Goal: Task Accomplishment & Management: Manage account settings

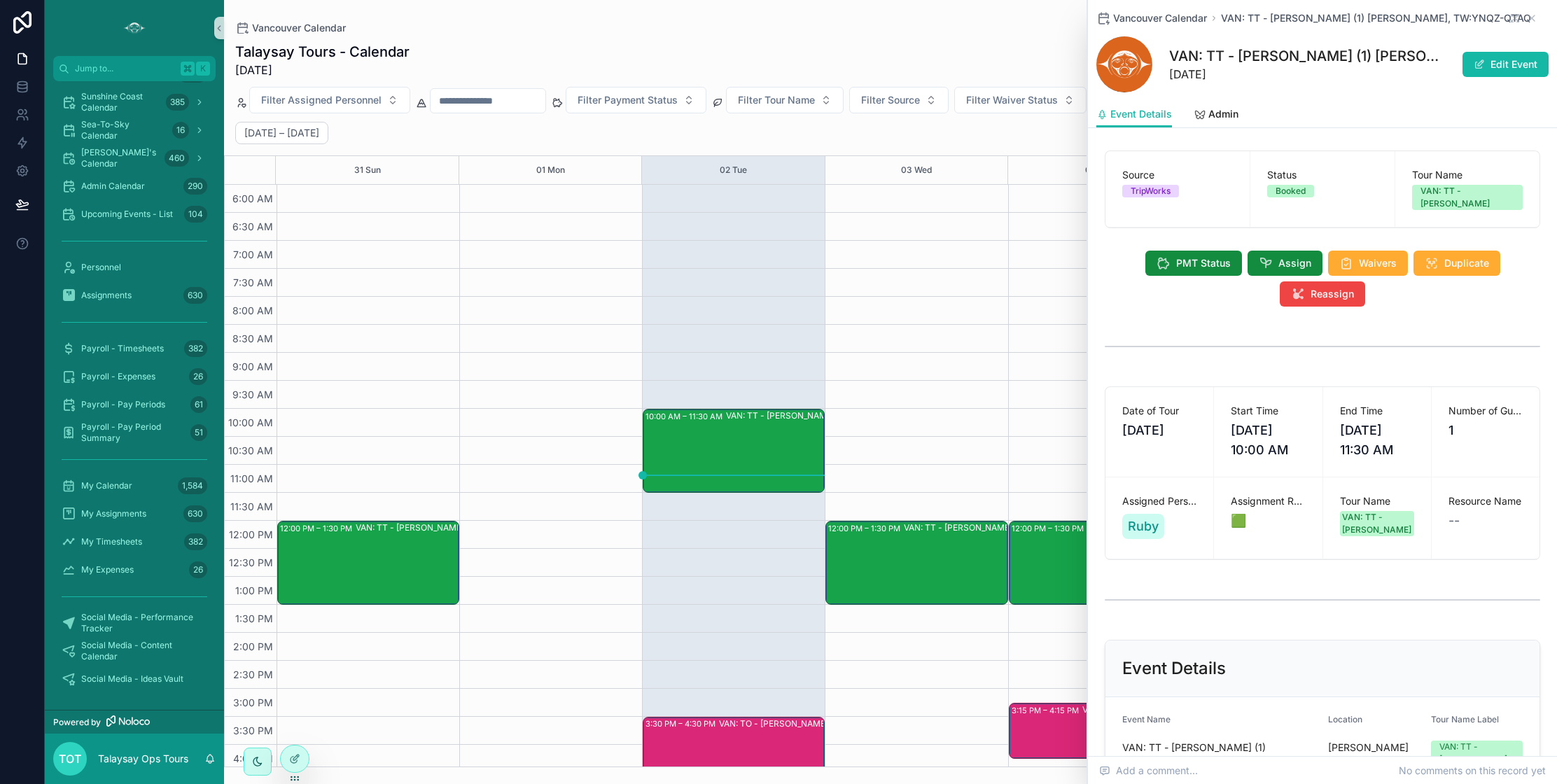
click at [935, 438] on div "12:00 PM – 1:30 PM VAN: TT - [PERSON_NAME] (2) [PERSON_NAME] [PERSON_NAME], TW:…" at bounding box center [916, 604] width 183 height 840
click at [120, 128] on span "Sea-To-Sky Calendar" at bounding box center [124, 129] width 85 height 22
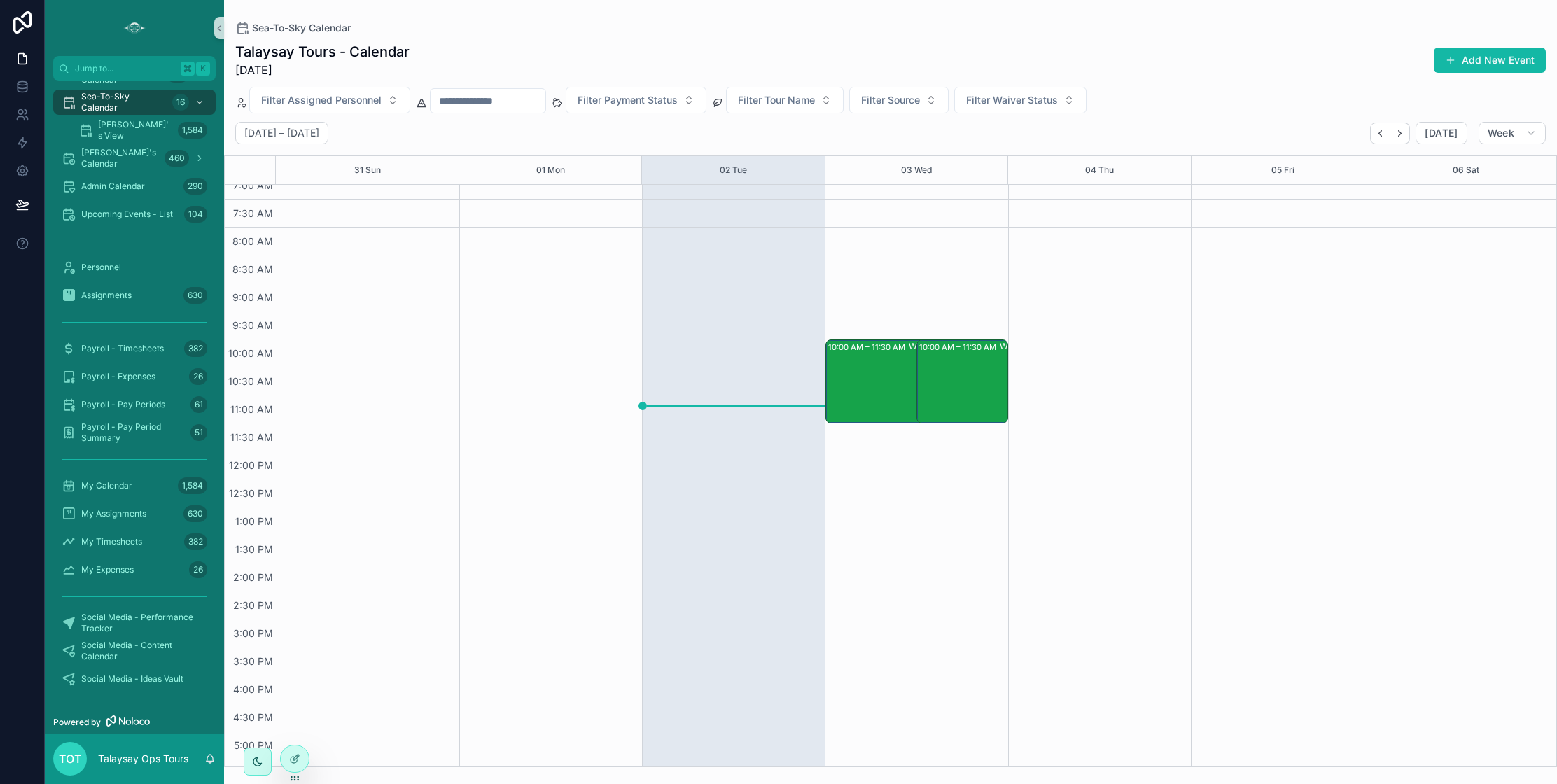
scroll to position [19, 0]
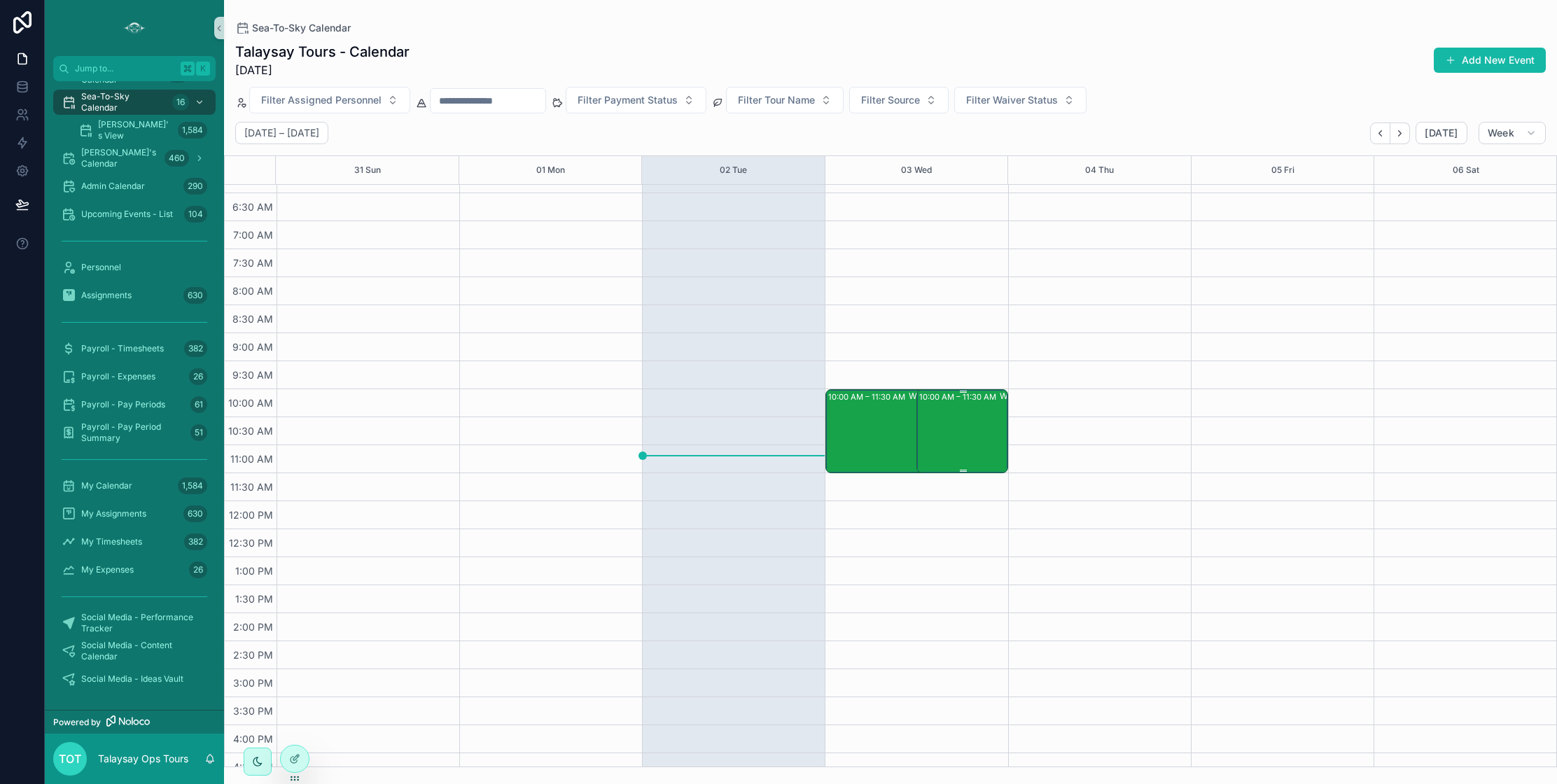
click at [947, 451] on div "10:00 AM – 11:30 AM WHI: TT - Whistler (13) [PERSON_NAME], TW:FDSU-WZIC" at bounding box center [963, 431] width 87 height 81
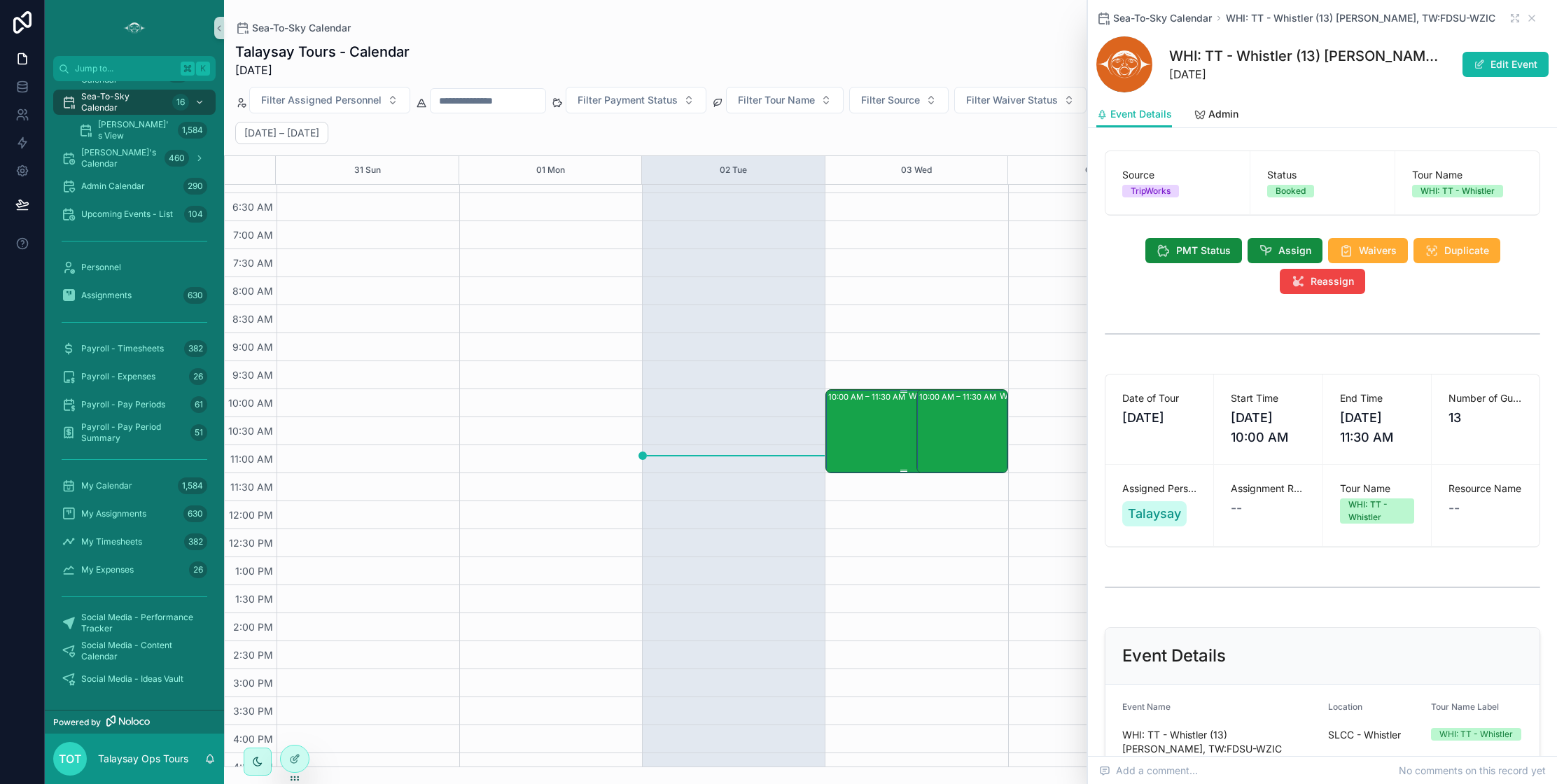
click at [898, 444] on div "10:00 AM – 11:30 AM WHI: TT - Whistler (1) [PERSON_NAME], TW:UTYE-MDIM" at bounding box center [903, 431] width 151 height 81
click at [1265, 252] on icon "scrollable content" at bounding box center [1265, 250] width 14 height 14
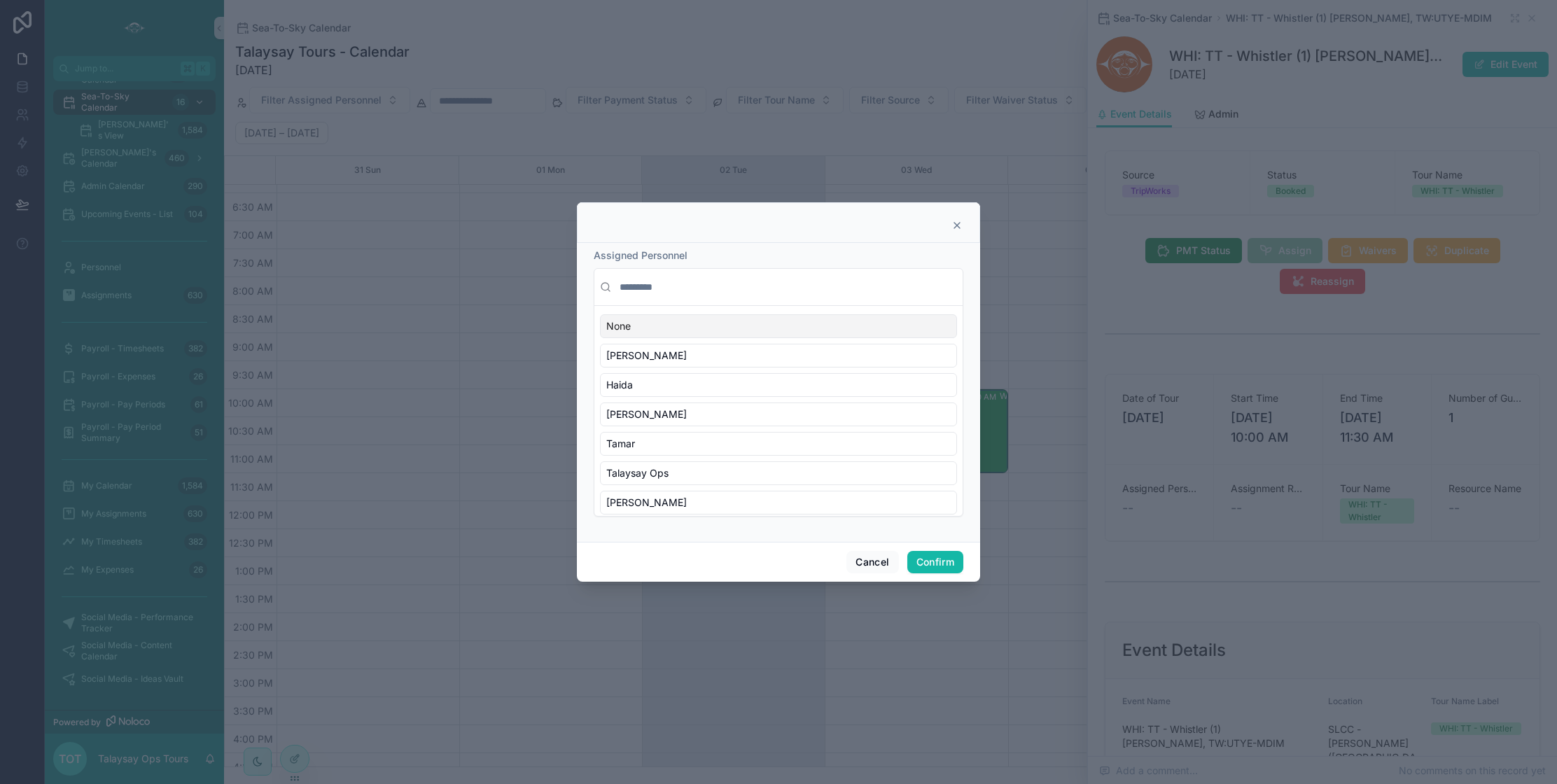
click at [665, 286] on input "text" at bounding box center [787, 287] width 340 height 25
type input "*"
click at [655, 499] on div "Talaysay" at bounding box center [778, 495] width 357 height 24
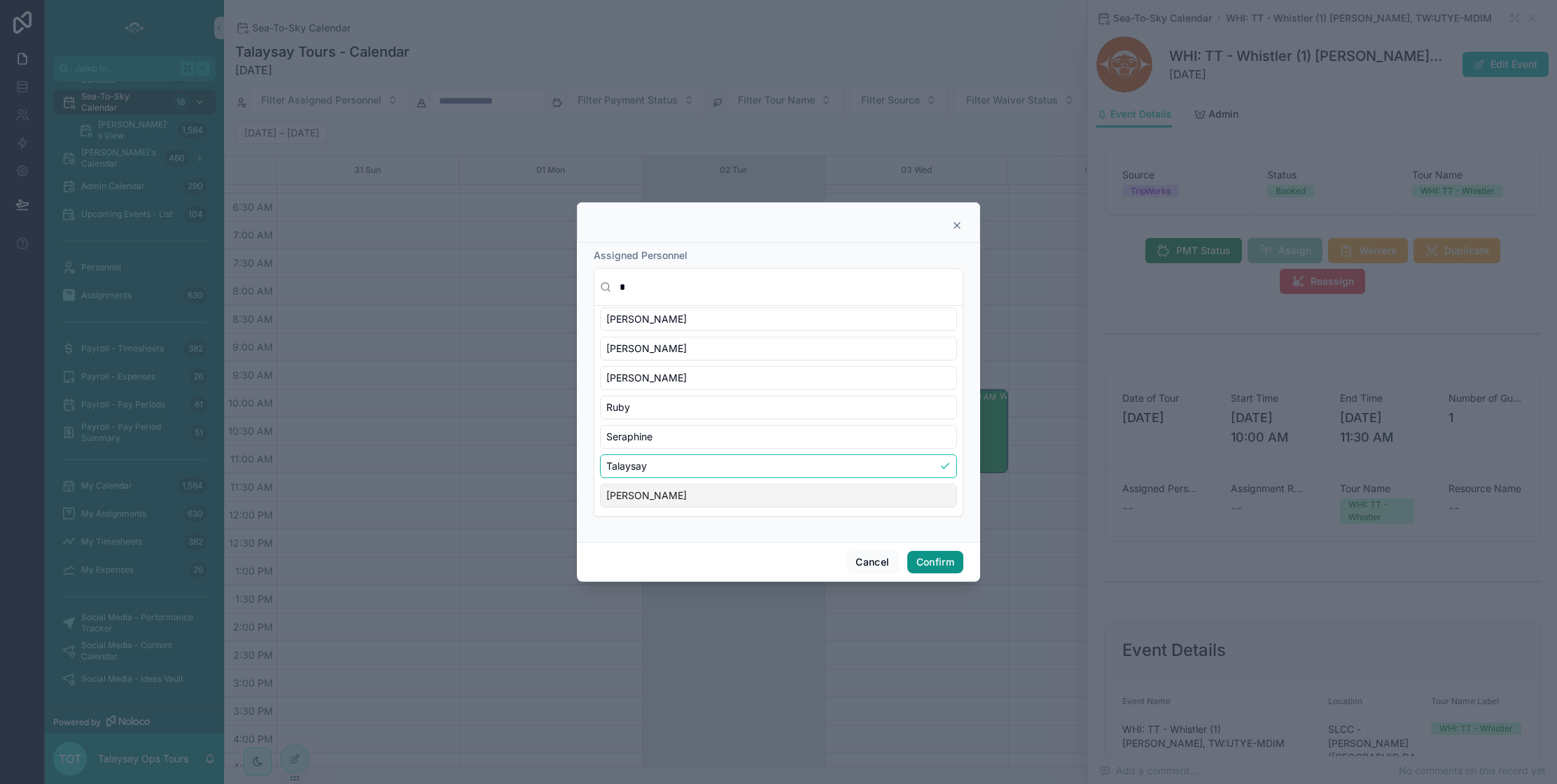
click at [946, 564] on button "Confirm" at bounding box center [935, 561] width 56 height 22
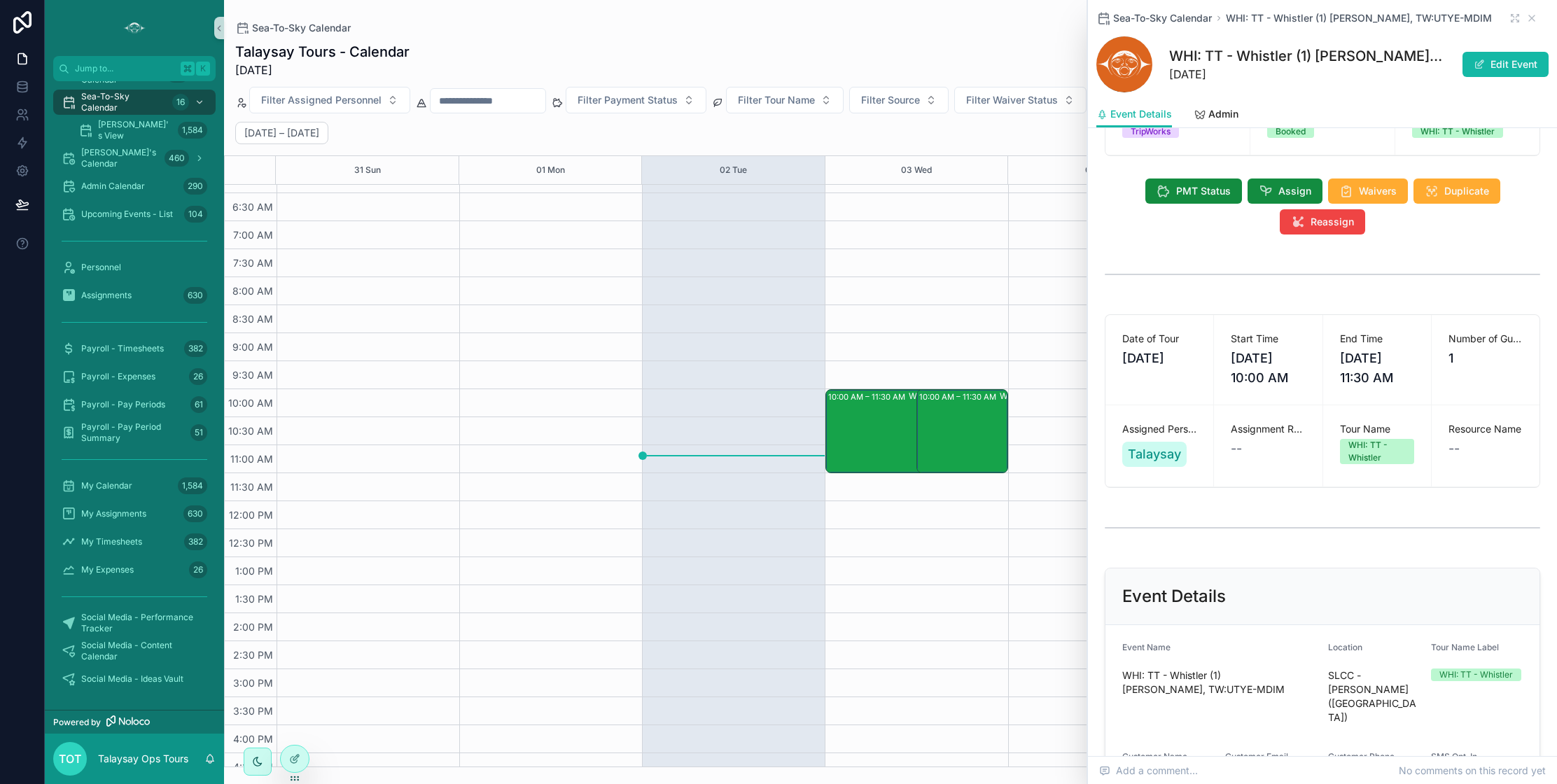
scroll to position [0, 0]
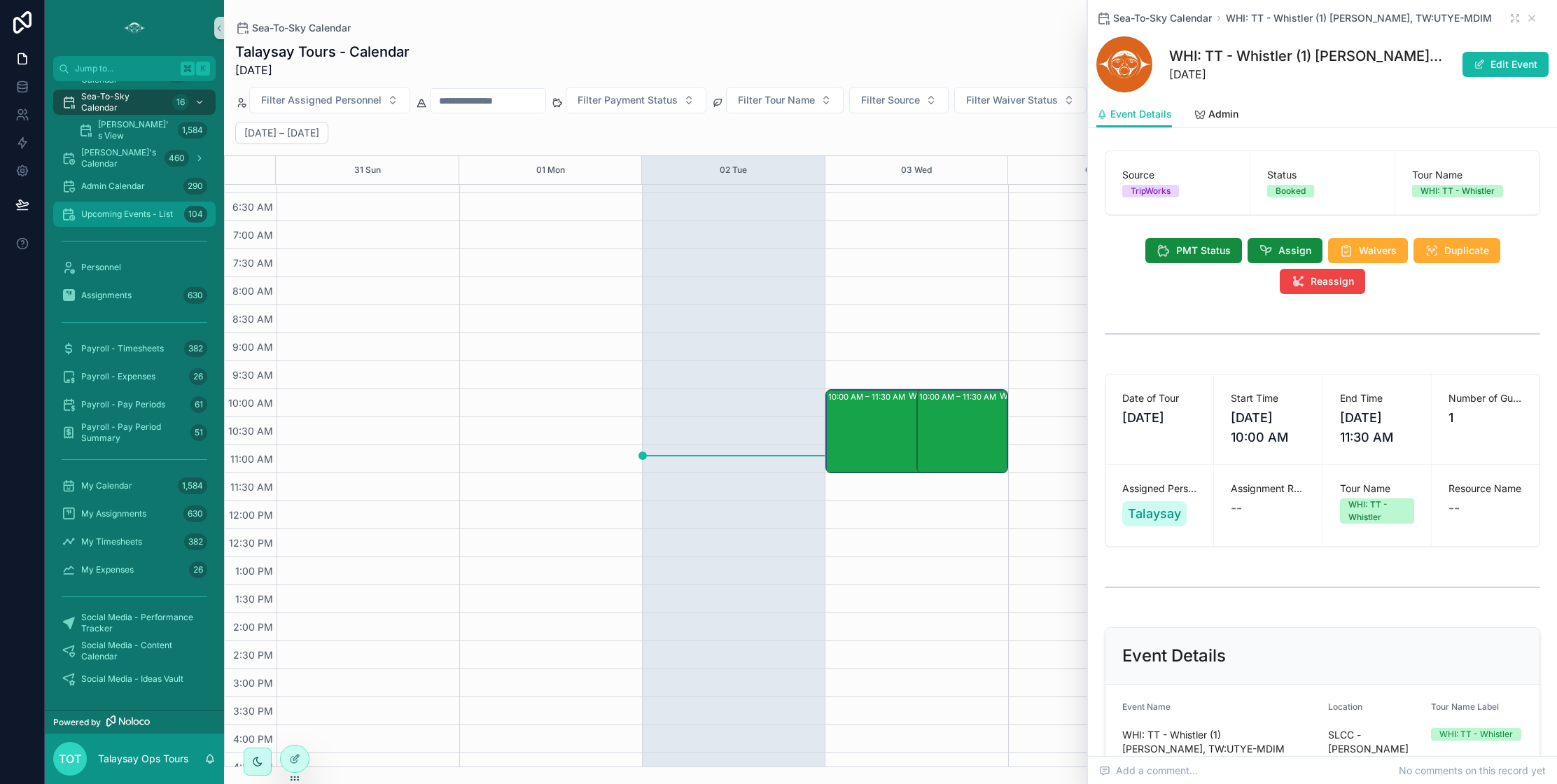
click at [122, 214] on span "Upcoming Events - List" at bounding box center [127, 214] width 92 height 12
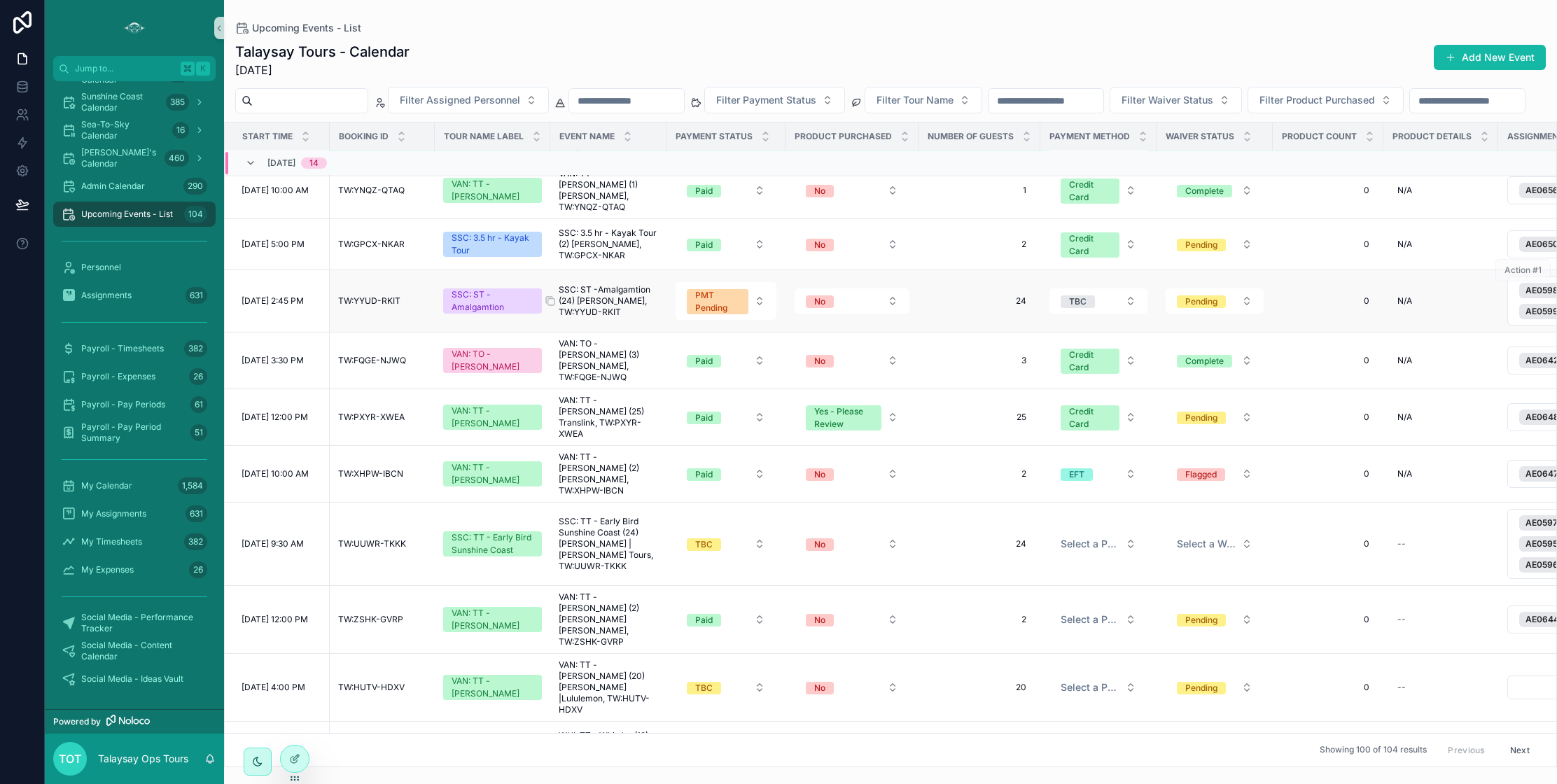
scroll to position [68, 0]
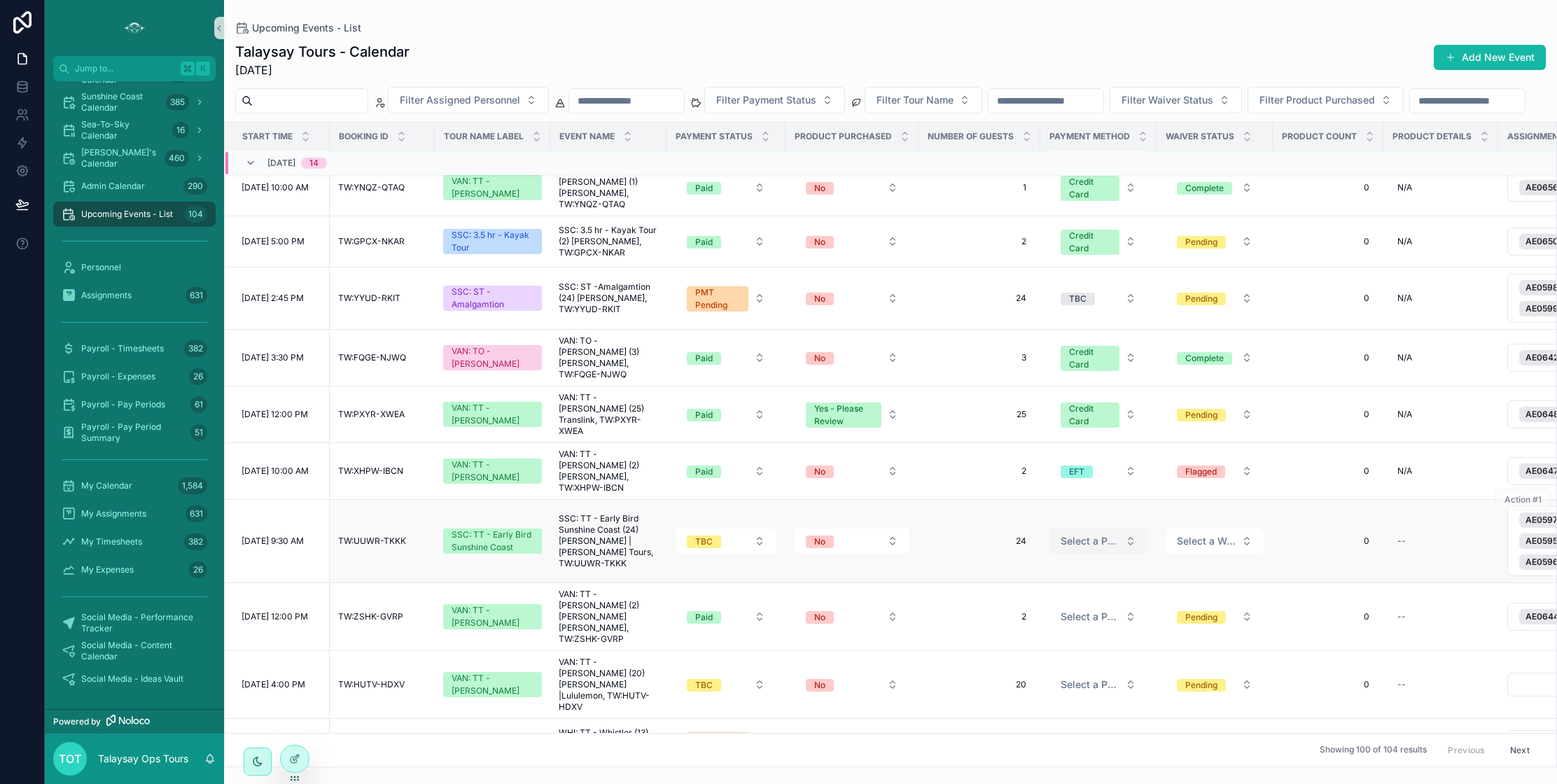
click at [1097, 548] on span "Select a Payment Method" at bounding box center [1090, 541] width 59 height 14
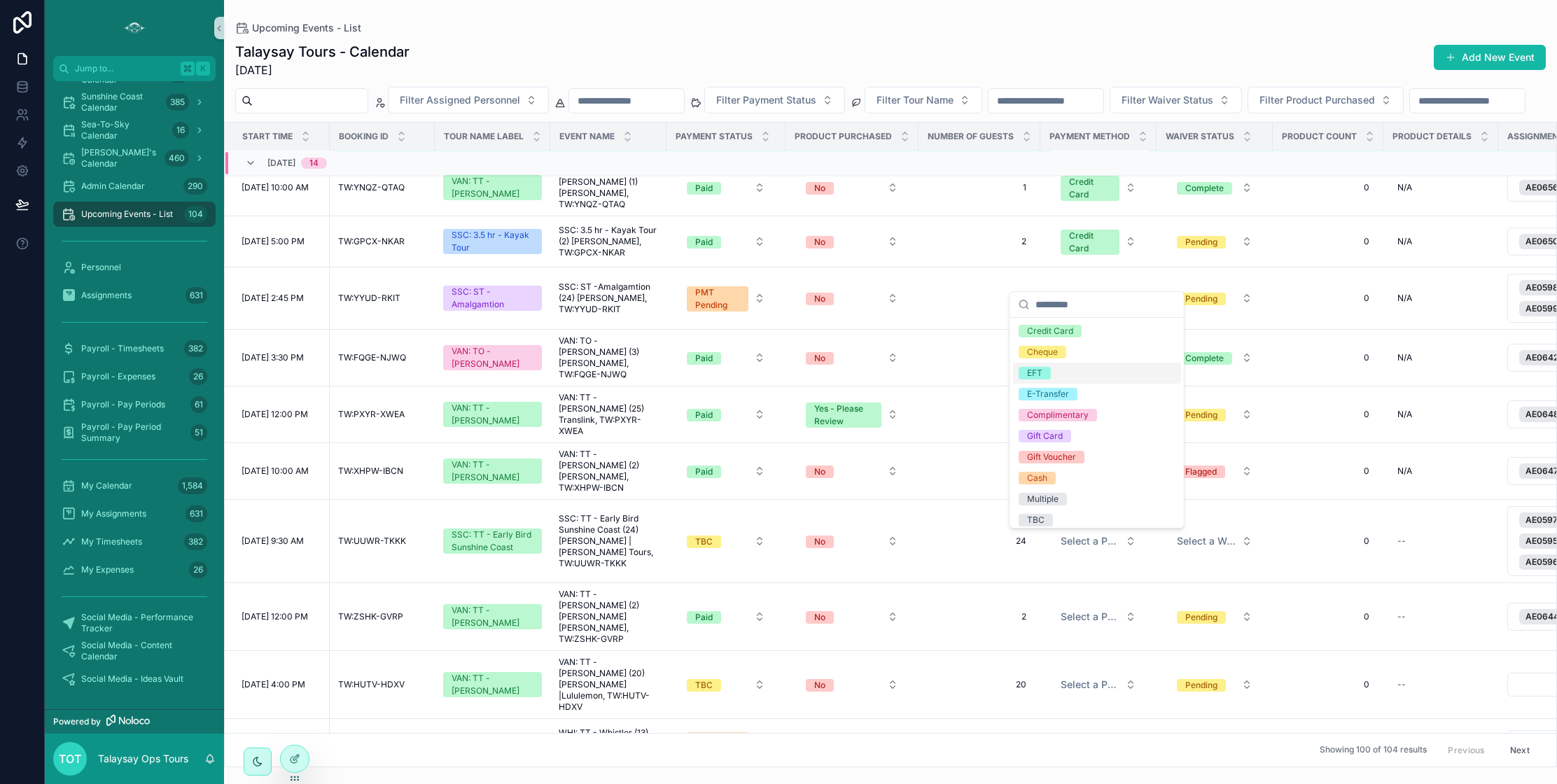
click at [1083, 373] on div "EFT" at bounding box center [1097, 373] width 168 height 21
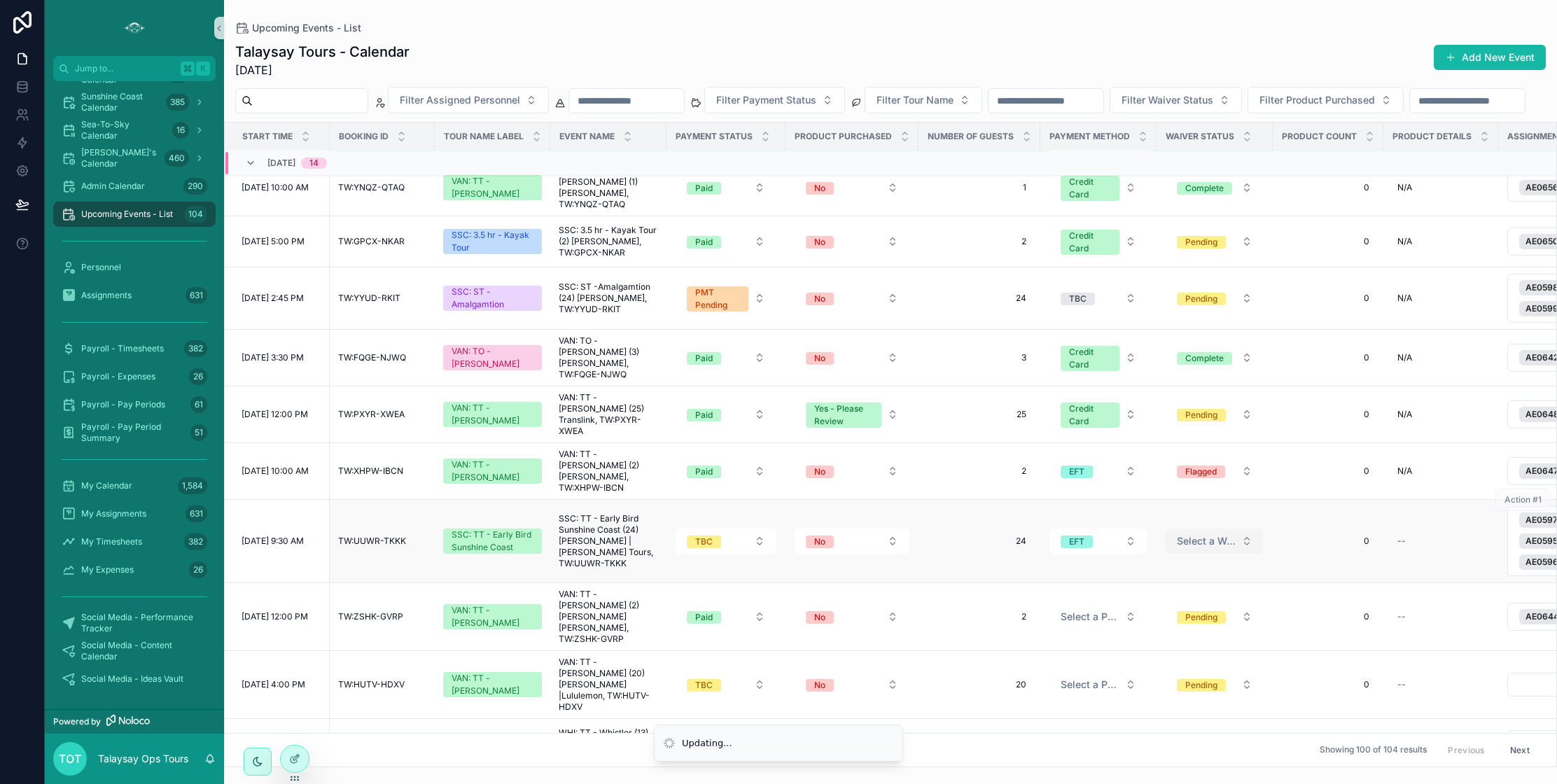
click at [1228, 546] on span "Select a Waiver Status" at bounding box center [1205, 541] width 59 height 14
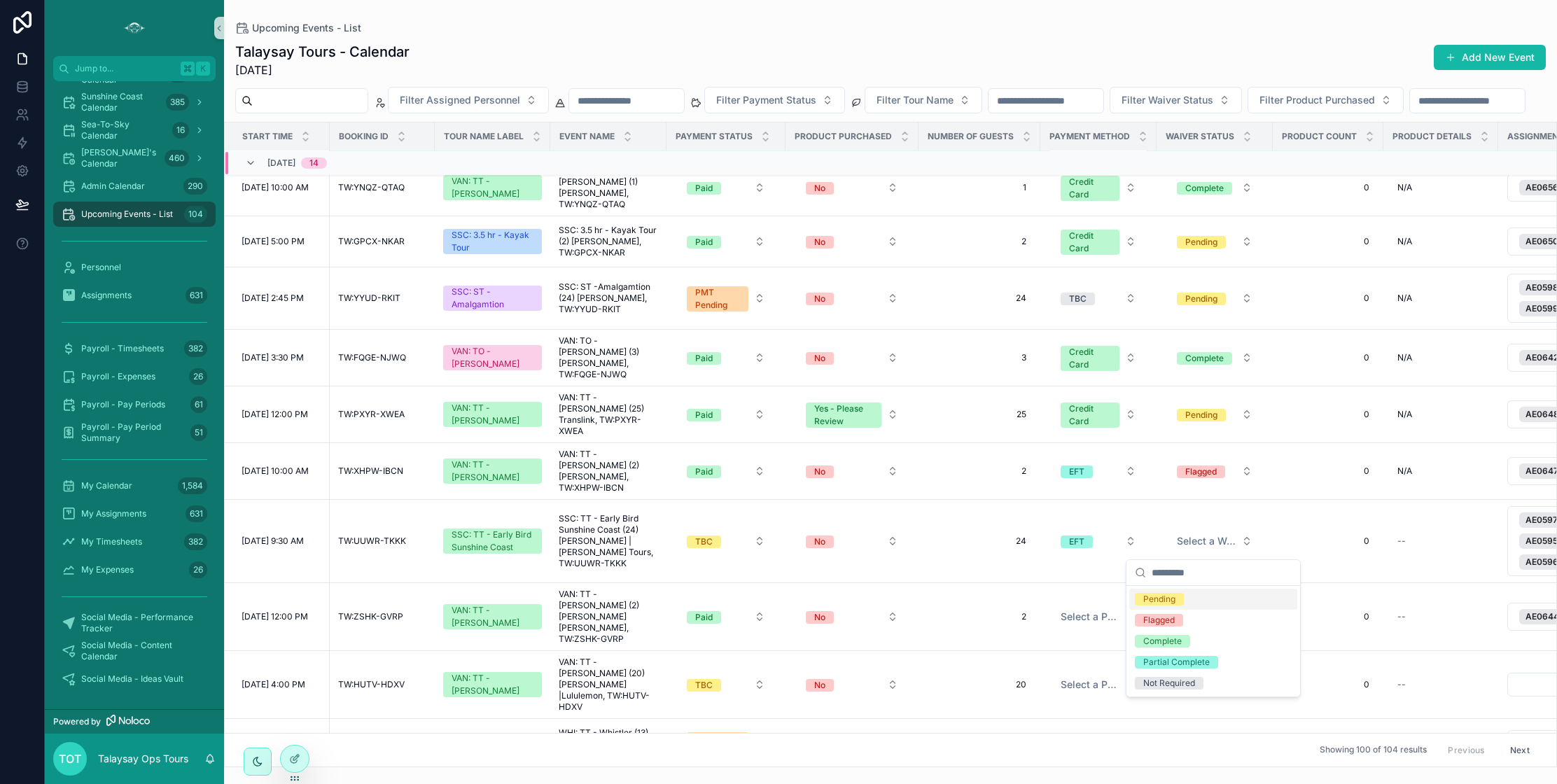
click at [1187, 598] on div "Pending" at bounding box center [1213, 600] width 168 height 21
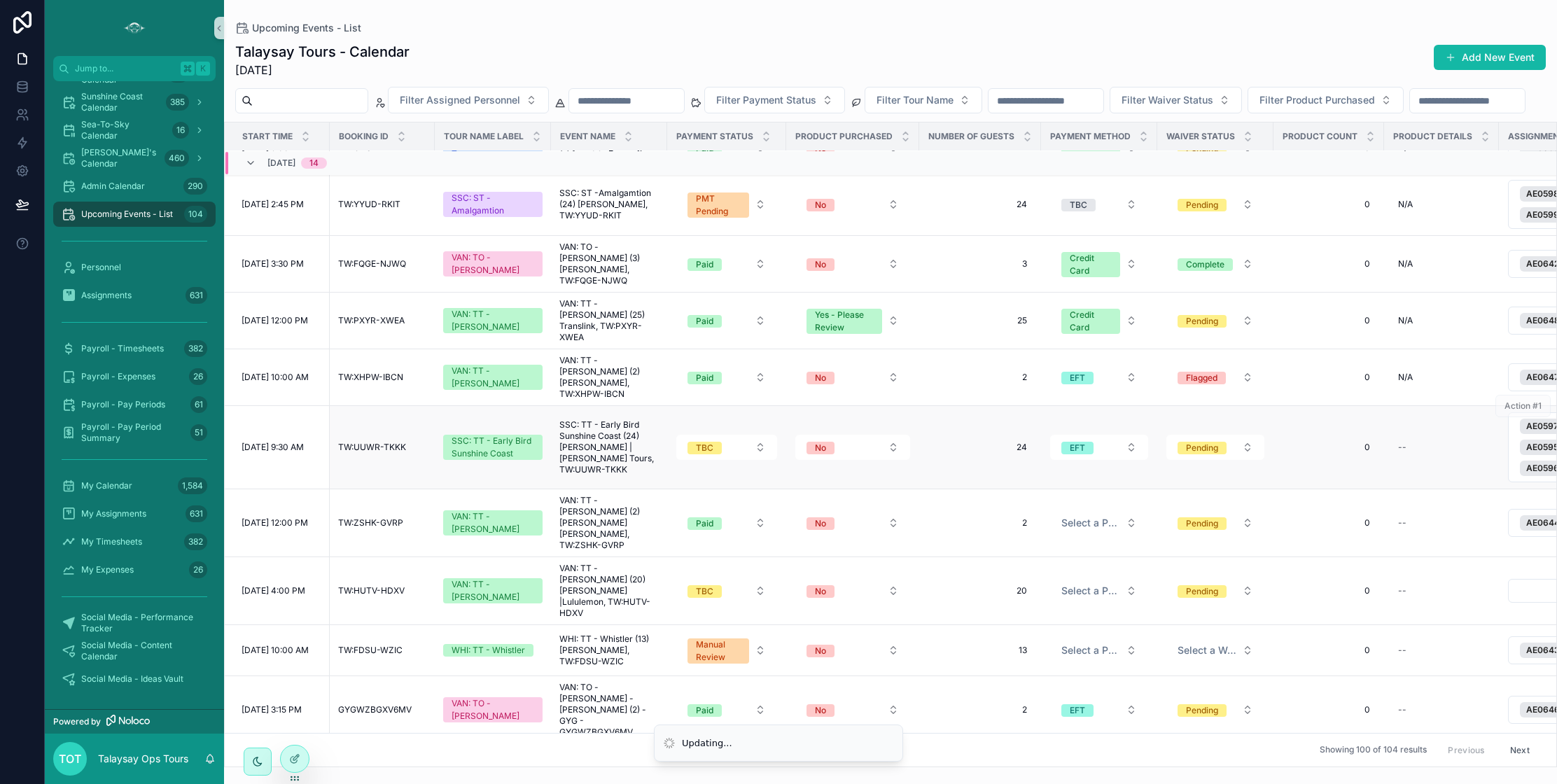
scroll to position [197, 0]
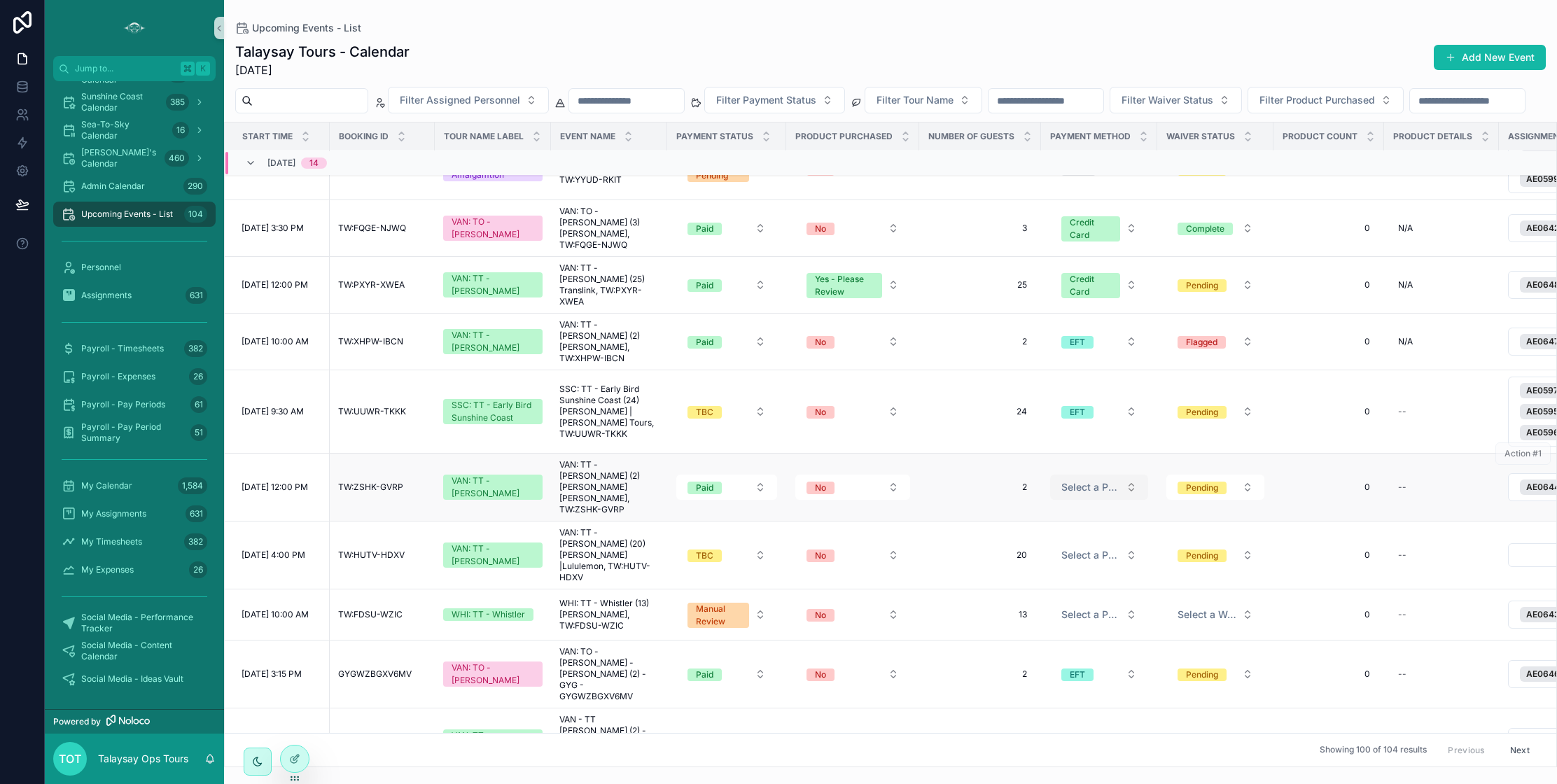
click at [1093, 481] on span "Select a Payment Method" at bounding box center [1090, 487] width 59 height 14
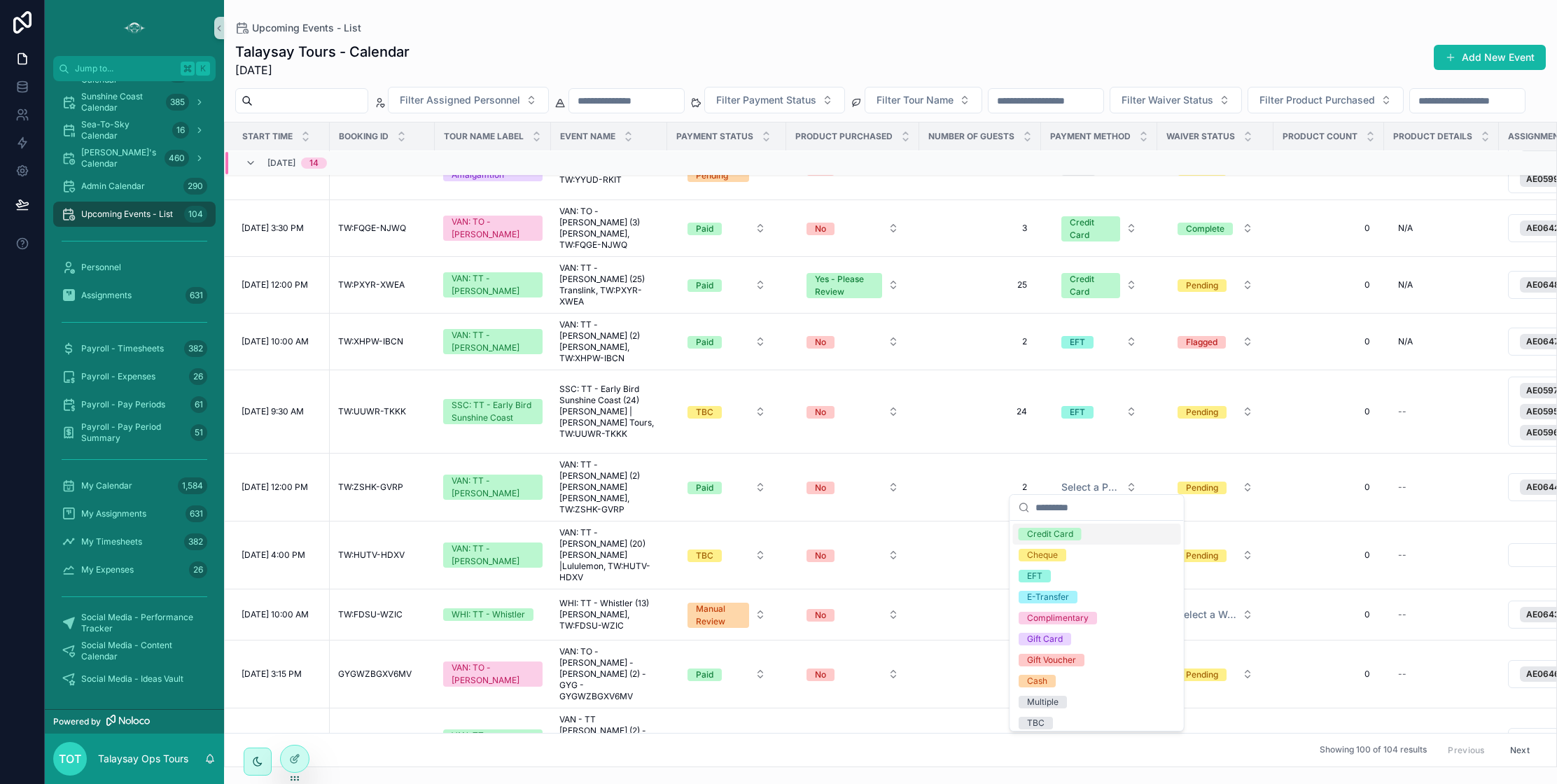
click at [1072, 533] on span "Credit Card" at bounding box center [1050, 533] width 63 height 13
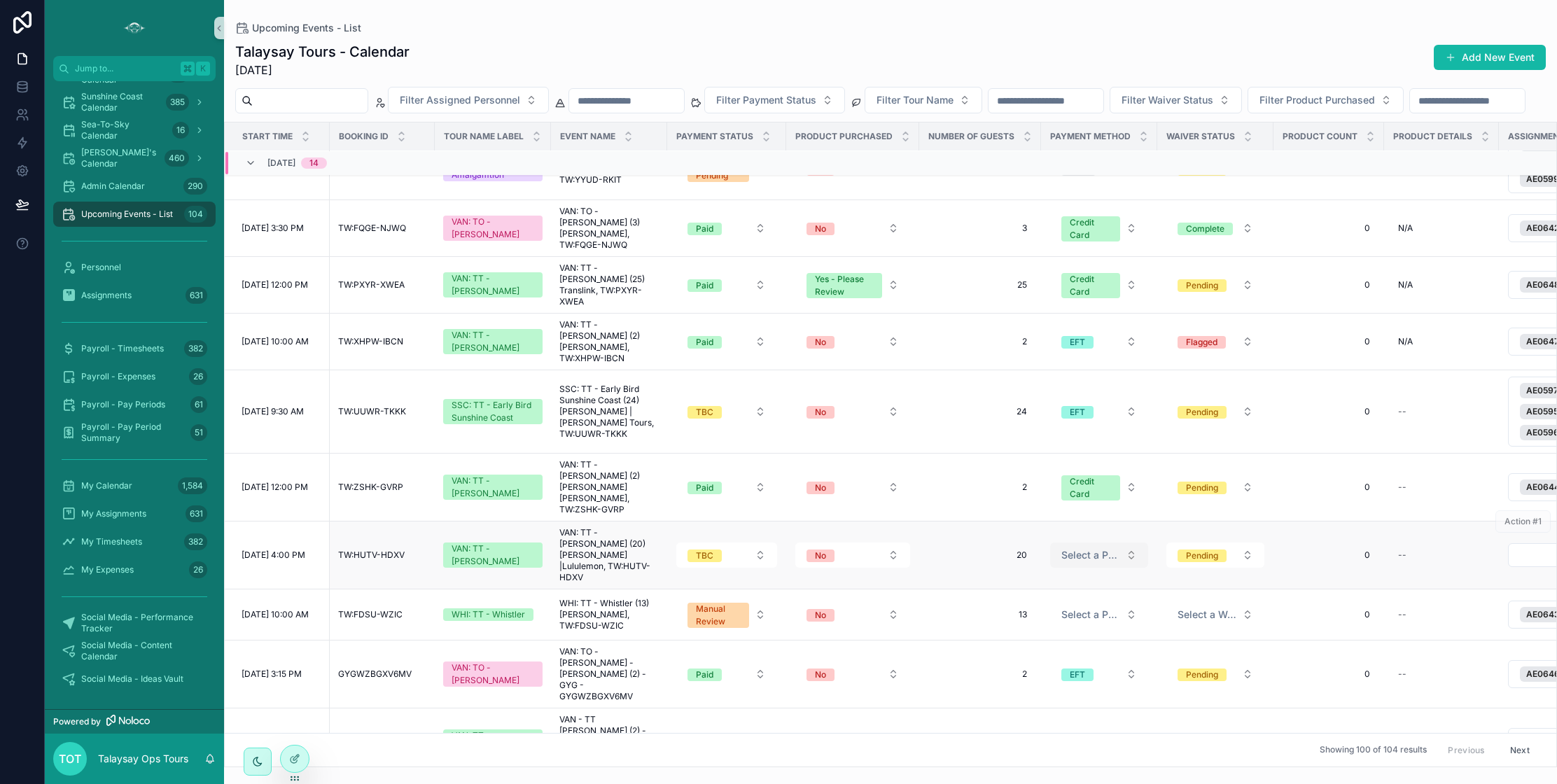
click at [1086, 548] on span "Select a Payment Method" at bounding box center [1090, 555] width 59 height 14
click at [1100, 548] on span "Select a Payment Method" at bounding box center [1090, 555] width 59 height 14
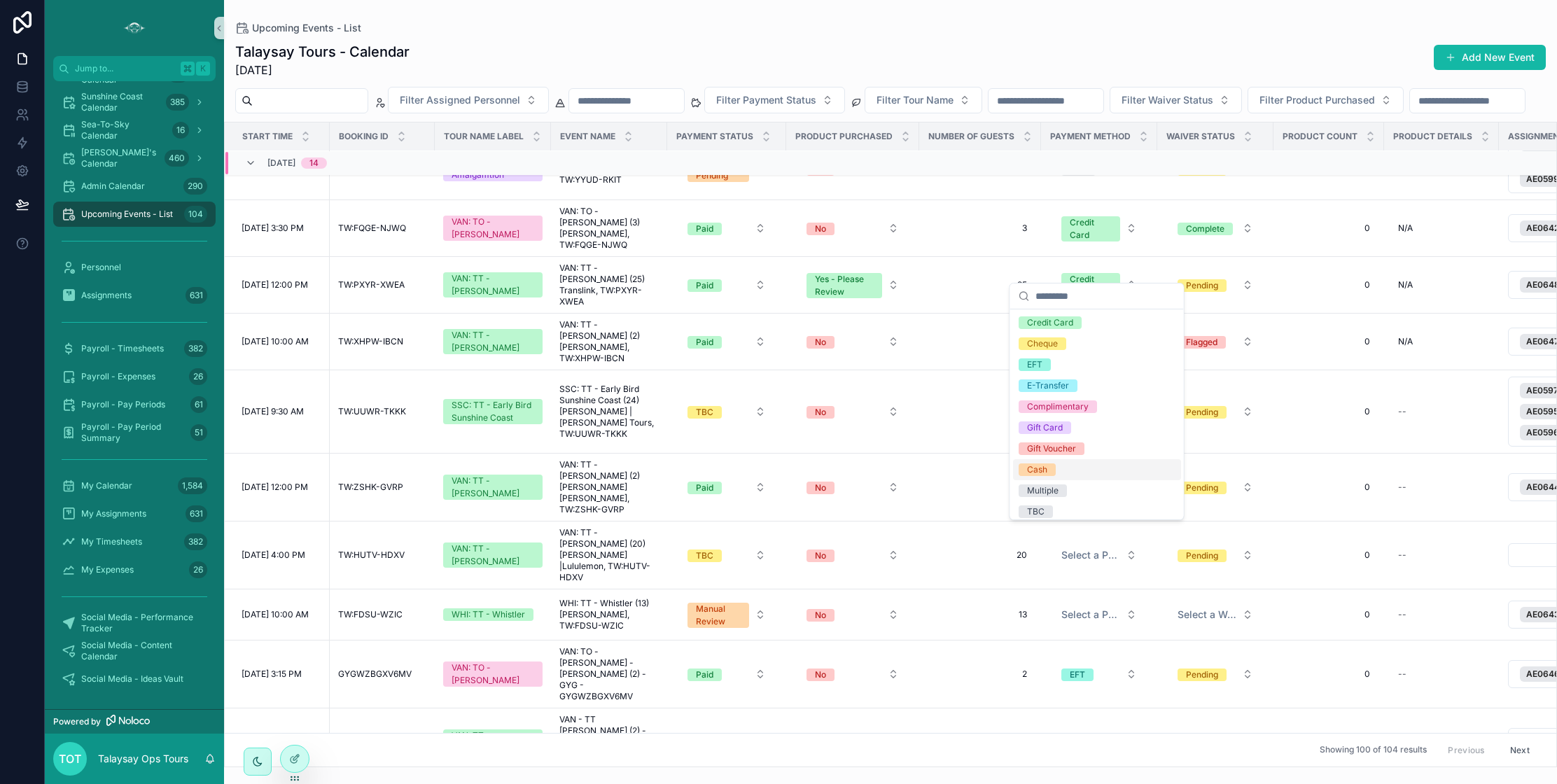
scroll to position [6, 0]
click at [1044, 507] on span "TBC" at bounding box center [1036, 506] width 35 height 13
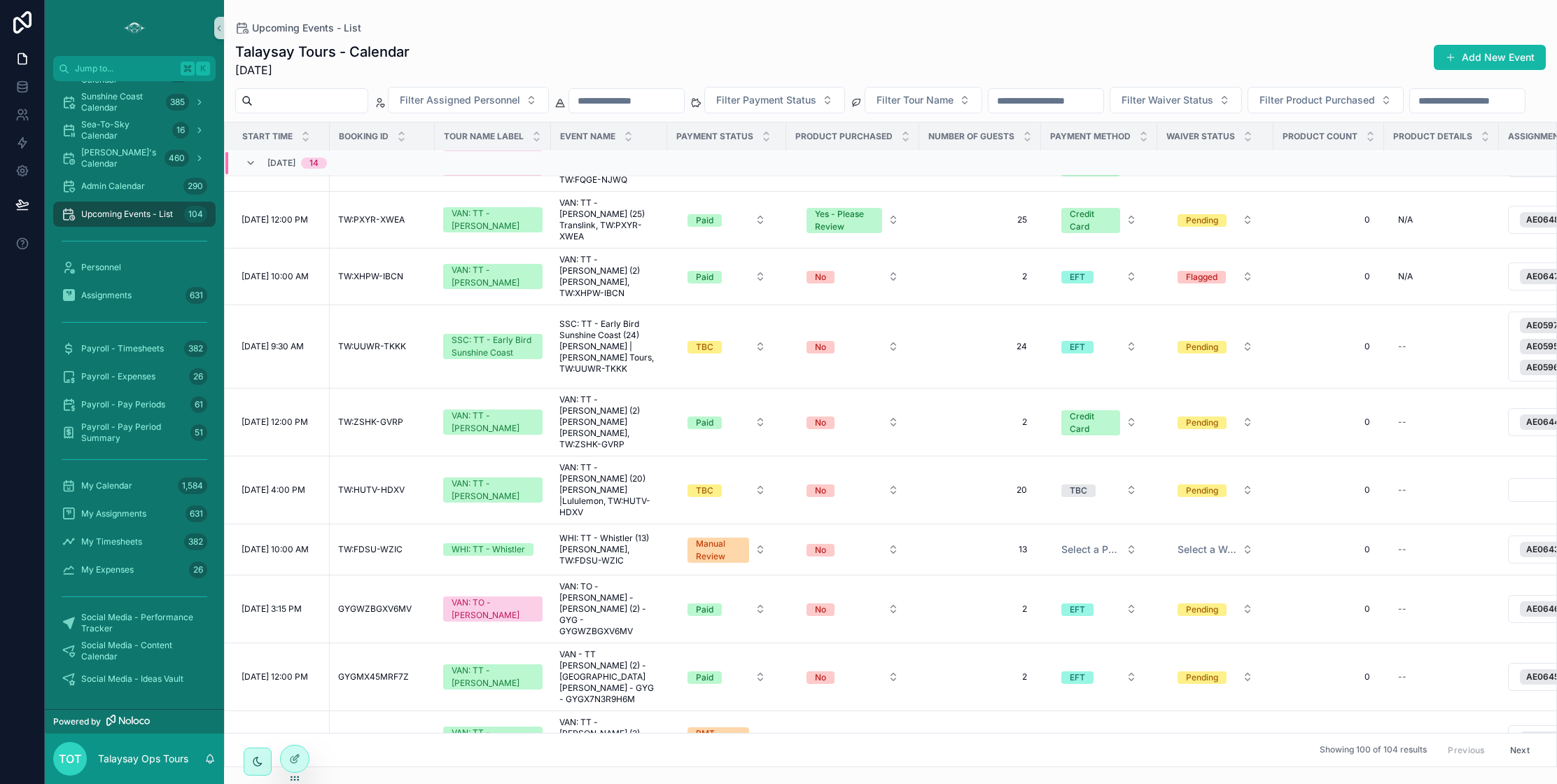
scroll to position [279, 0]
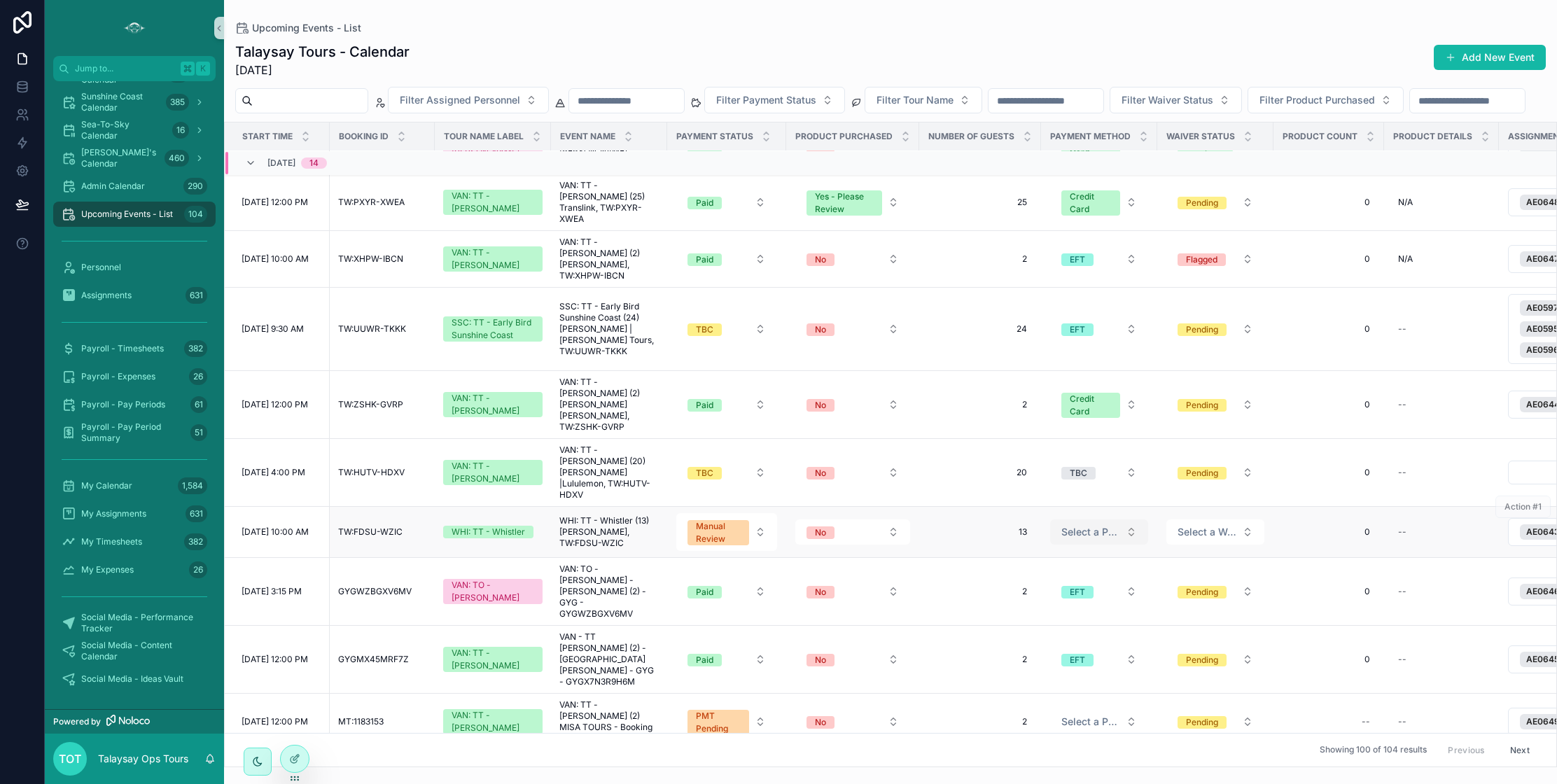
click at [1072, 525] on span "Select a Payment Method" at bounding box center [1090, 532] width 59 height 14
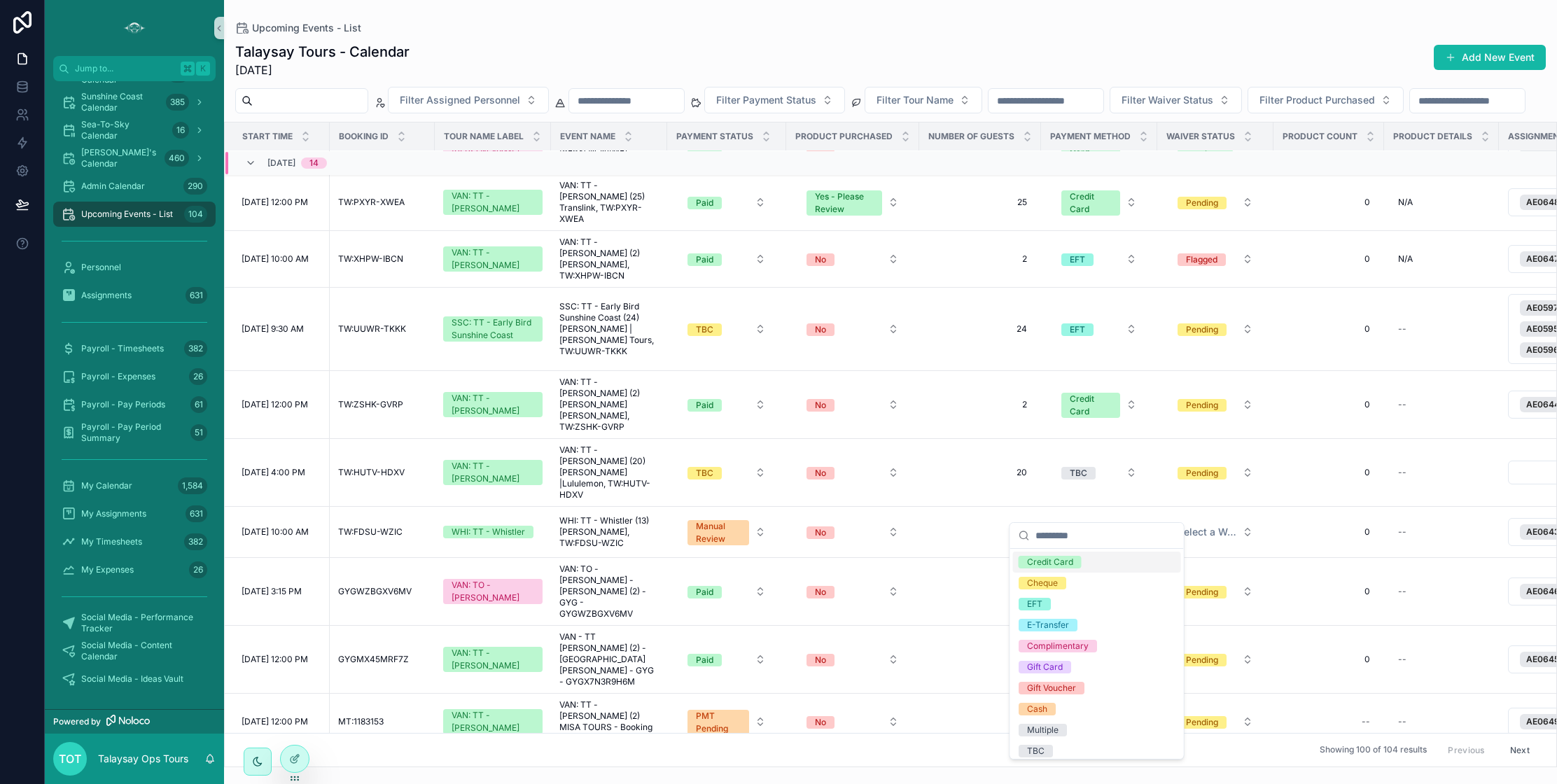
click at [1060, 565] on div "Credit Card" at bounding box center [1050, 561] width 46 height 13
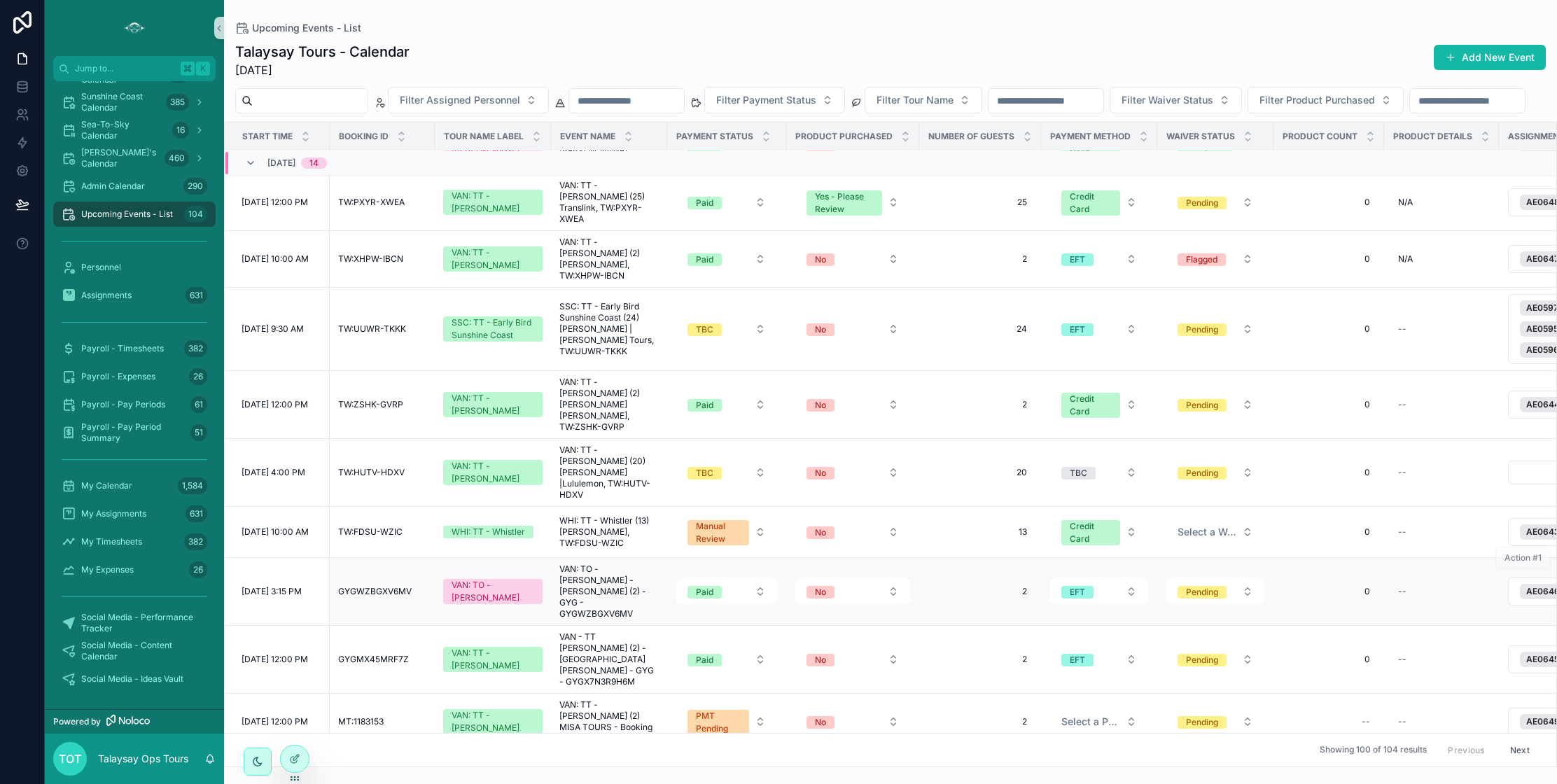
scroll to position [343, 0]
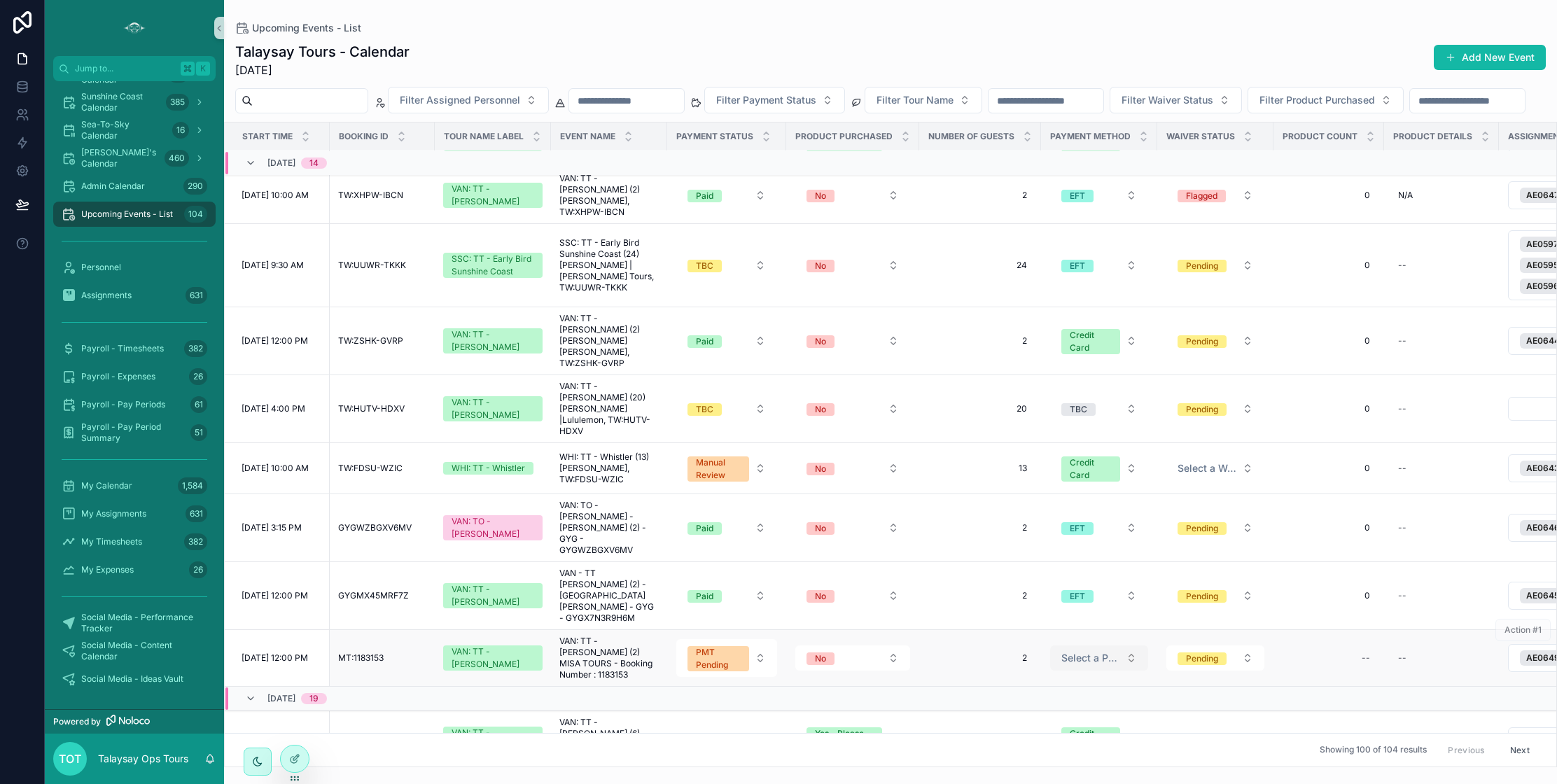
click at [1096, 651] on span "Select a Payment Method" at bounding box center [1090, 658] width 59 height 14
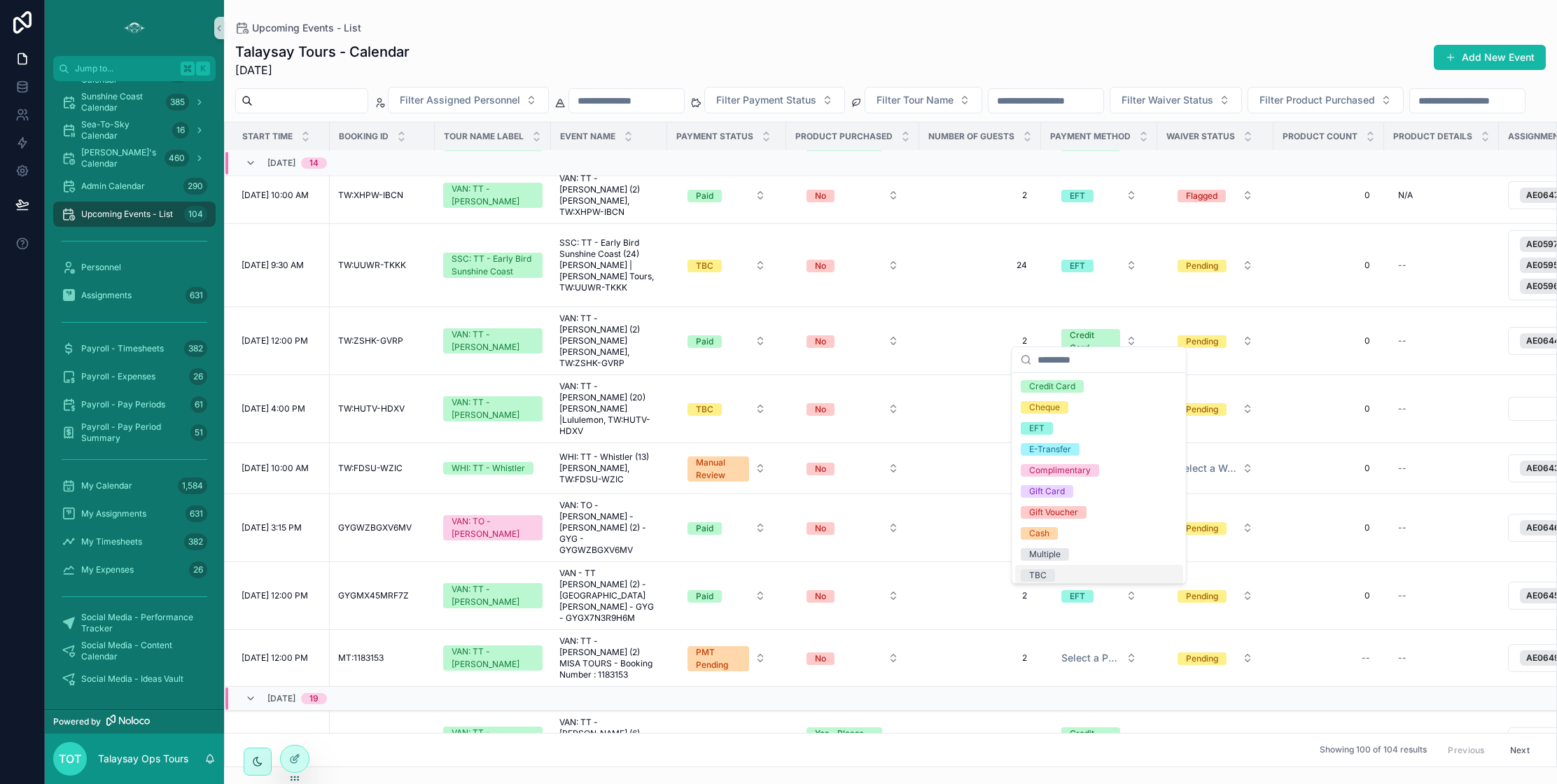
click at [1062, 574] on div "TBC" at bounding box center [1099, 575] width 168 height 21
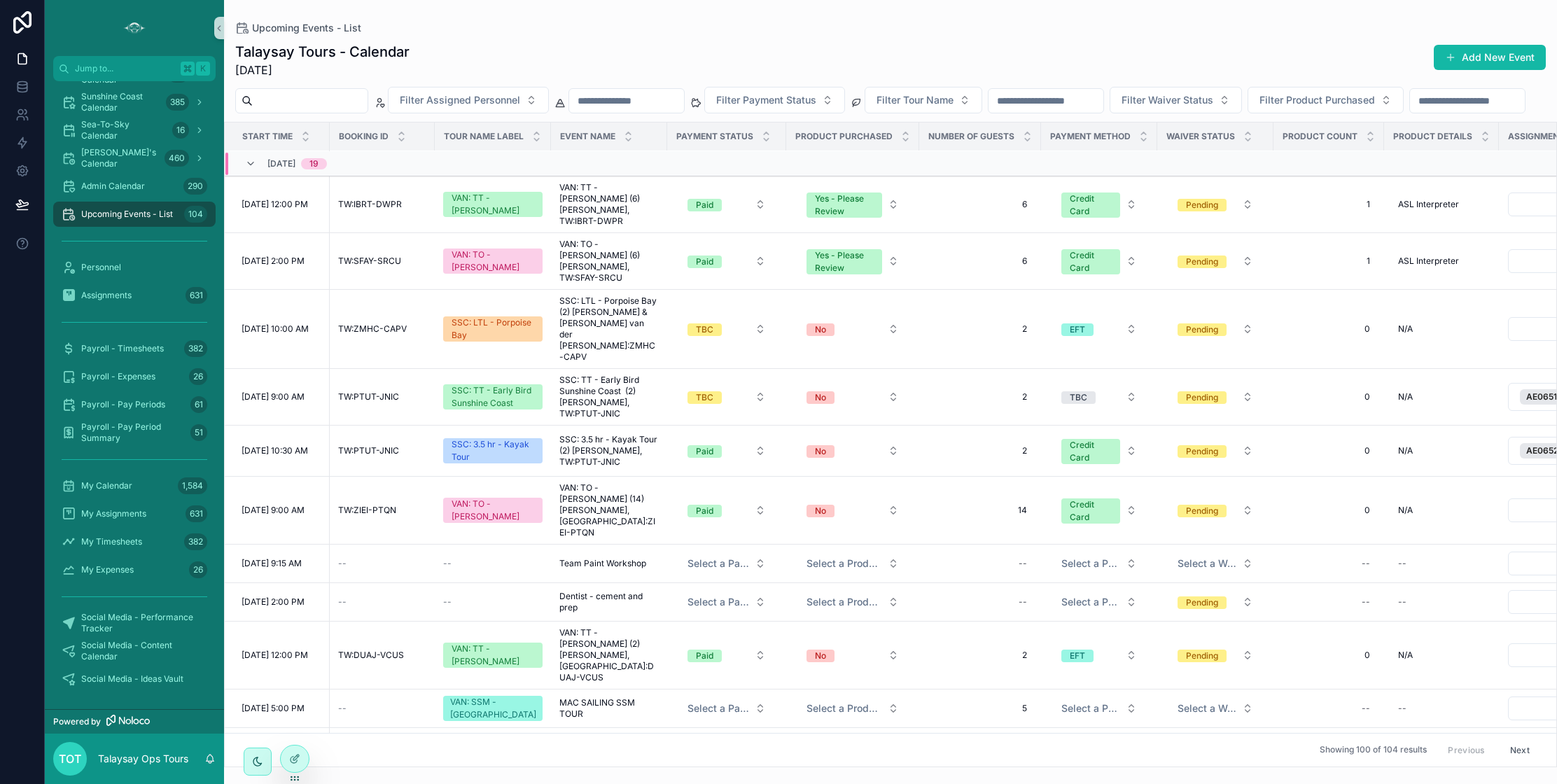
scroll to position [882, 0]
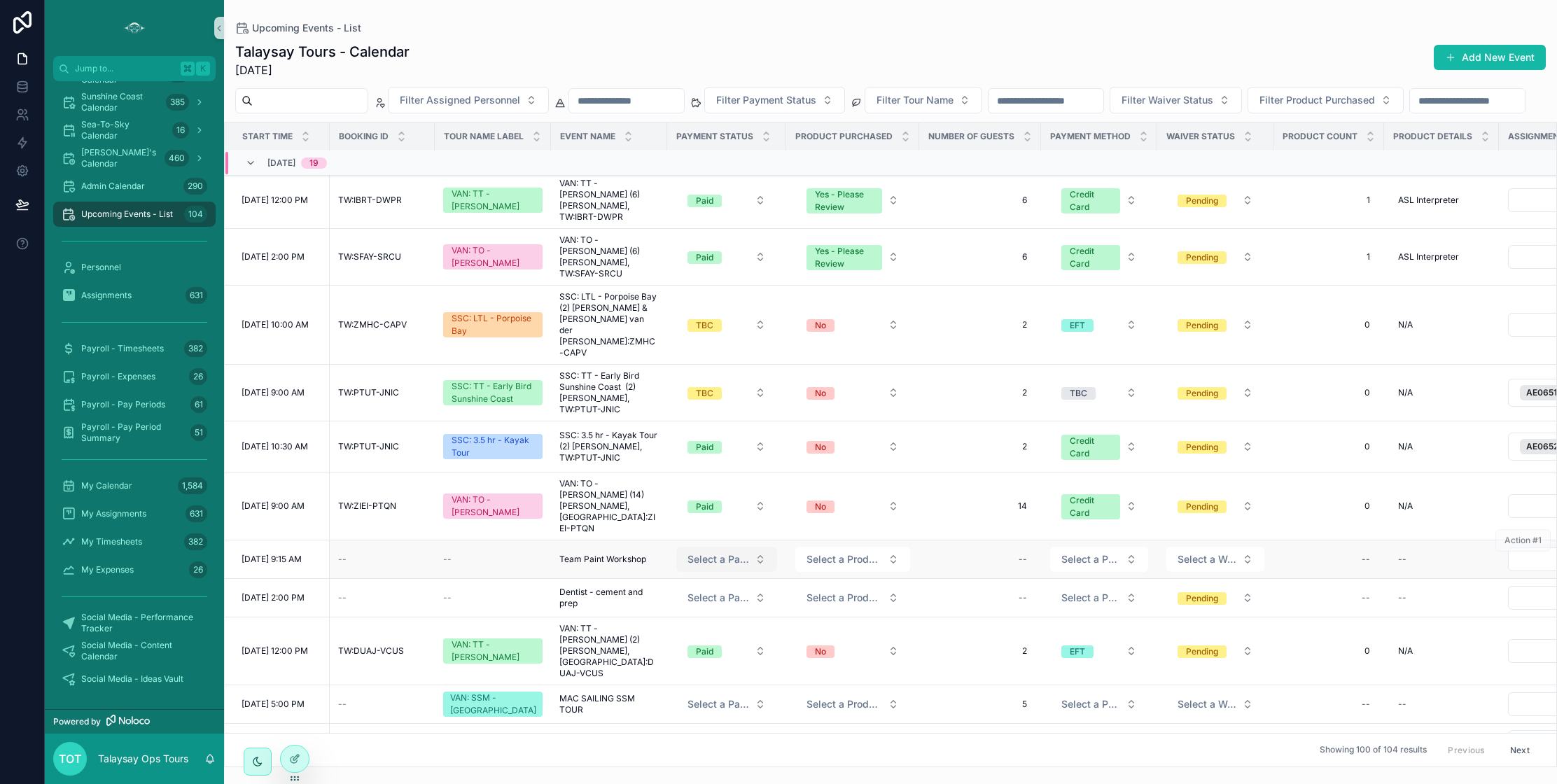
click at [725, 552] on span "Select a Payment Status" at bounding box center [719, 559] width 62 height 14
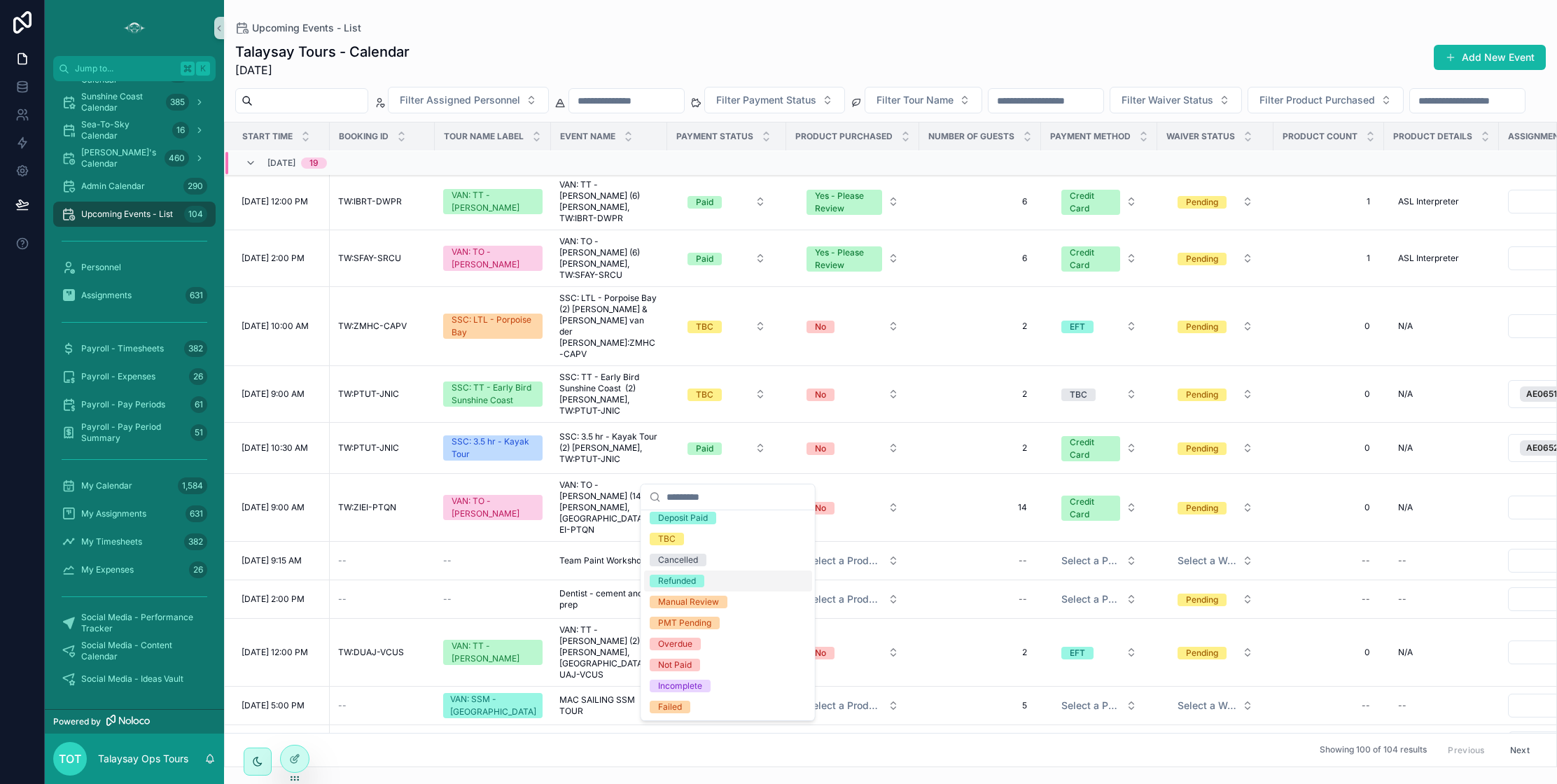
scroll to position [0, 0]
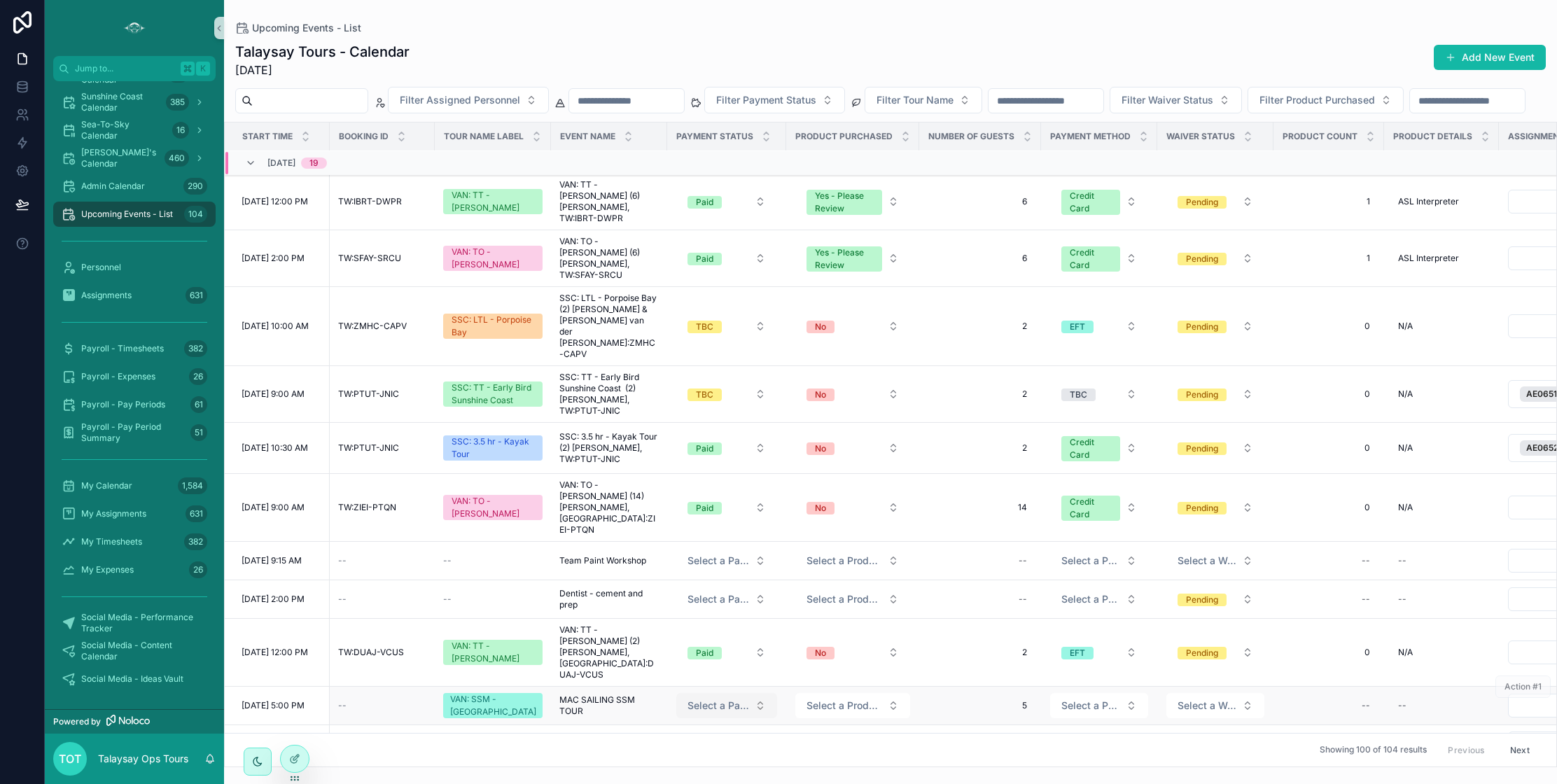
click at [715, 698] on span "Select a Payment Status" at bounding box center [719, 705] width 62 height 14
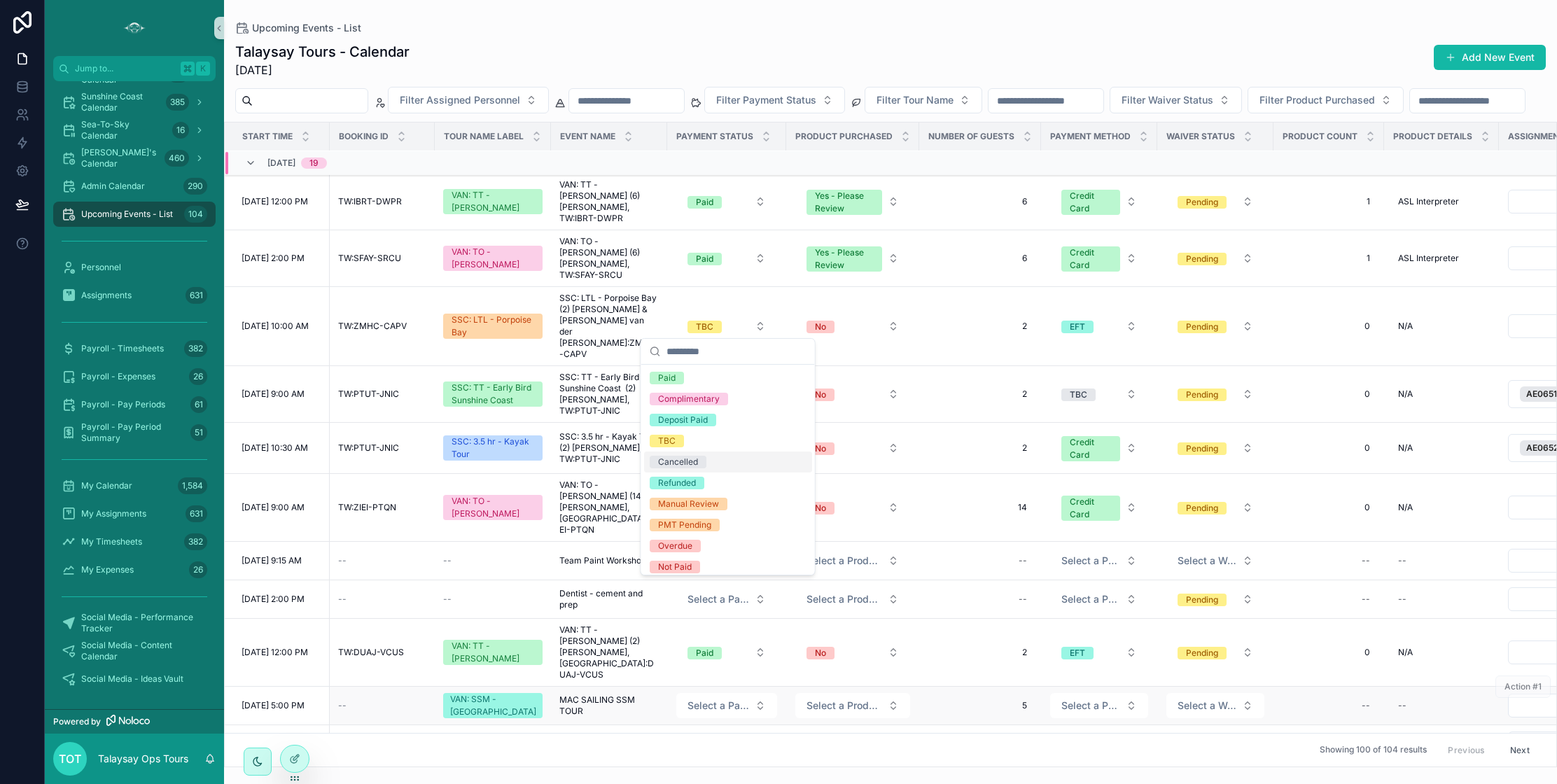
click at [650, 686] on td "MAC SAILING SSM TOUR MAC SAILING SSM TOUR" at bounding box center [609, 706] width 116 height 39
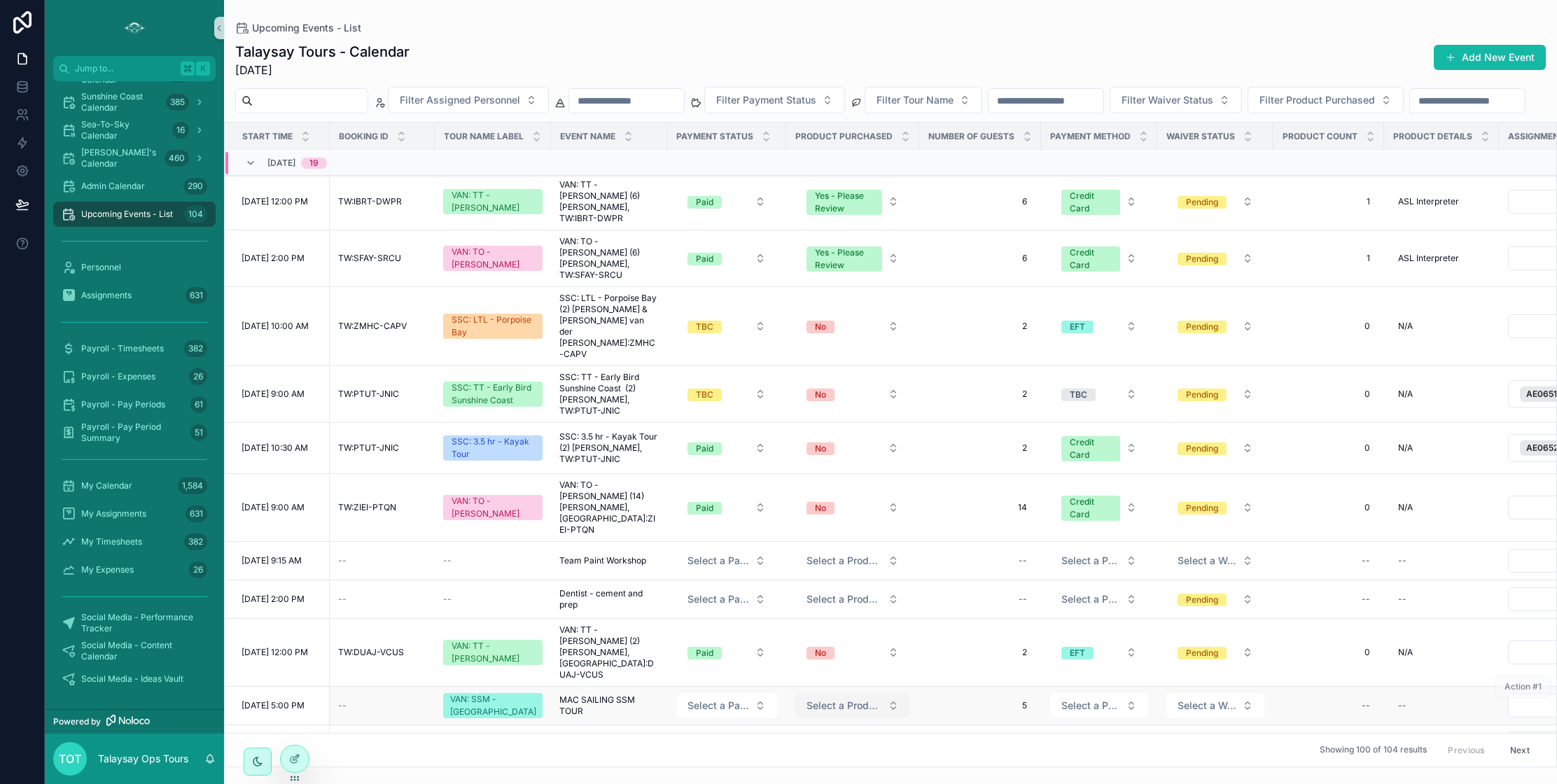
click at [868, 698] on span "Select a Product Purchased" at bounding box center [844, 705] width 75 height 14
click at [844, 661] on div "No" at bounding box center [854, 667] width 168 height 21
click at [1196, 698] on span "Select a Waiver Status" at bounding box center [1206, 705] width 59 height 14
click at [1214, 698] on span "Select a Waiver Status" at bounding box center [1206, 705] width 59 height 14
click at [1200, 727] on span "Not Required" at bounding box center [1171, 729] width 69 height 13
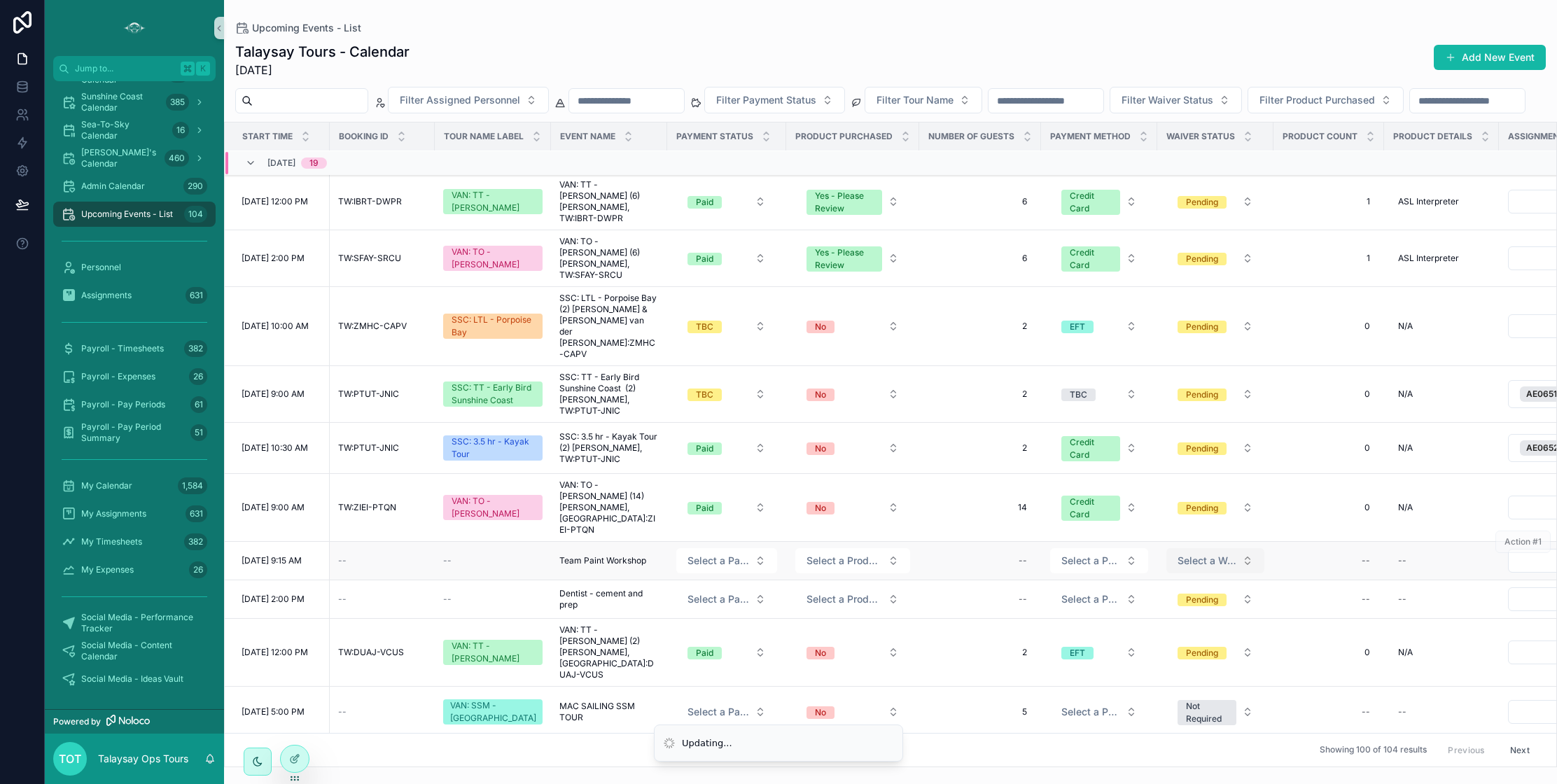
click at [1215, 553] on span "Select a Waiver Status" at bounding box center [1206, 560] width 59 height 14
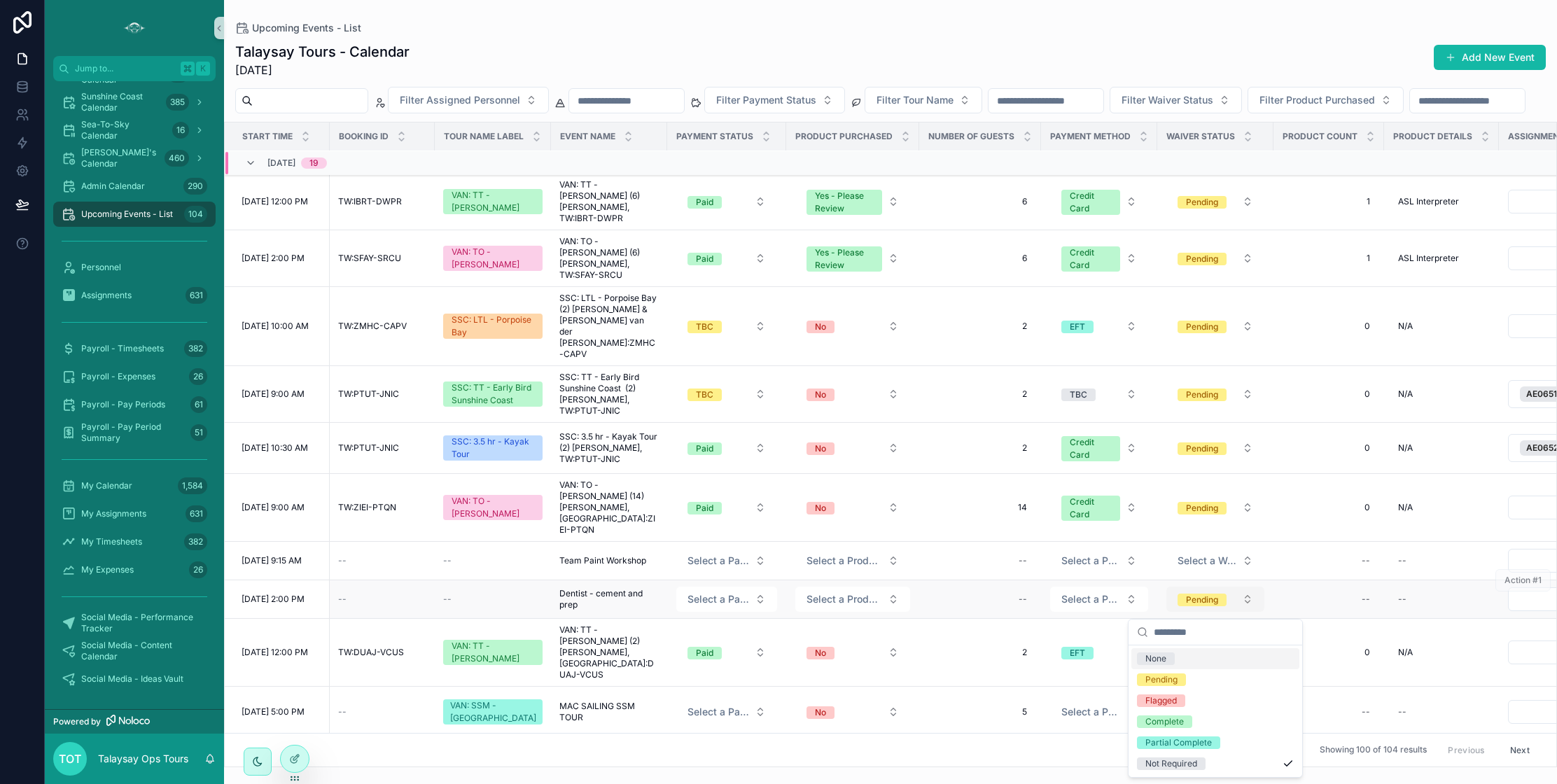
click at [1206, 586] on button "Pending" at bounding box center [1215, 599] width 98 height 25
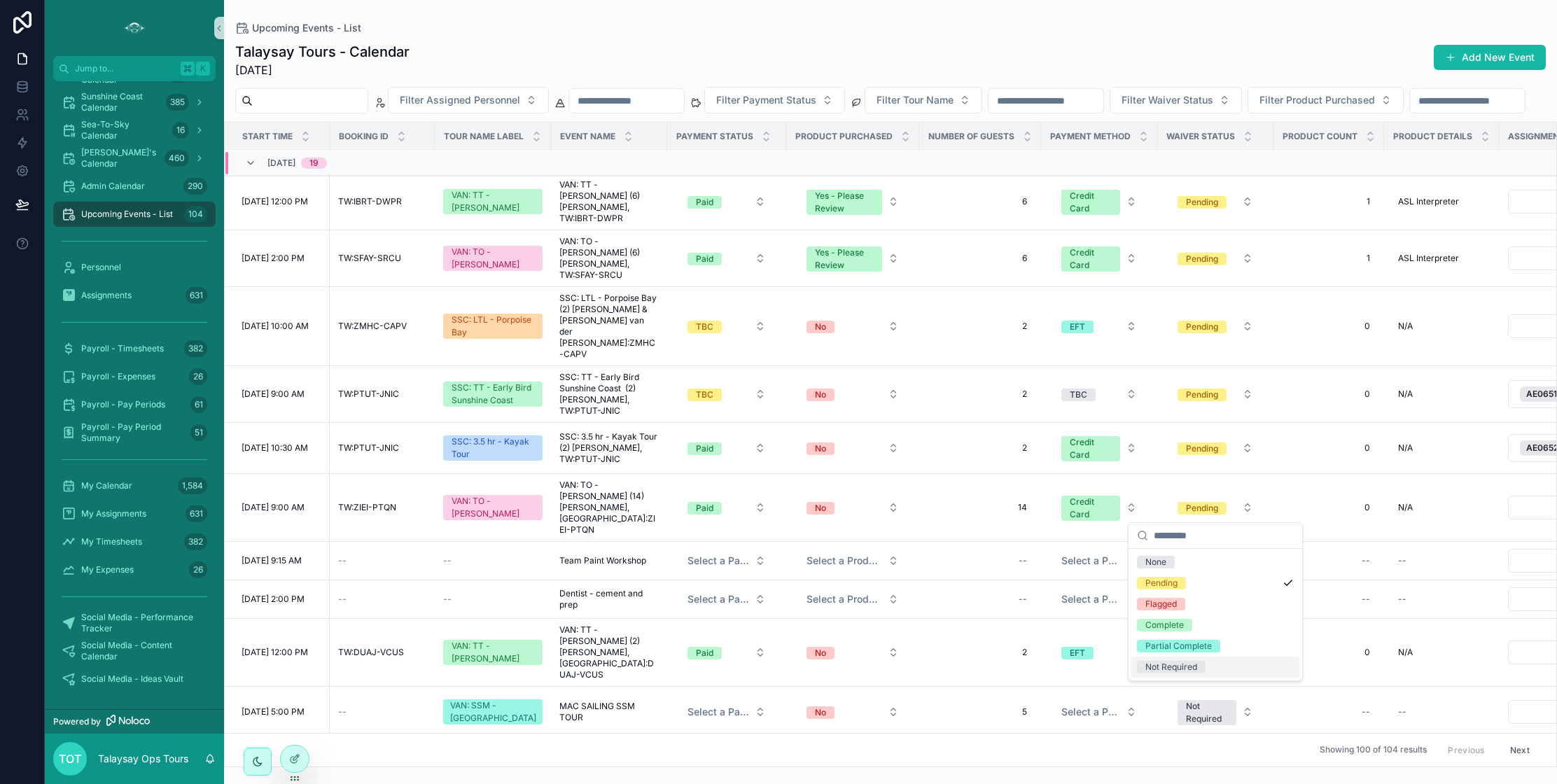
click at [1189, 664] on div "Not Required" at bounding box center [1172, 666] width 52 height 13
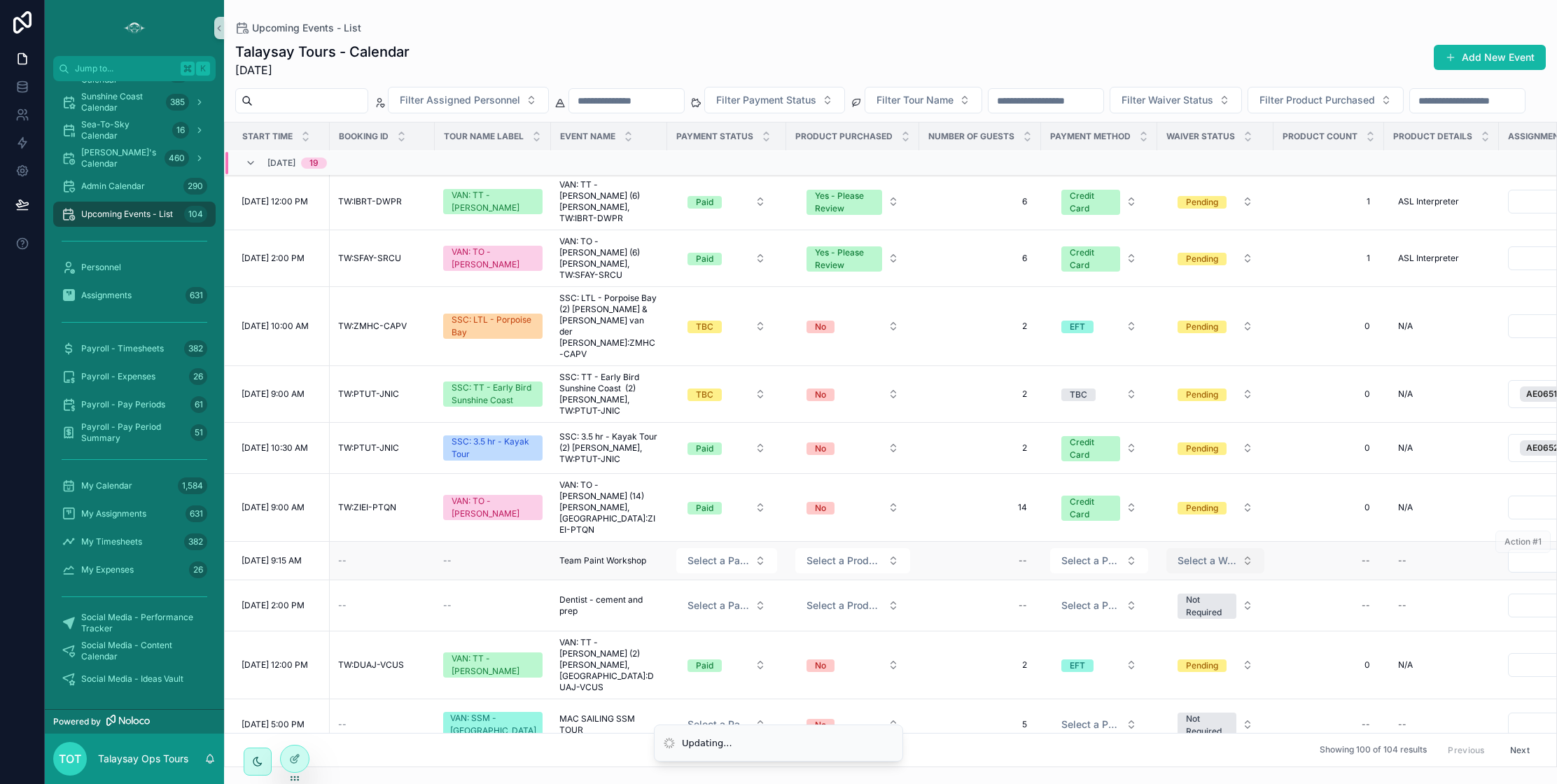
click at [1202, 553] on span "Select a Waiver Status" at bounding box center [1206, 560] width 59 height 14
click at [1097, 548] on button "Select a Payment Method" at bounding box center [1098, 561] width 98 height 25
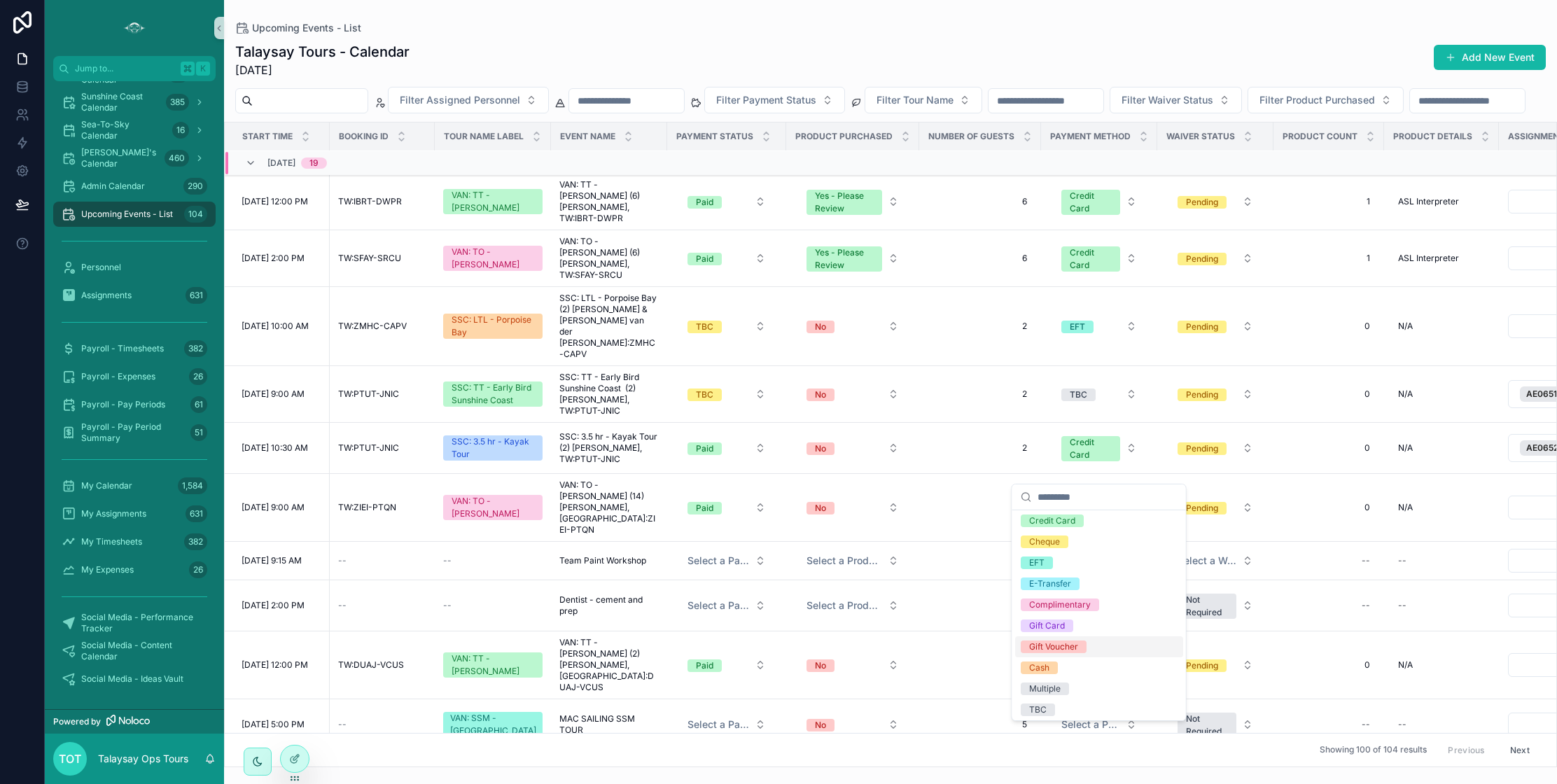
scroll to position [6, 0]
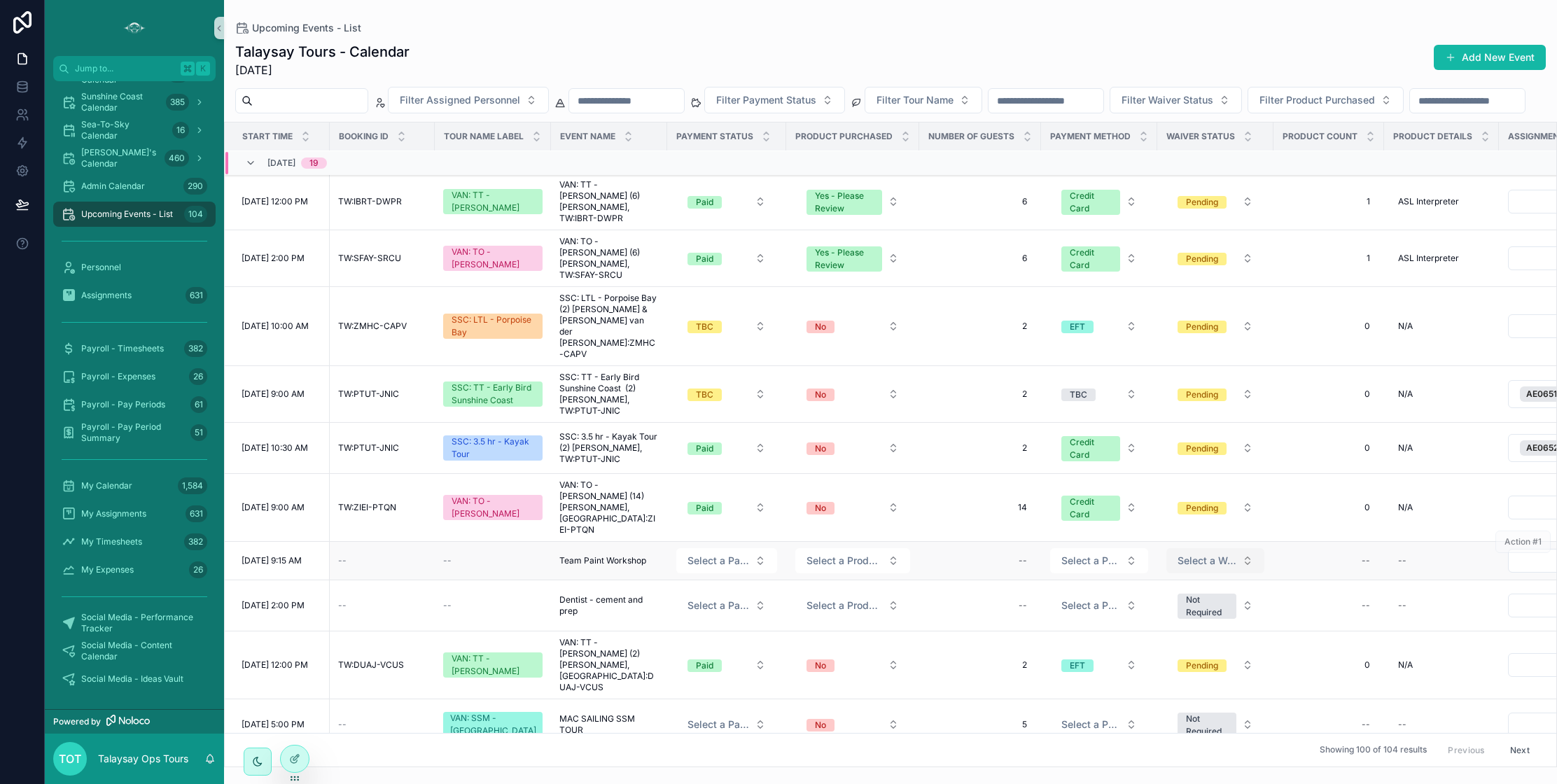
click at [1191, 553] on span "Select a Waiver Status" at bounding box center [1206, 560] width 59 height 14
click at [1161, 604] on div "Not Required" at bounding box center [1172, 607] width 52 height 13
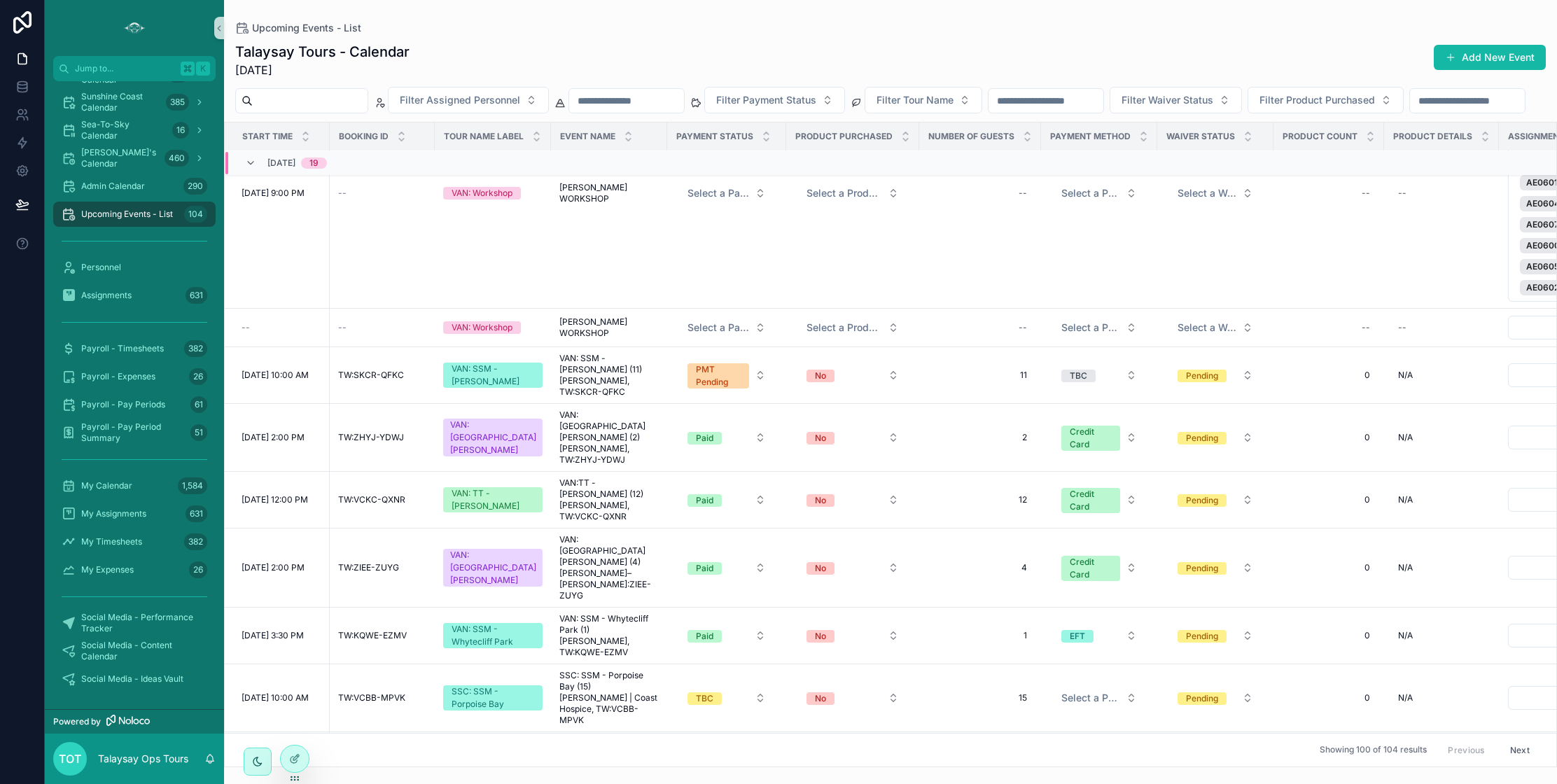
scroll to position [1529, 0]
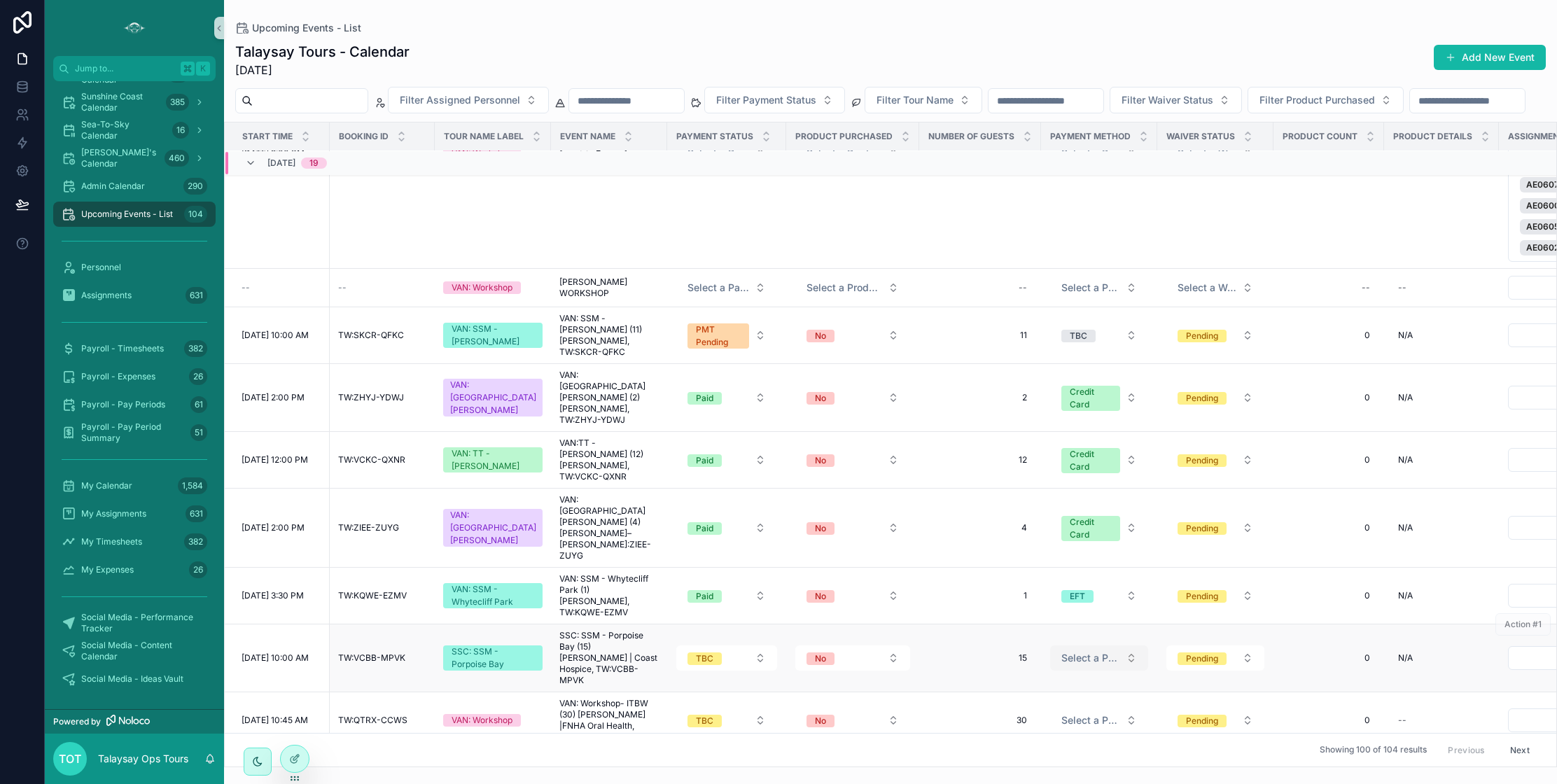
click at [1087, 651] on span "Select a Payment Method" at bounding box center [1090, 658] width 59 height 14
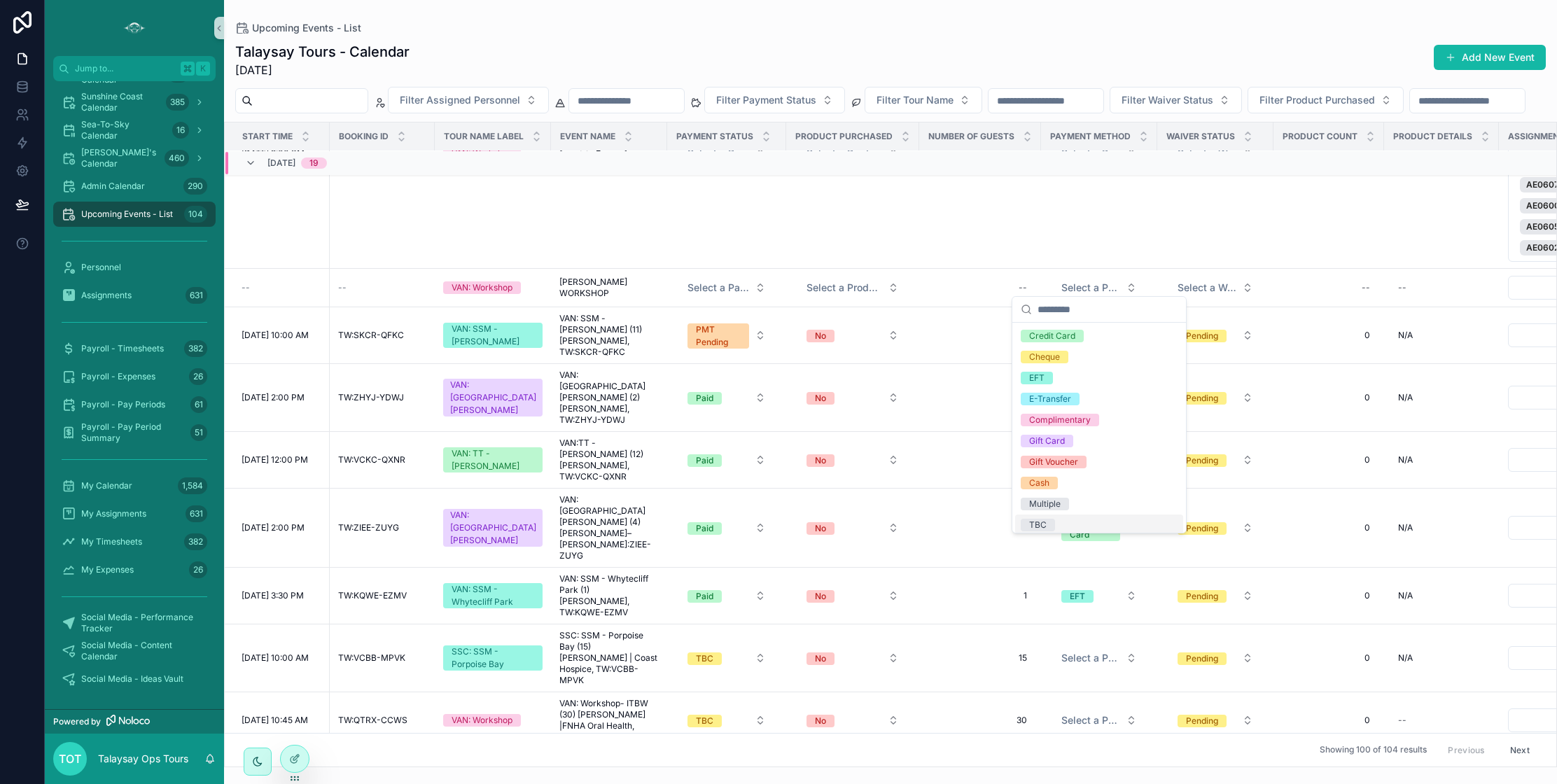
click at [1072, 522] on div "TBC" at bounding box center [1099, 525] width 168 height 21
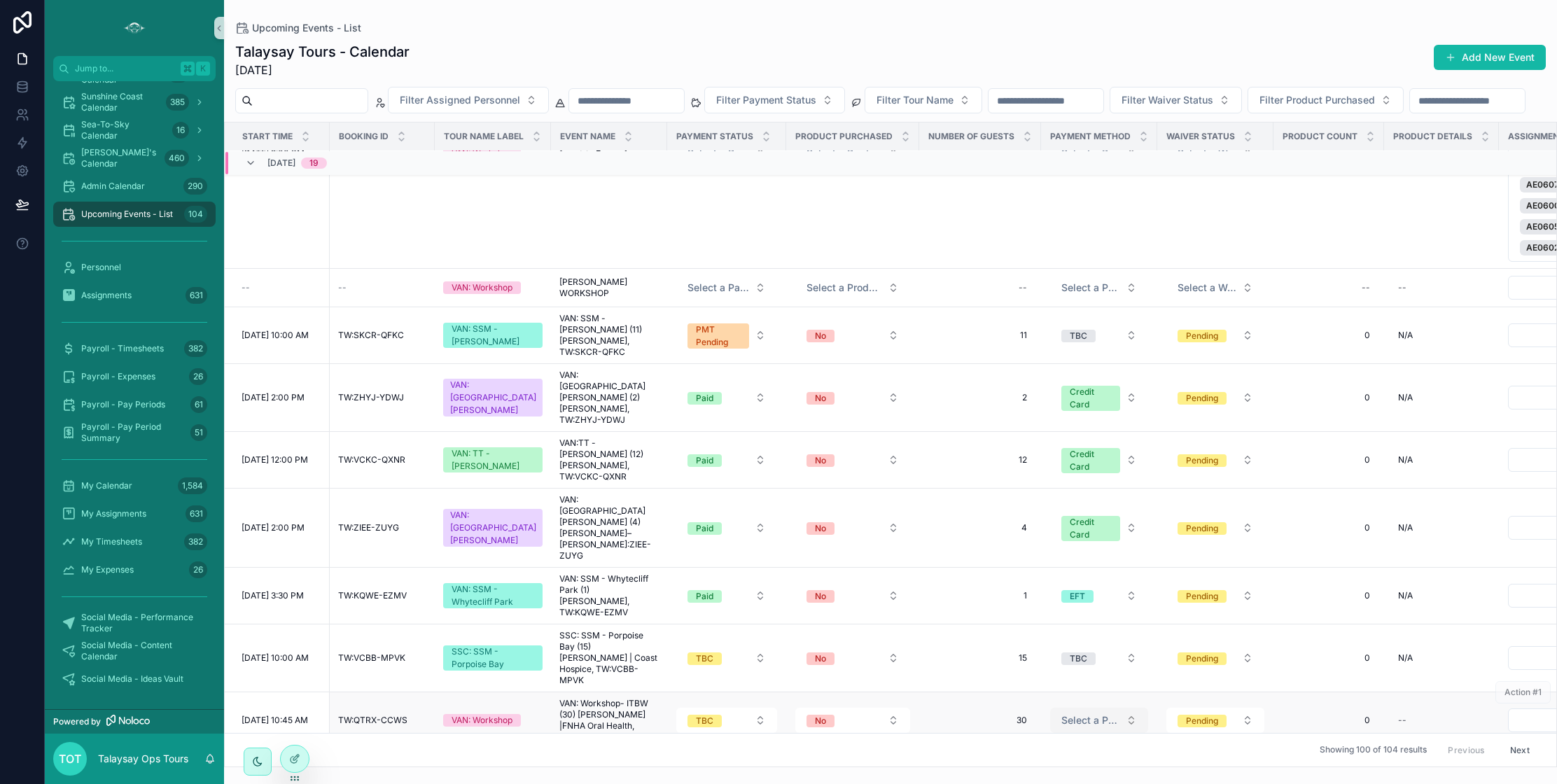
click at [1091, 714] on span "Select a Payment Method" at bounding box center [1090, 720] width 59 height 14
click at [1057, 708] on button "Select a Payment Method" at bounding box center [1098, 720] width 98 height 25
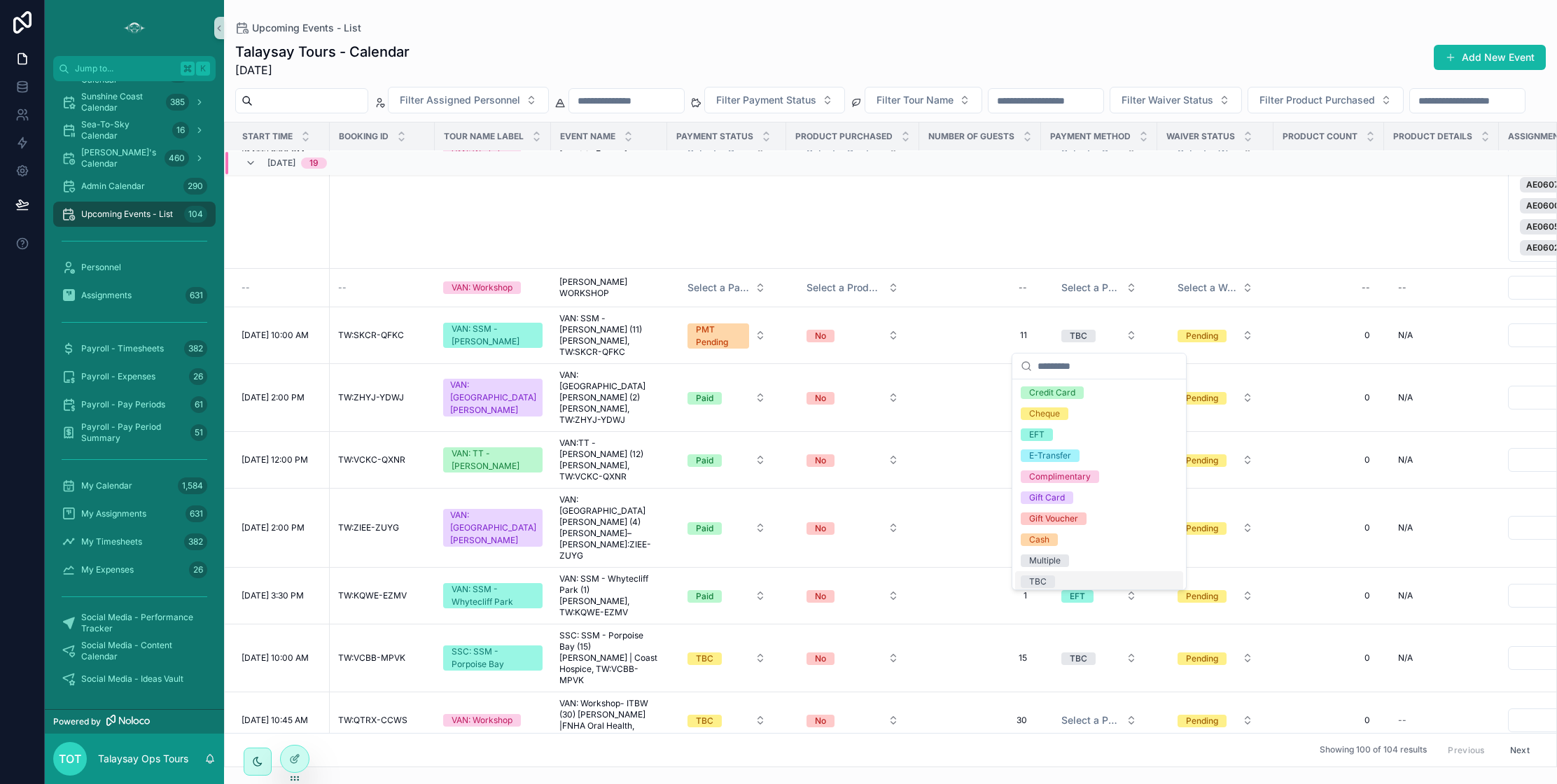
click at [1036, 581] on div "TBC" at bounding box center [1037, 581] width 17 height 13
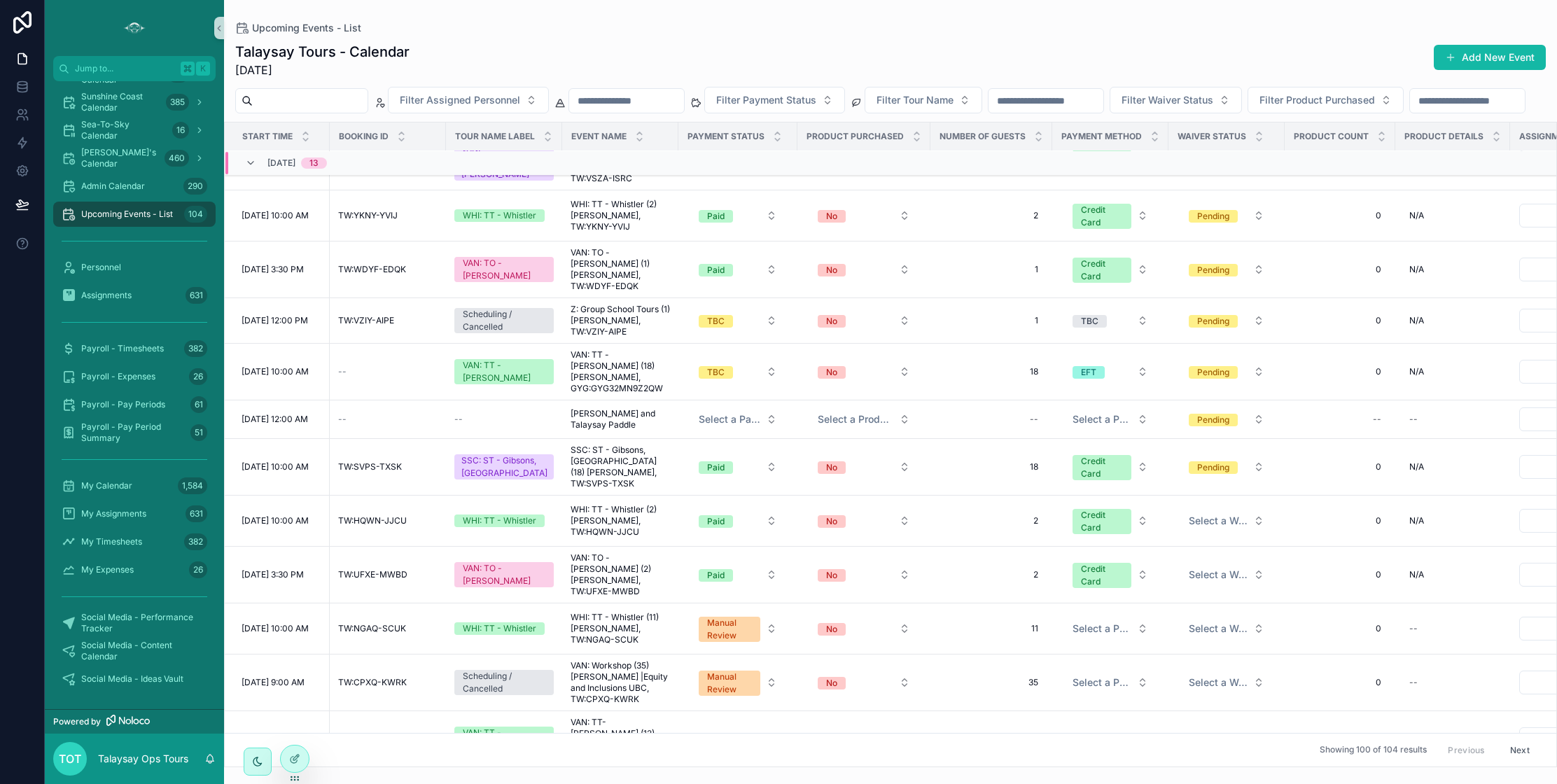
scroll to position [2179, 0]
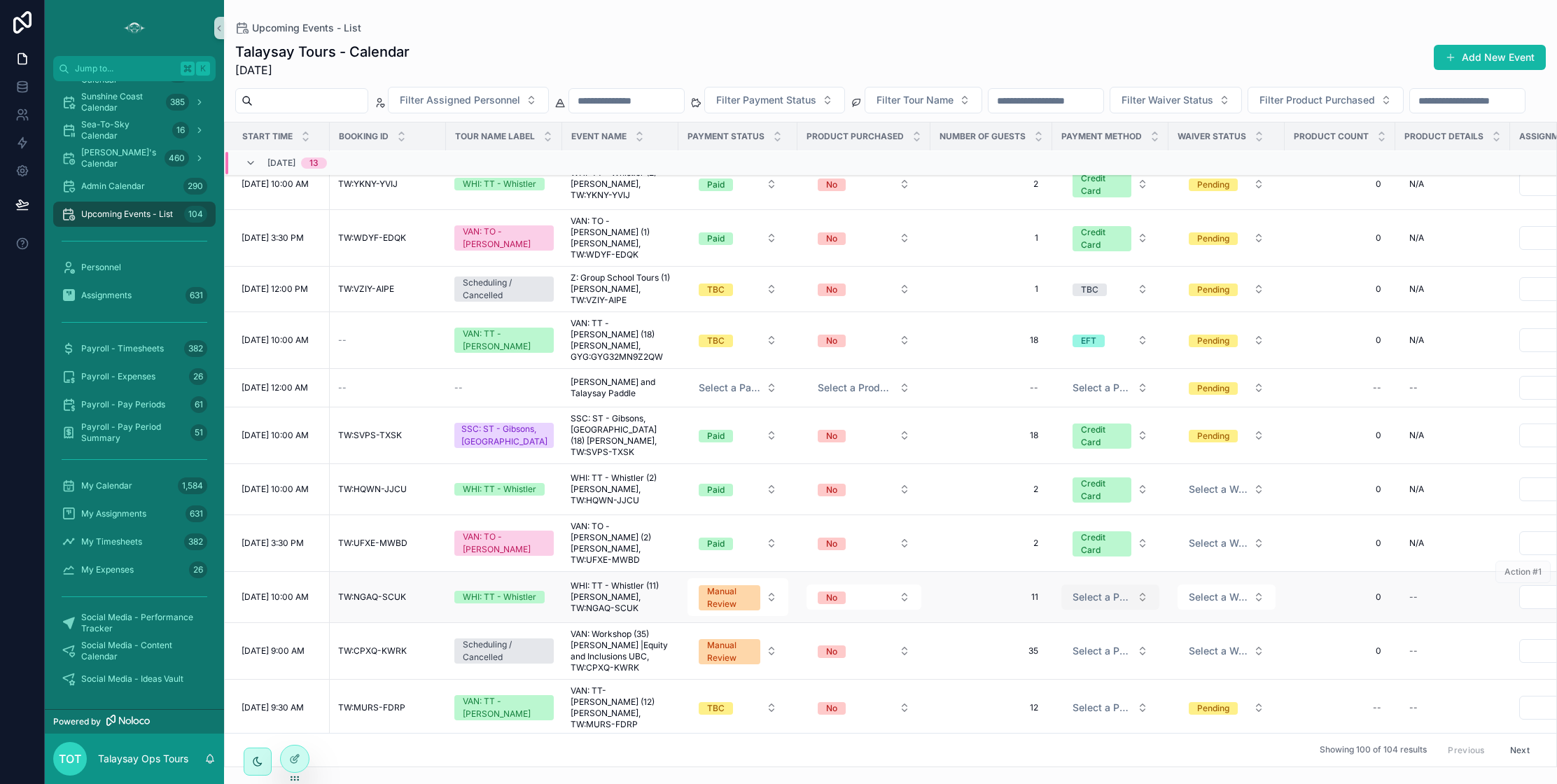
click at [1089, 590] on span "Select a Payment Method" at bounding box center [1101, 597] width 59 height 14
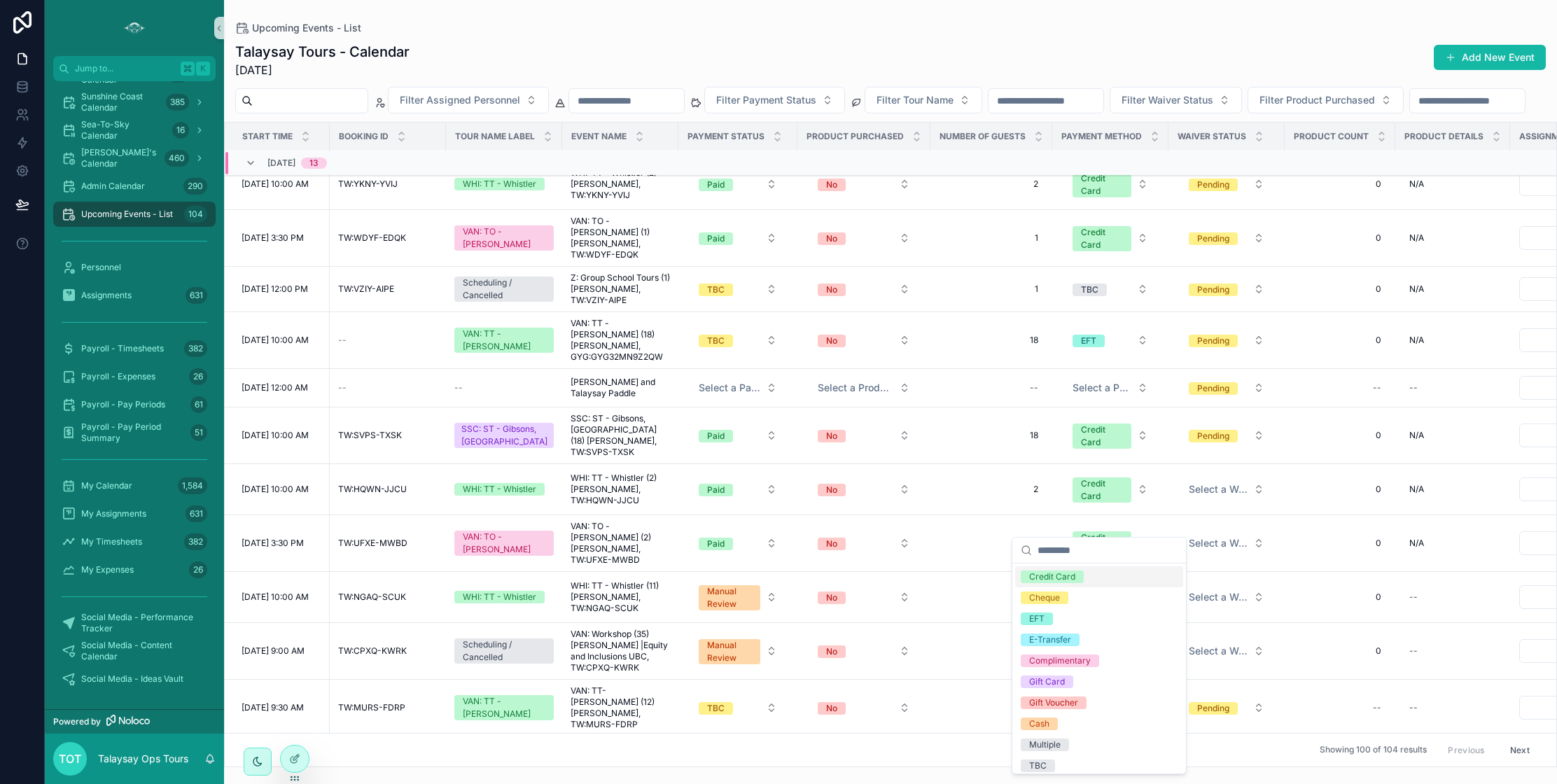
click at [1069, 574] on div "Credit Card" at bounding box center [1052, 576] width 46 height 13
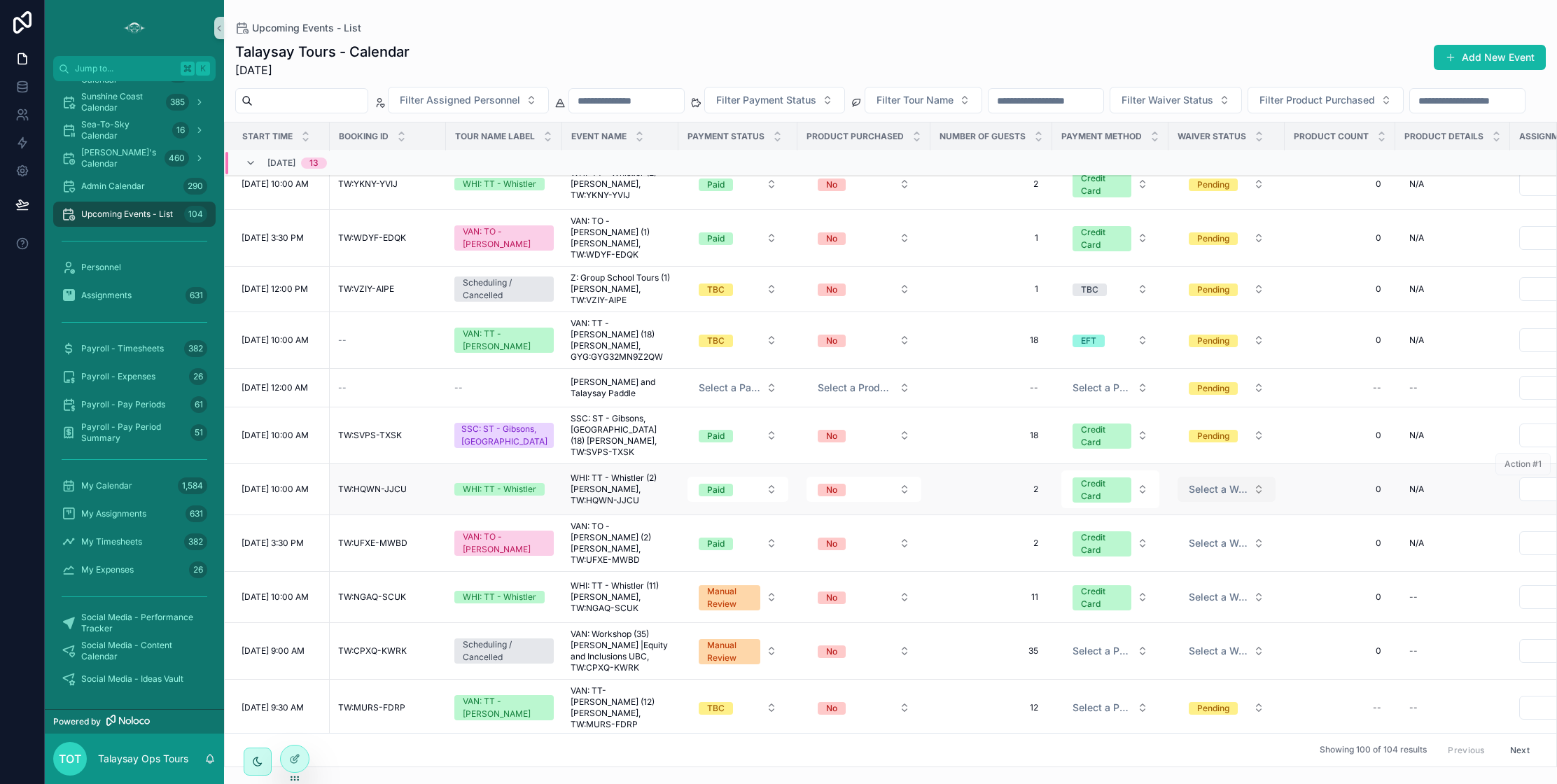
click at [1197, 477] on button "Select a Waiver Status" at bounding box center [1226, 490] width 98 height 25
click at [1169, 472] on div "Pending" at bounding box center [1161, 474] width 32 height 13
click at [1193, 536] on span "Select a Waiver Status" at bounding box center [1218, 543] width 59 height 14
click at [1189, 590] on span "Select a Waiver Status" at bounding box center [1218, 597] width 59 height 14
click at [1154, 576] on div "Pending" at bounding box center [1161, 576] width 32 height 13
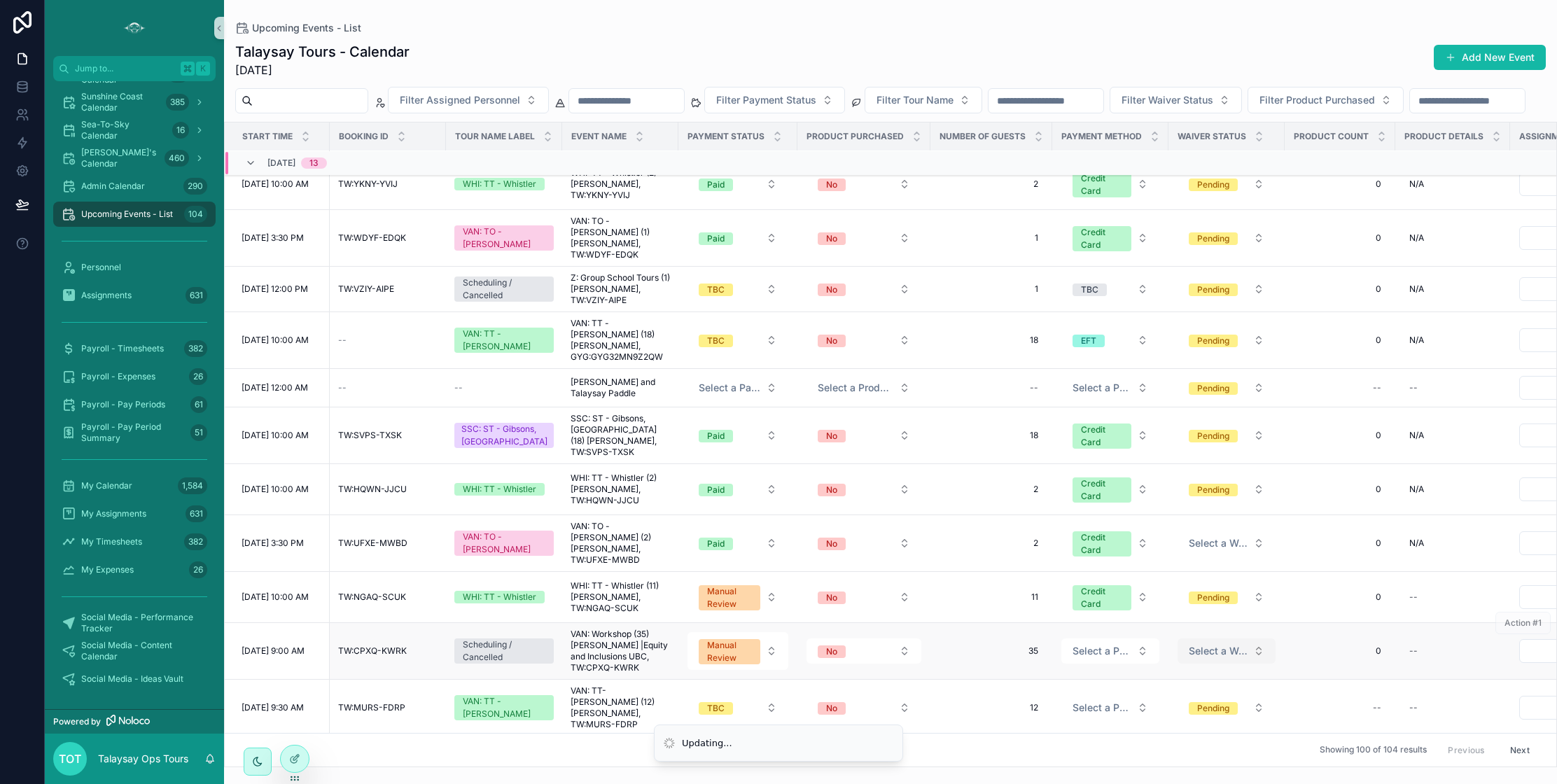
click at [1193, 644] on span "Select a Waiver Status" at bounding box center [1218, 651] width 59 height 14
click at [1168, 627] on div "Pending" at bounding box center [1161, 630] width 32 height 13
click at [1205, 536] on span "Select a Waiver Status" at bounding box center [1218, 543] width 59 height 14
click at [1082, 644] on span "Select a Payment Method" at bounding box center [1101, 651] width 59 height 14
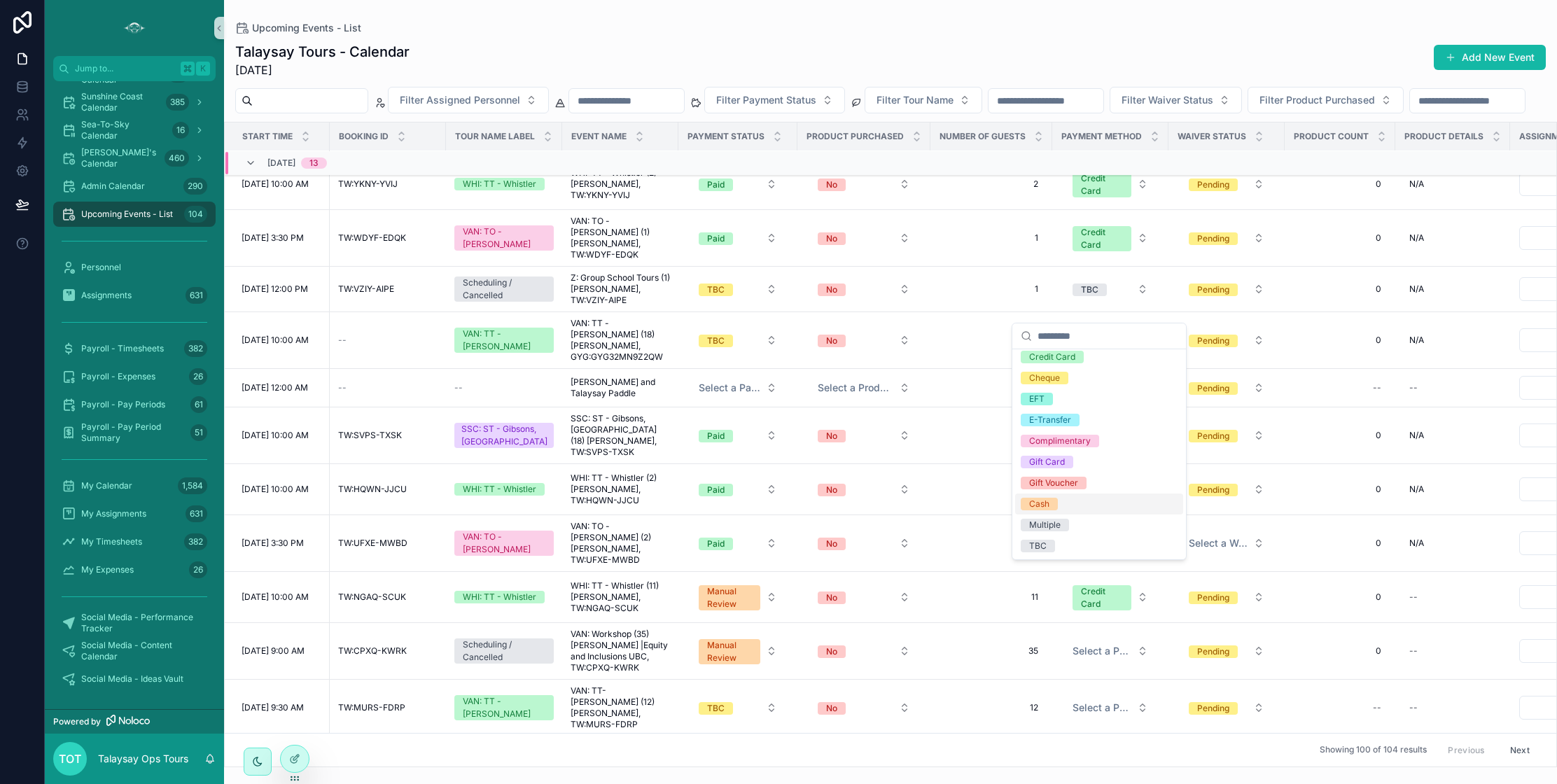
scroll to position [0, 0]
click at [1042, 548] on div "TBC" at bounding box center [1037, 551] width 17 height 13
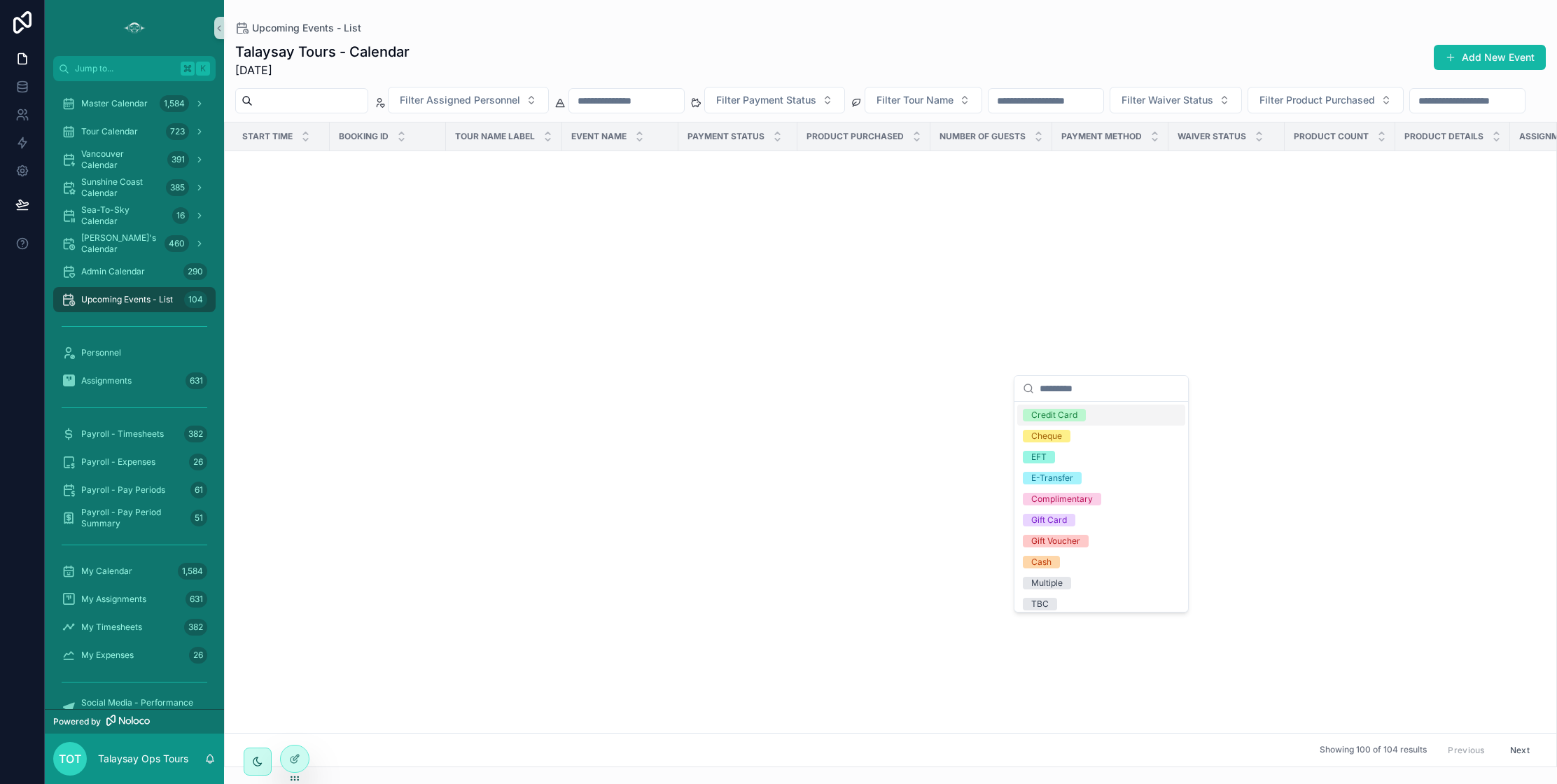
scroll to position [4221, 1]
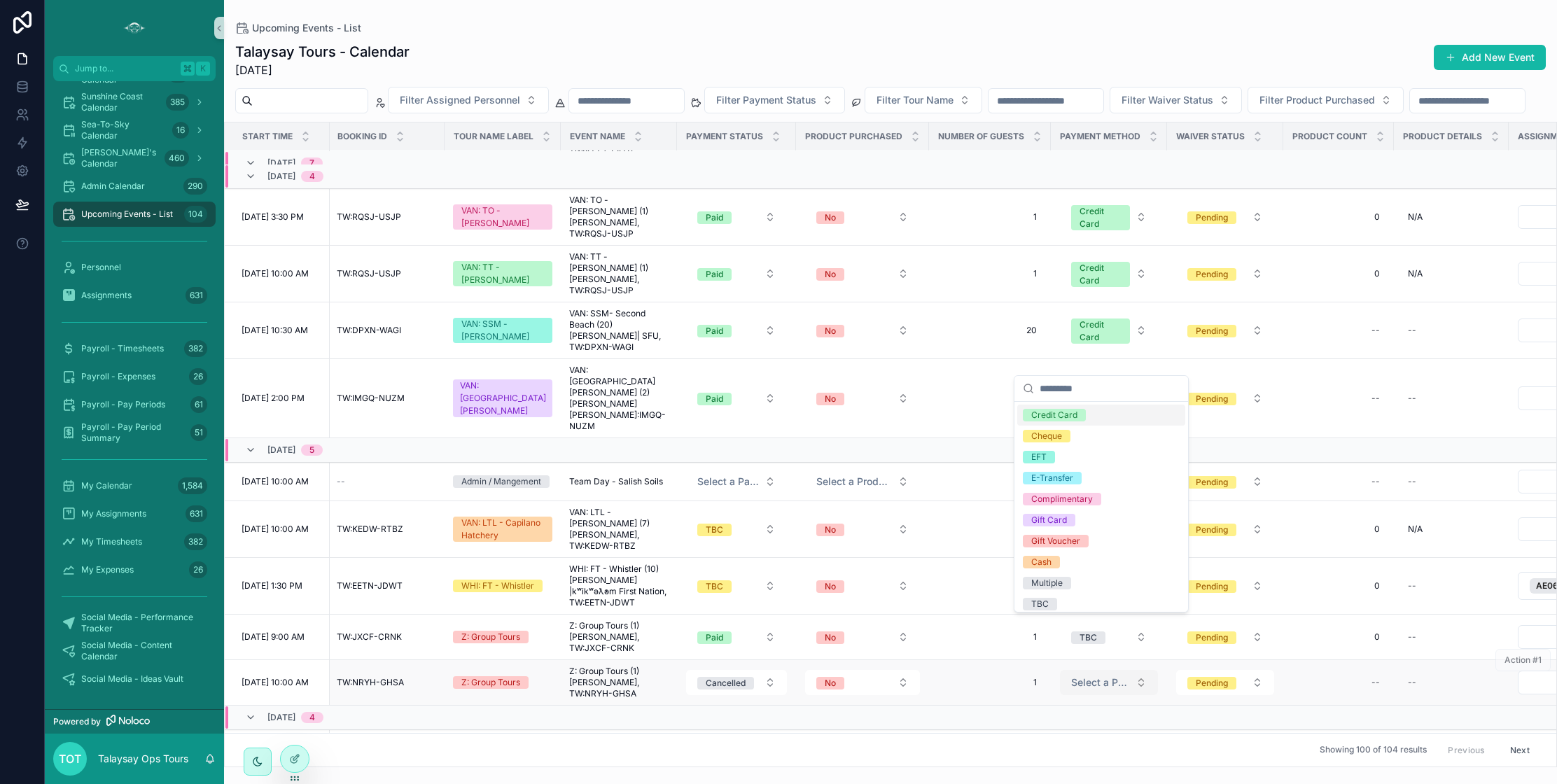
click at [1085, 675] on span "Select a Payment Method" at bounding box center [1100, 682] width 59 height 14
click at [1084, 675] on span "Select a Payment Method" at bounding box center [1100, 682] width 59 height 14
click at [1071, 675] on span "Select a Payment Method" at bounding box center [1100, 682] width 59 height 14
click at [1036, 603] on div "TBC" at bounding box center [1040, 603] width 17 height 13
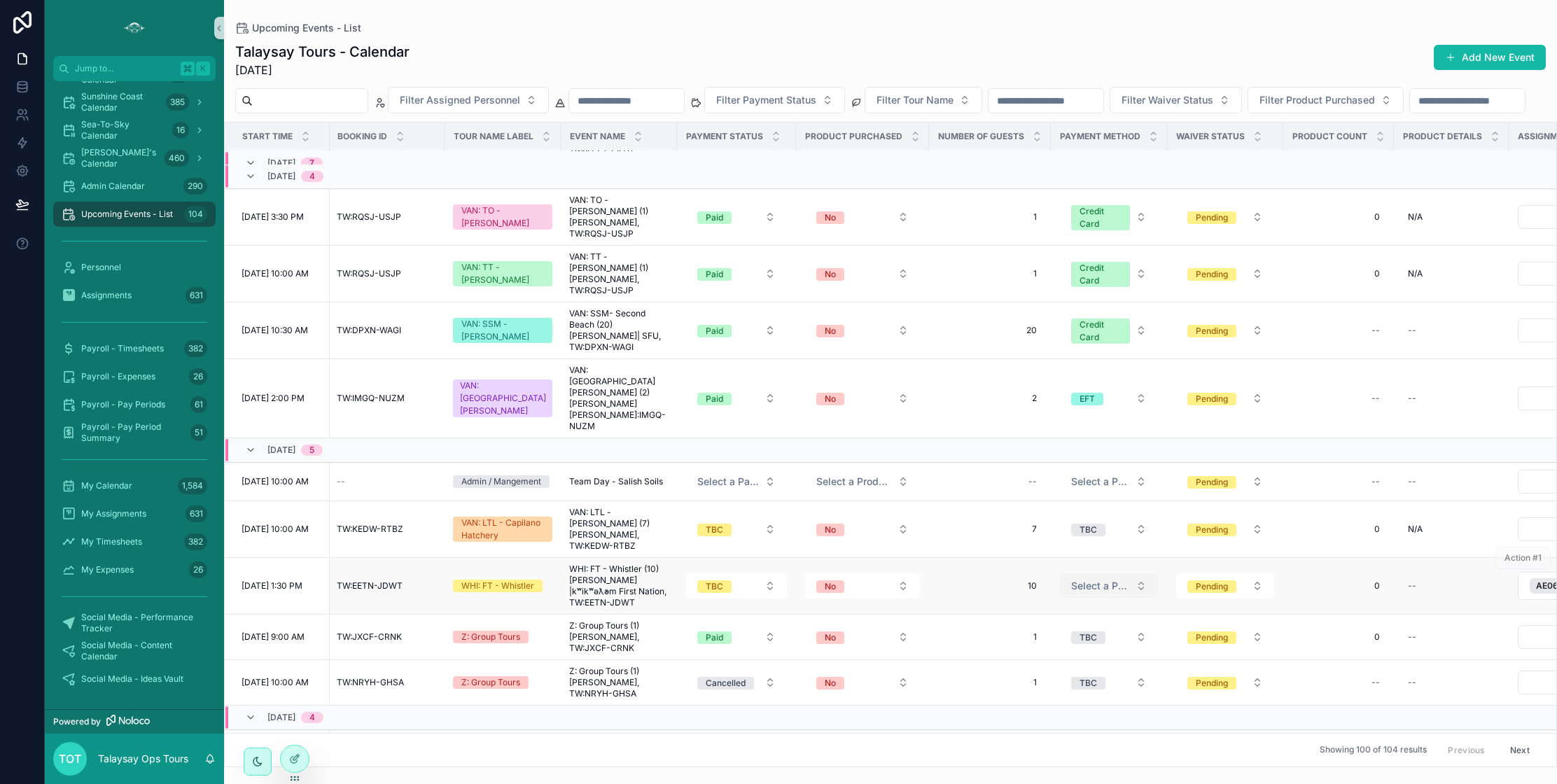
click at [1098, 578] on span "Select a Payment Method" at bounding box center [1100, 585] width 59 height 14
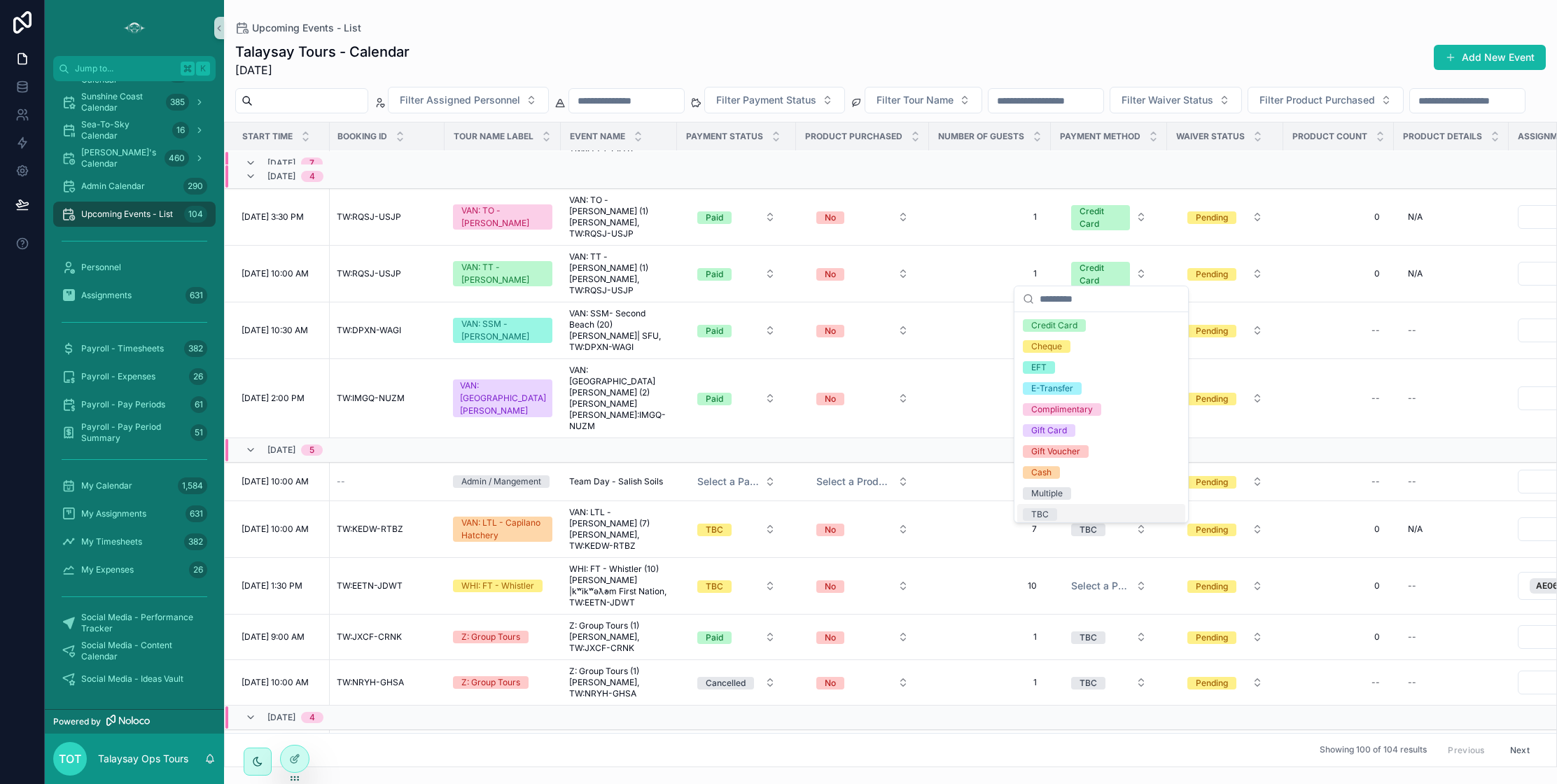
click at [1036, 511] on div "TBC" at bounding box center [1040, 514] width 17 height 13
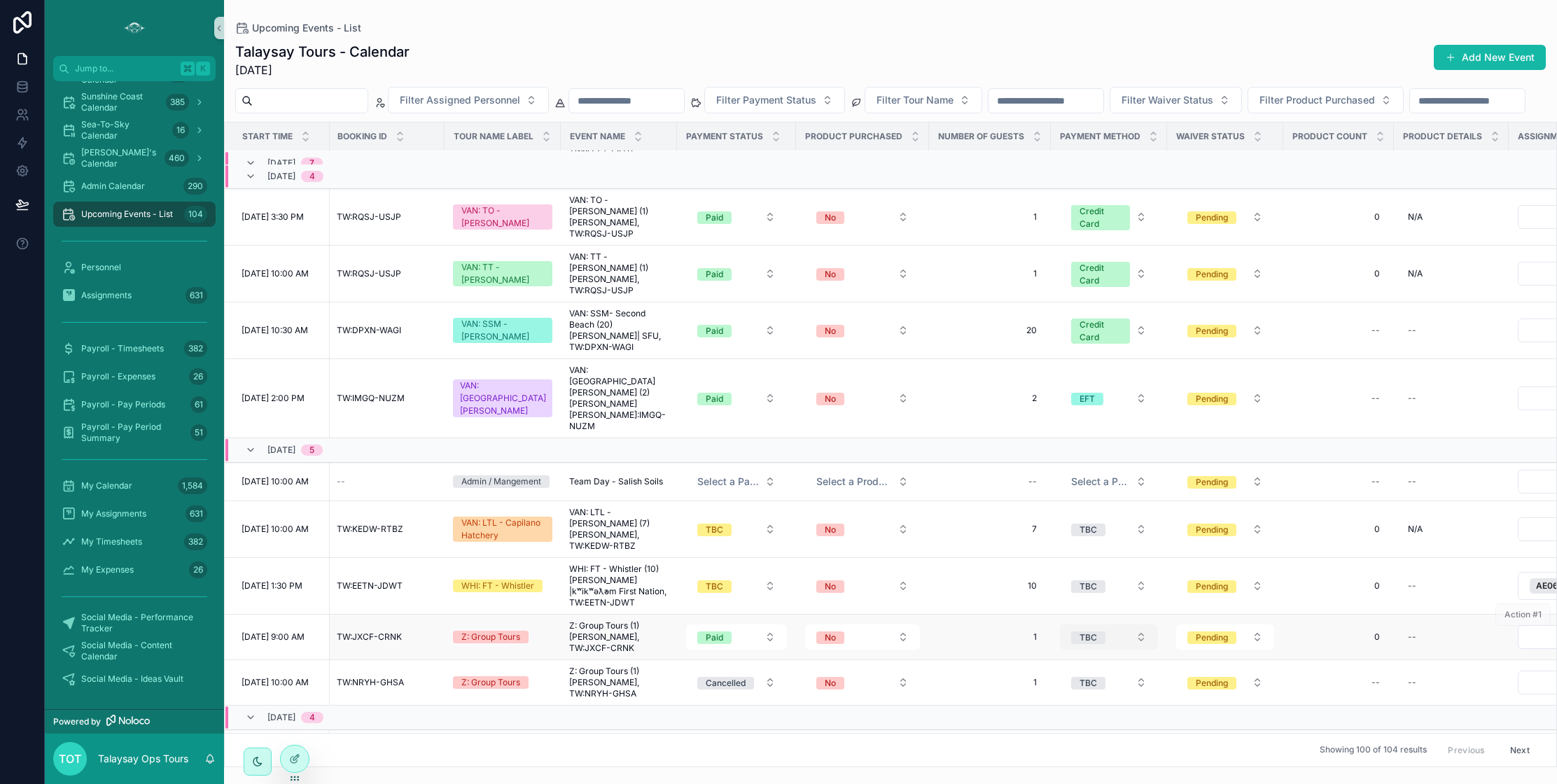
click at [1091, 631] on span "TBC" at bounding box center [1089, 637] width 35 height 13
click at [751, 625] on button "Paid" at bounding box center [736, 637] width 100 height 25
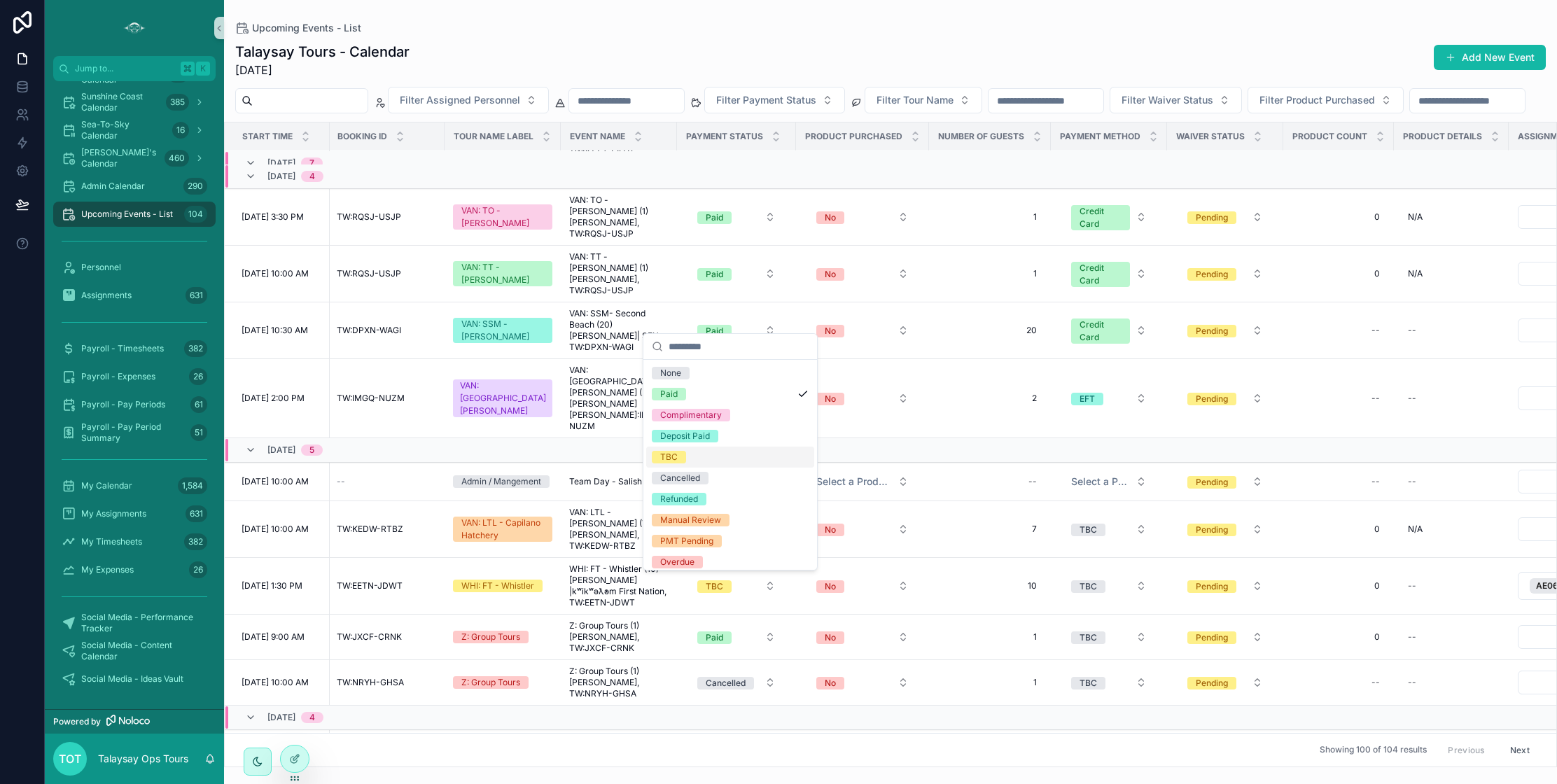
click at [671, 457] on div "TBC" at bounding box center [668, 457] width 17 height 13
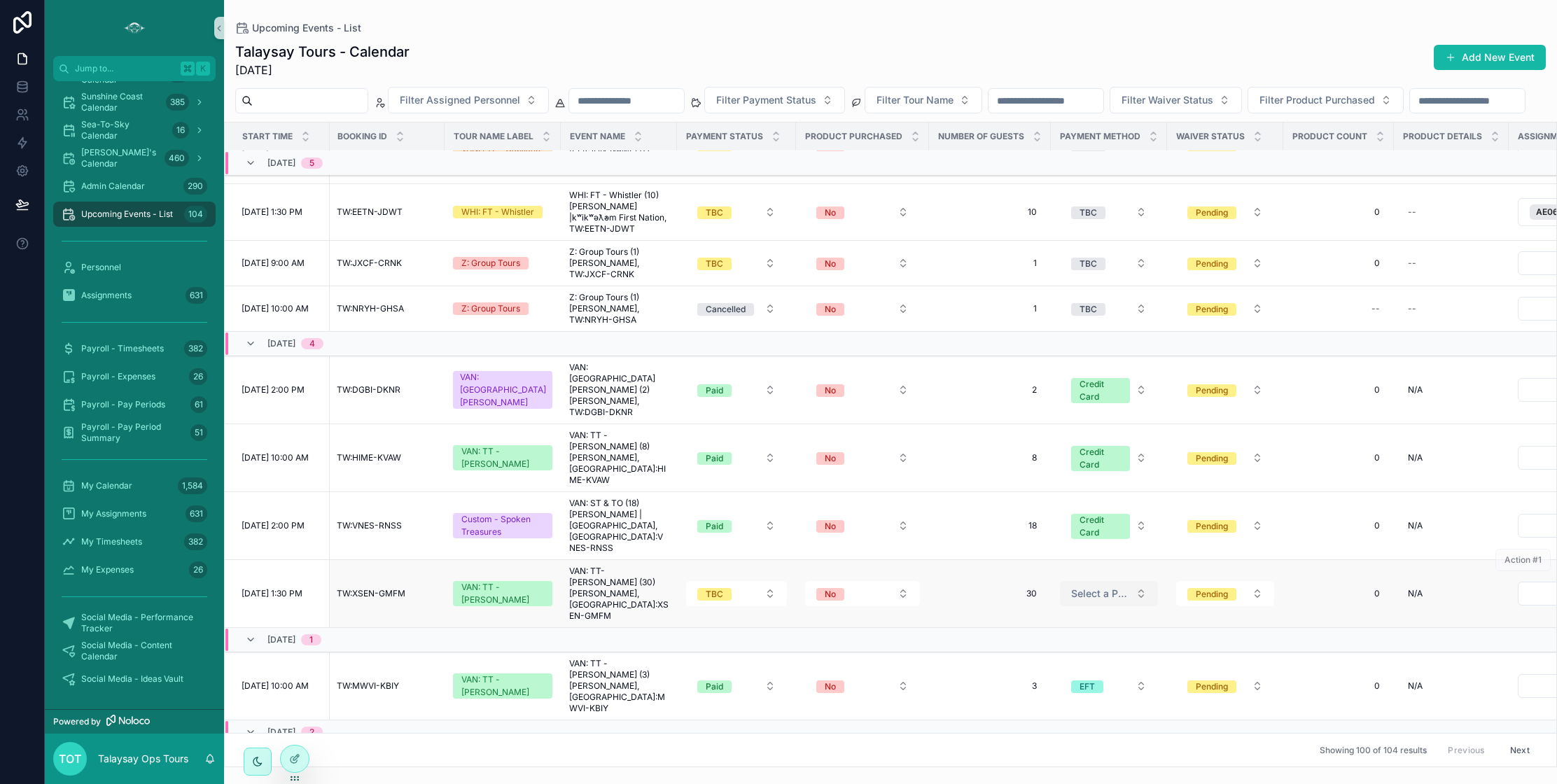
scroll to position [4576, 1]
click at [1078, 584] on span "Select a Payment Method" at bounding box center [1100, 591] width 59 height 14
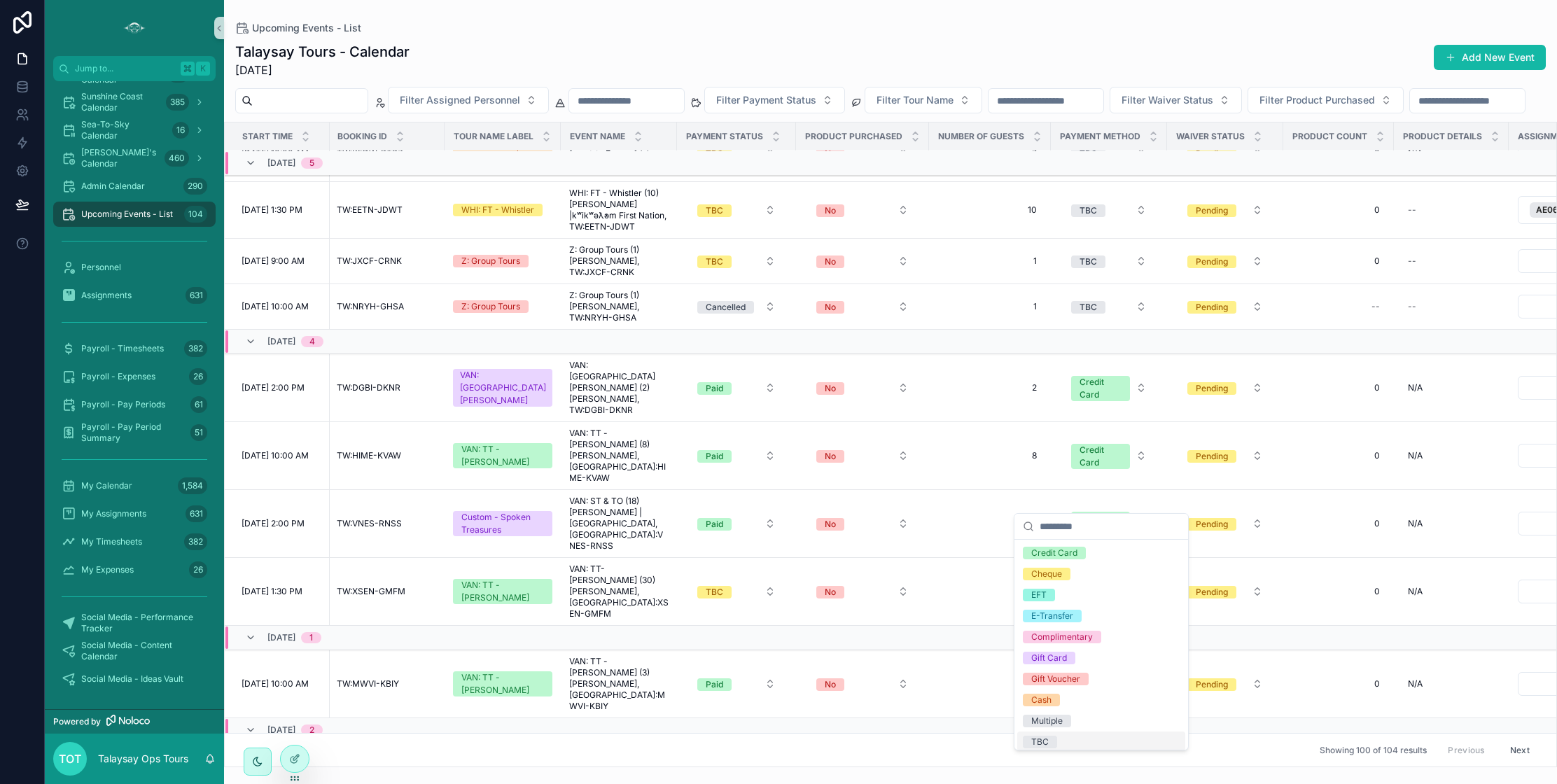
click at [1043, 736] on div "TBC" at bounding box center [1040, 742] width 17 height 13
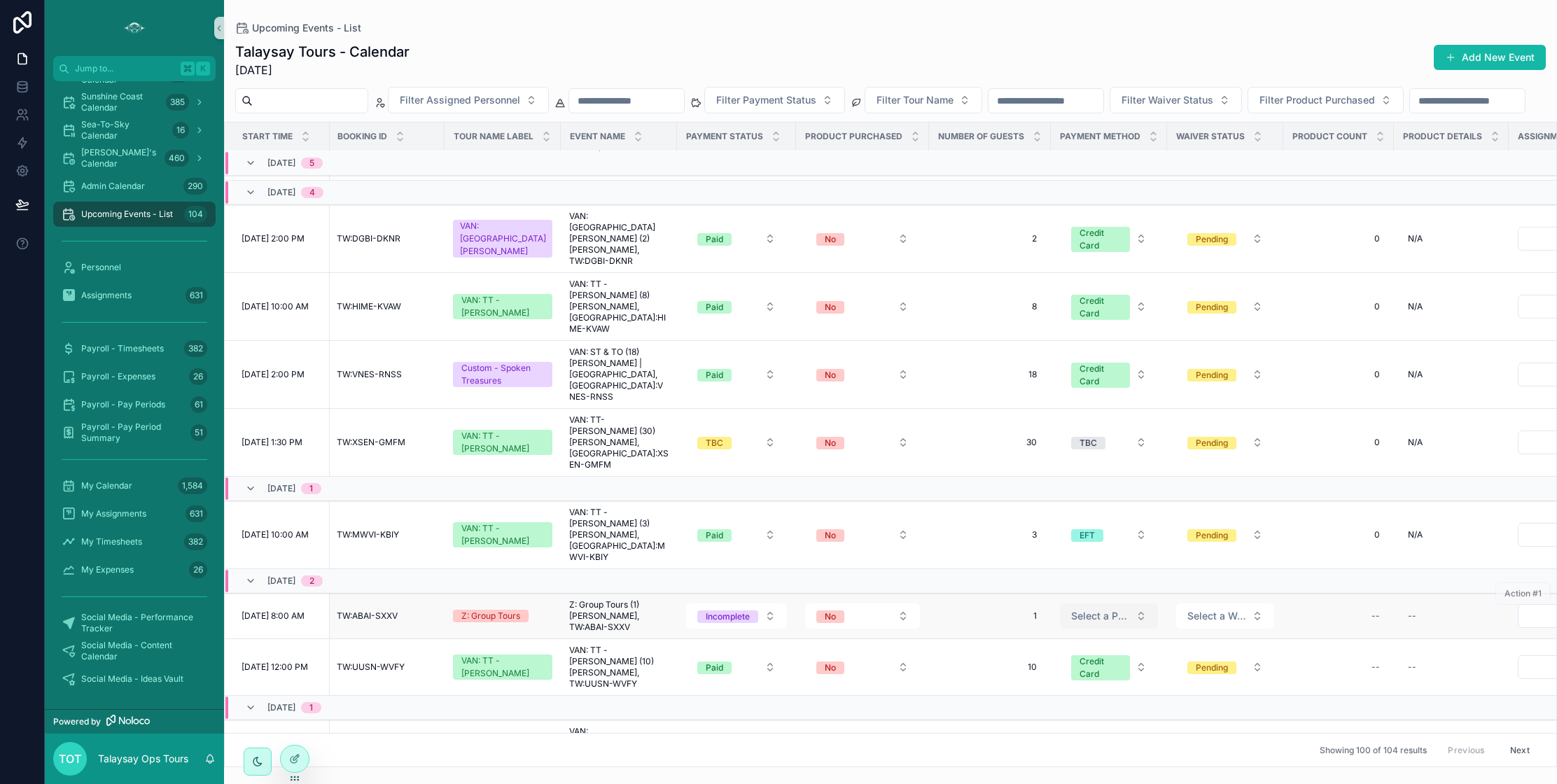
scroll to position [4712, 1]
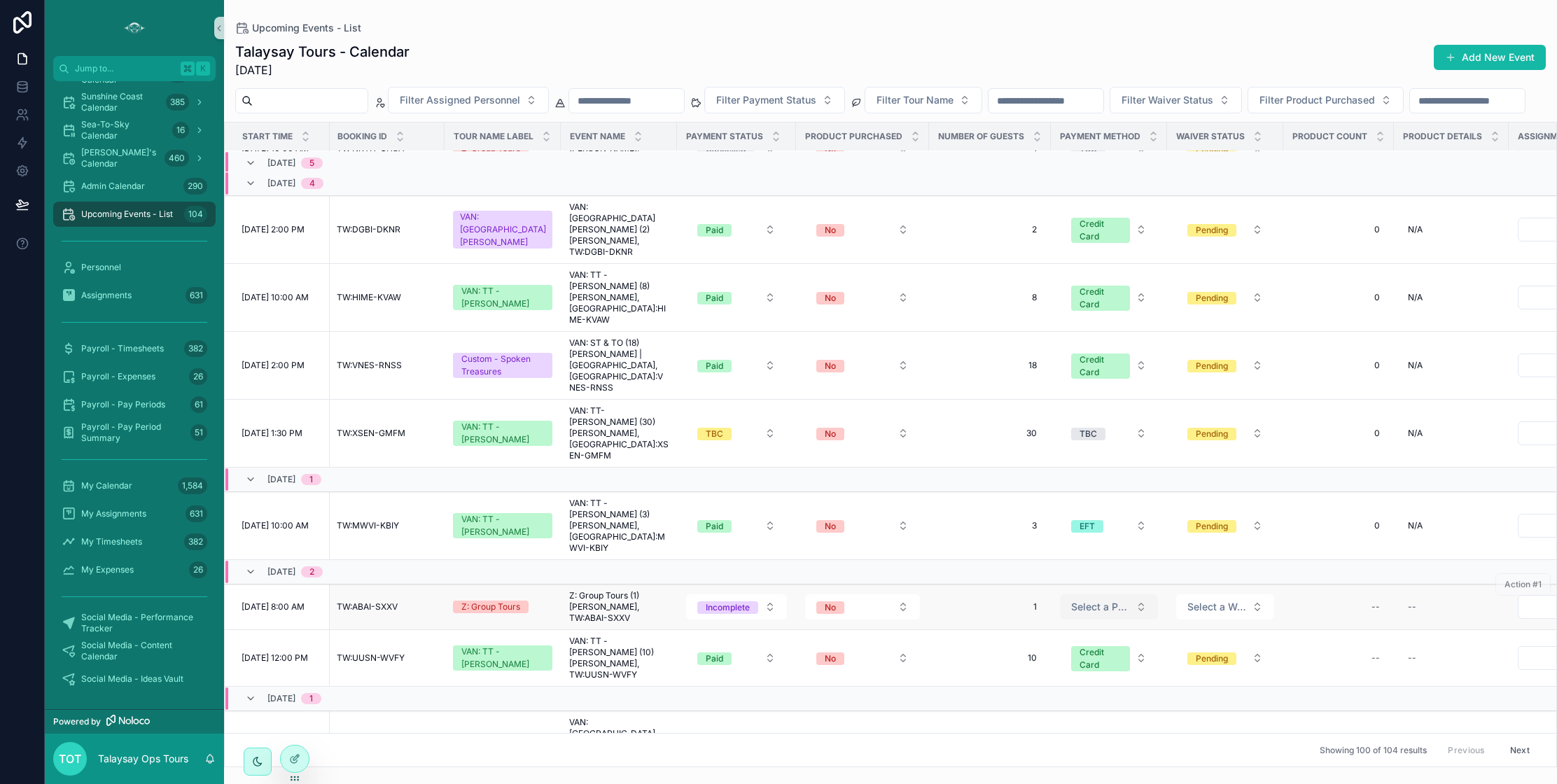
click at [1105, 600] on span "Select a Payment Method" at bounding box center [1100, 606] width 59 height 14
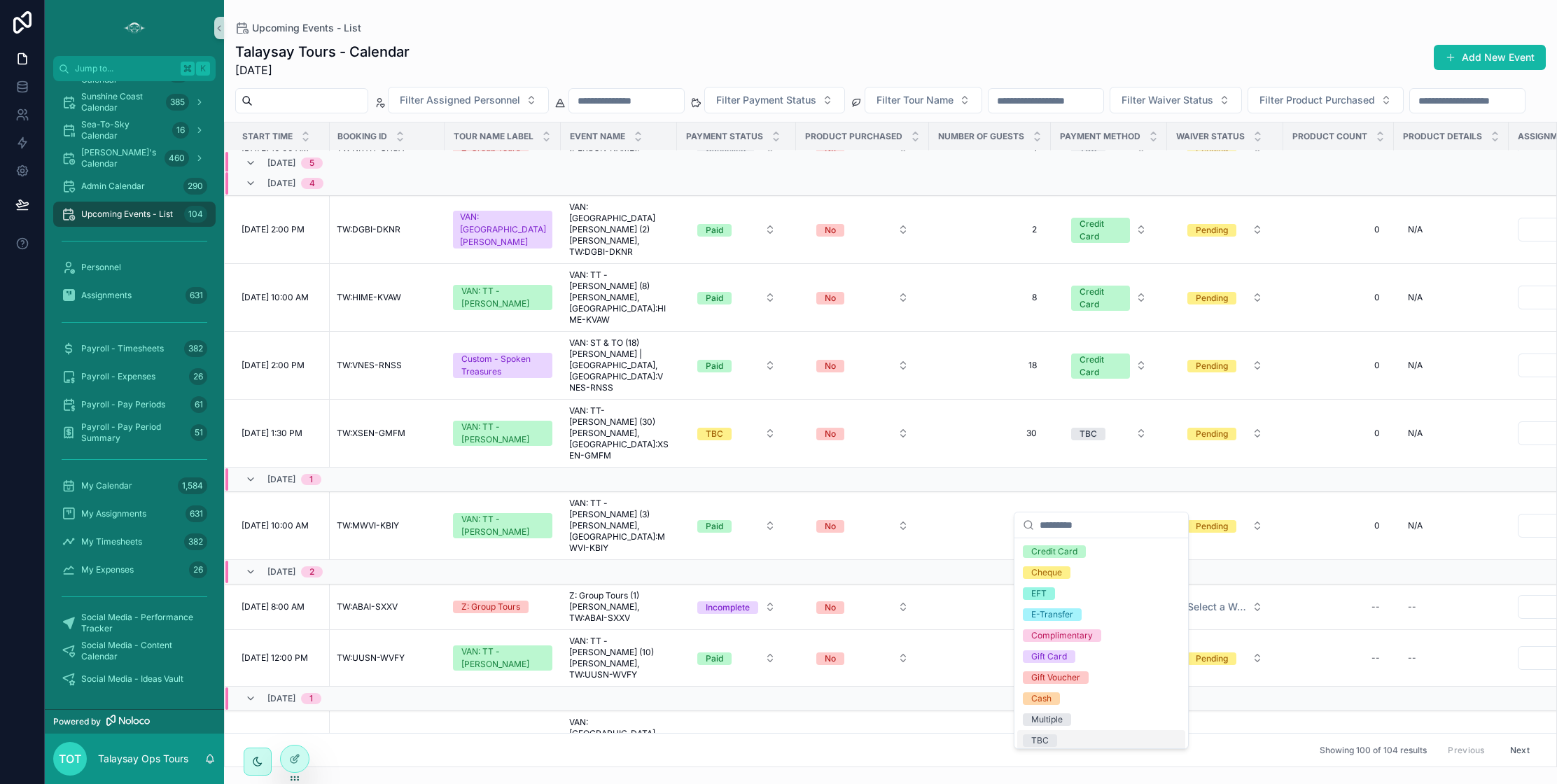
click at [1051, 738] on span "TBC" at bounding box center [1040, 740] width 35 height 13
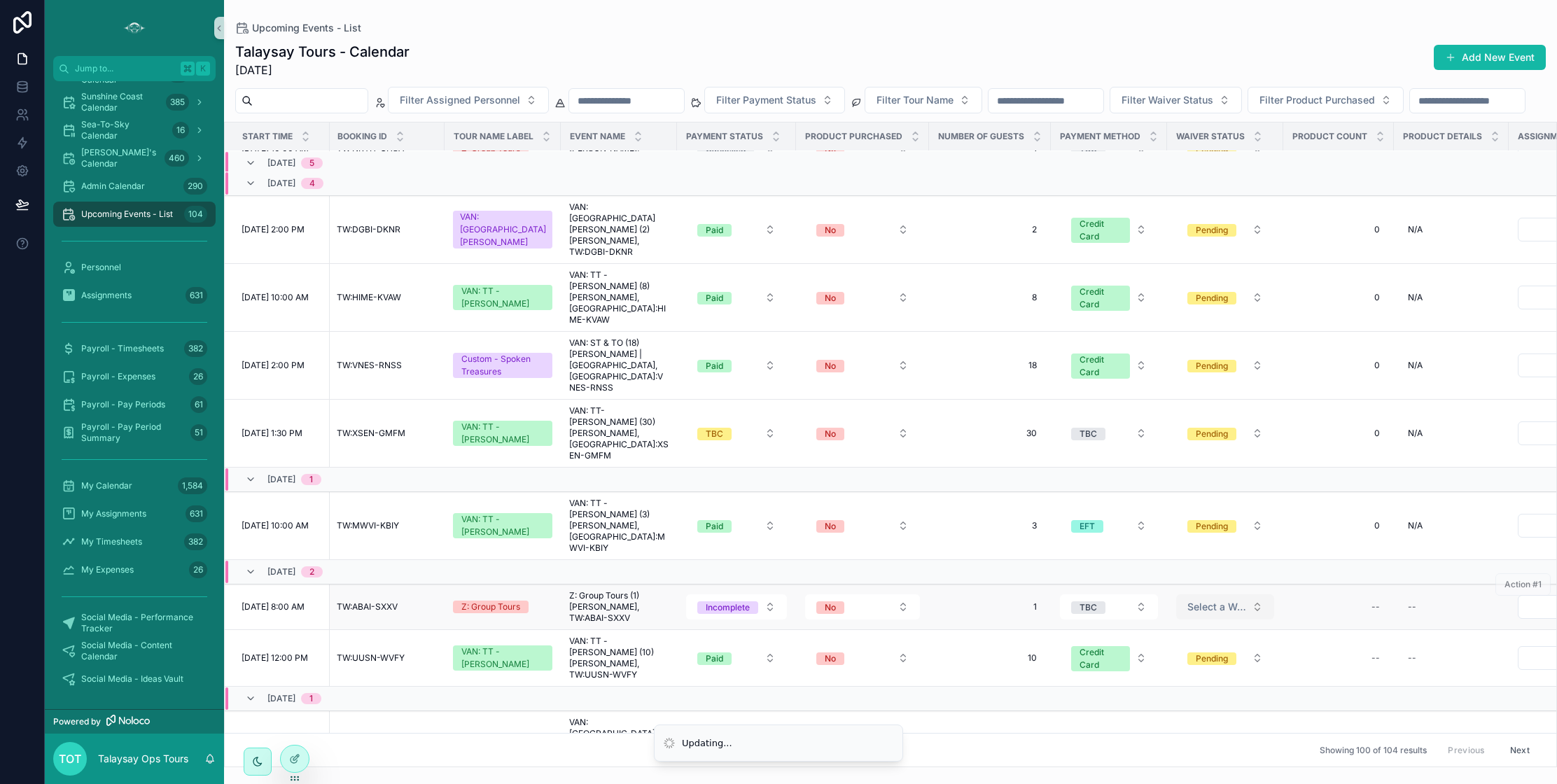
click at [1195, 600] on span "Select a Waiver Status" at bounding box center [1216, 606] width 59 height 14
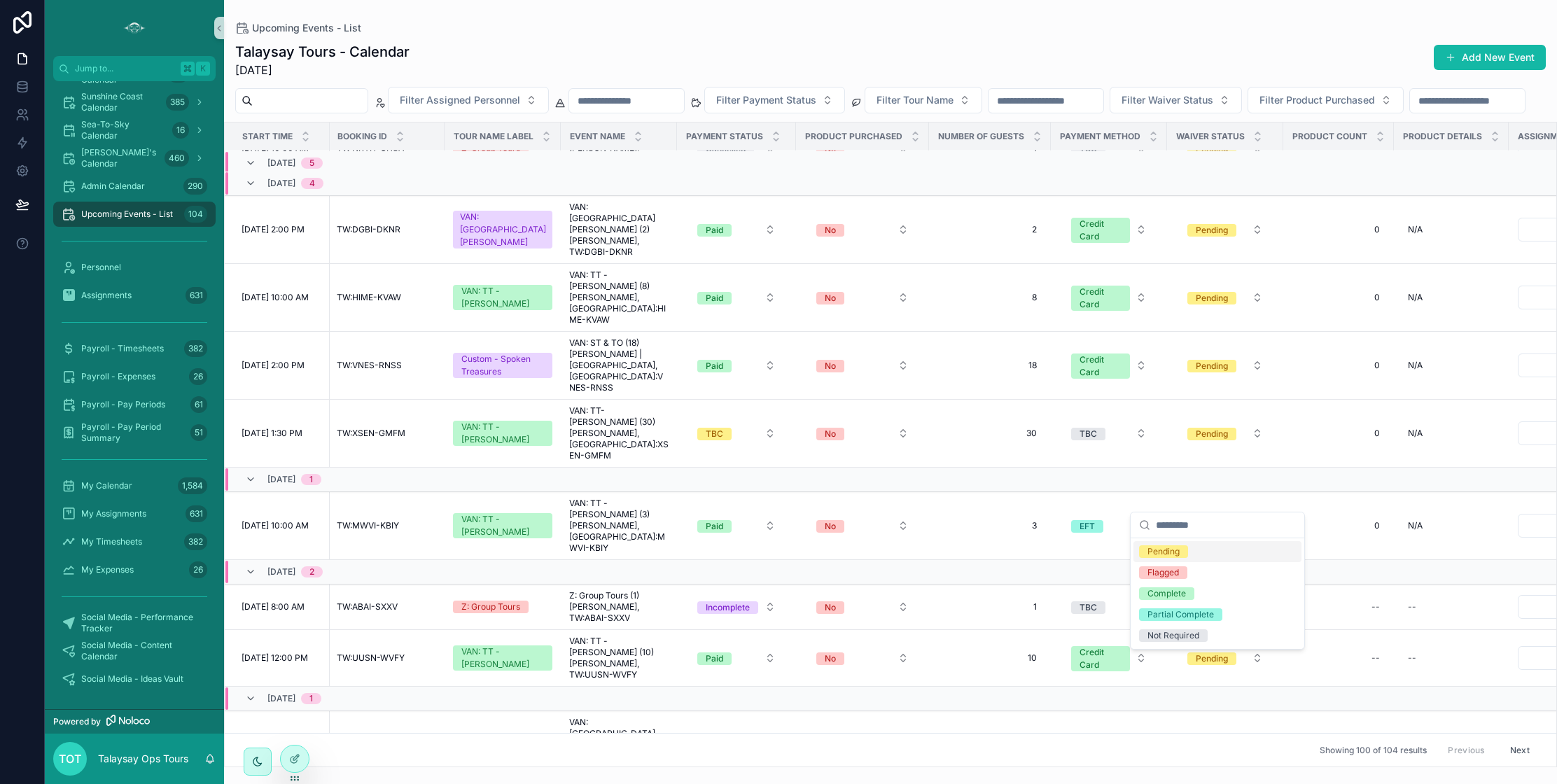
click at [1169, 553] on div "Pending" at bounding box center [1163, 551] width 32 height 13
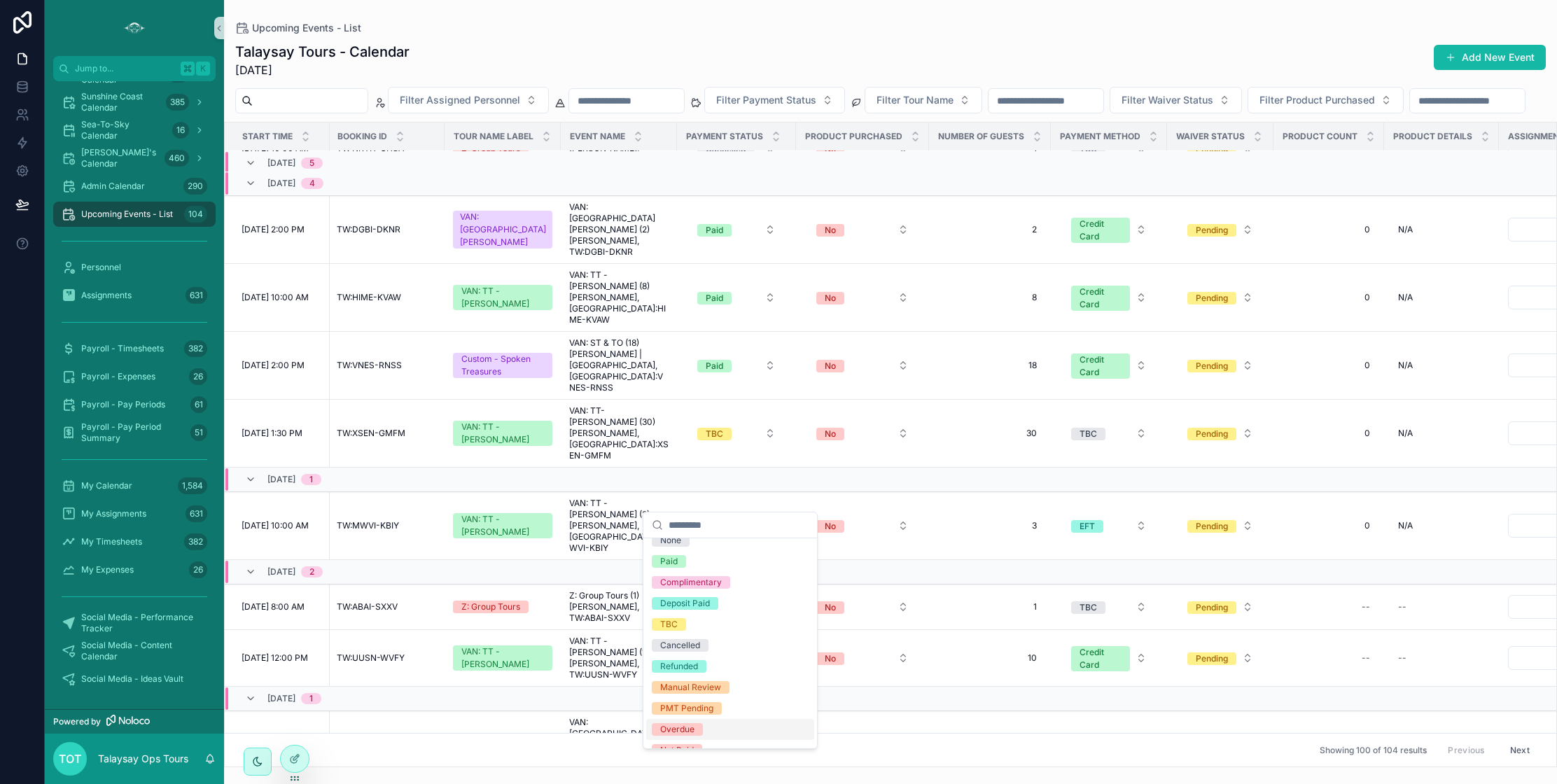
scroll to position [0, 0]
click at [675, 633] on div "TBC" at bounding box center [668, 635] width 17 height 13
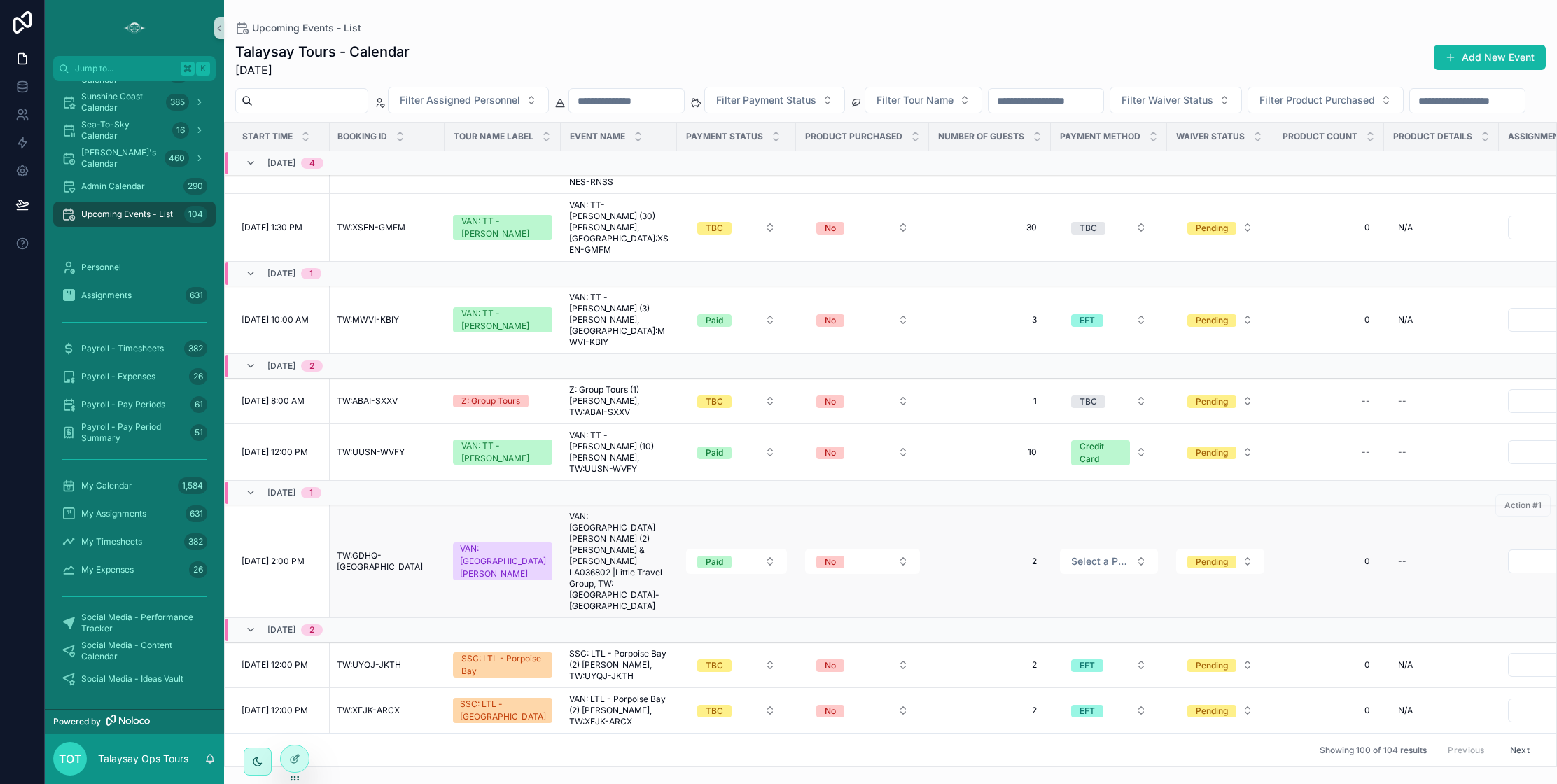
scroll to position [4858, 1]
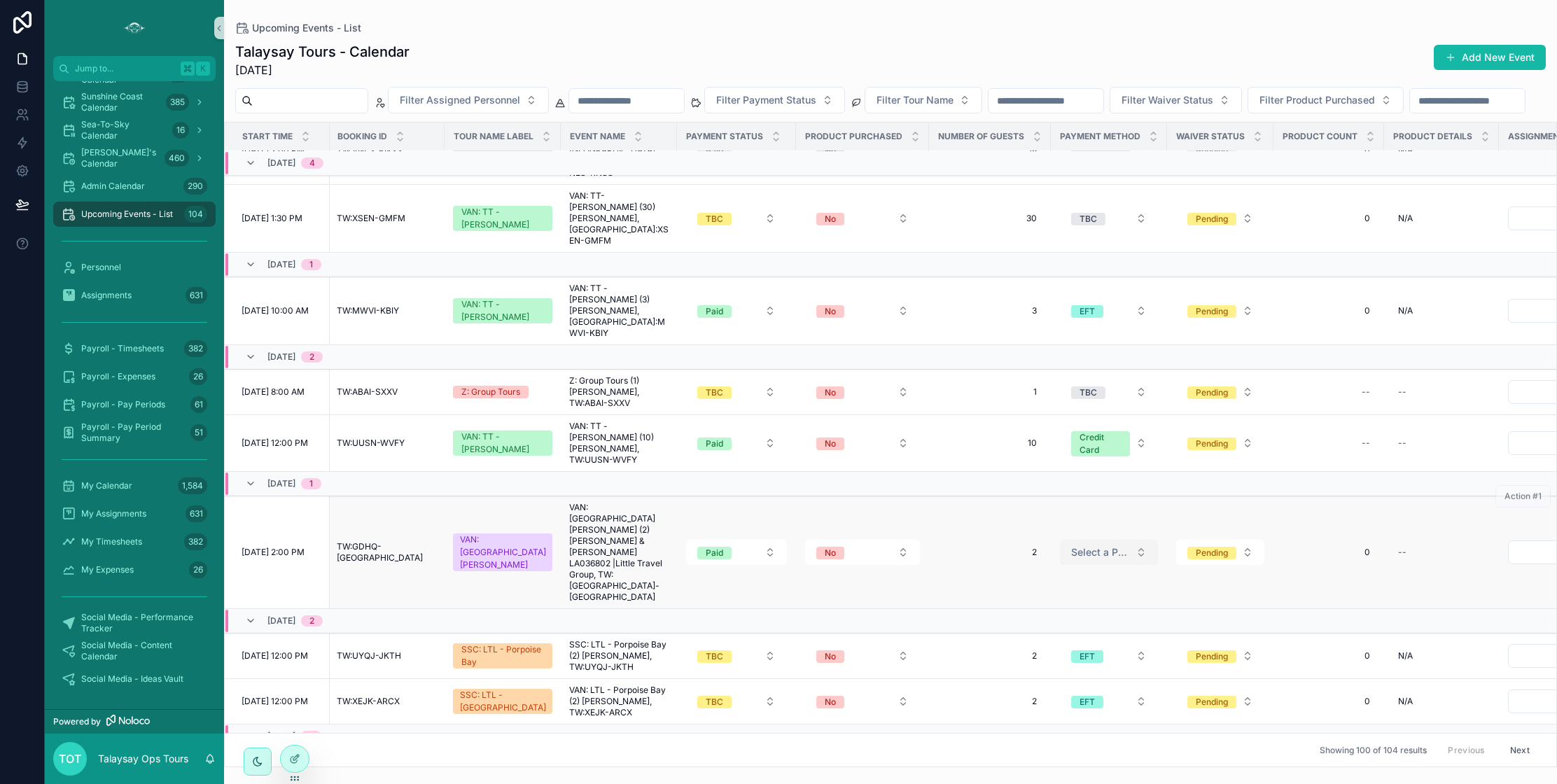
click at [1097, 546] on span "Select a Payment Method" at bounding box center [1100, 552] width 59 height 14
click at [1041, 552] on div "EFT" at bounding box center [1039, 555] width 15 height 13
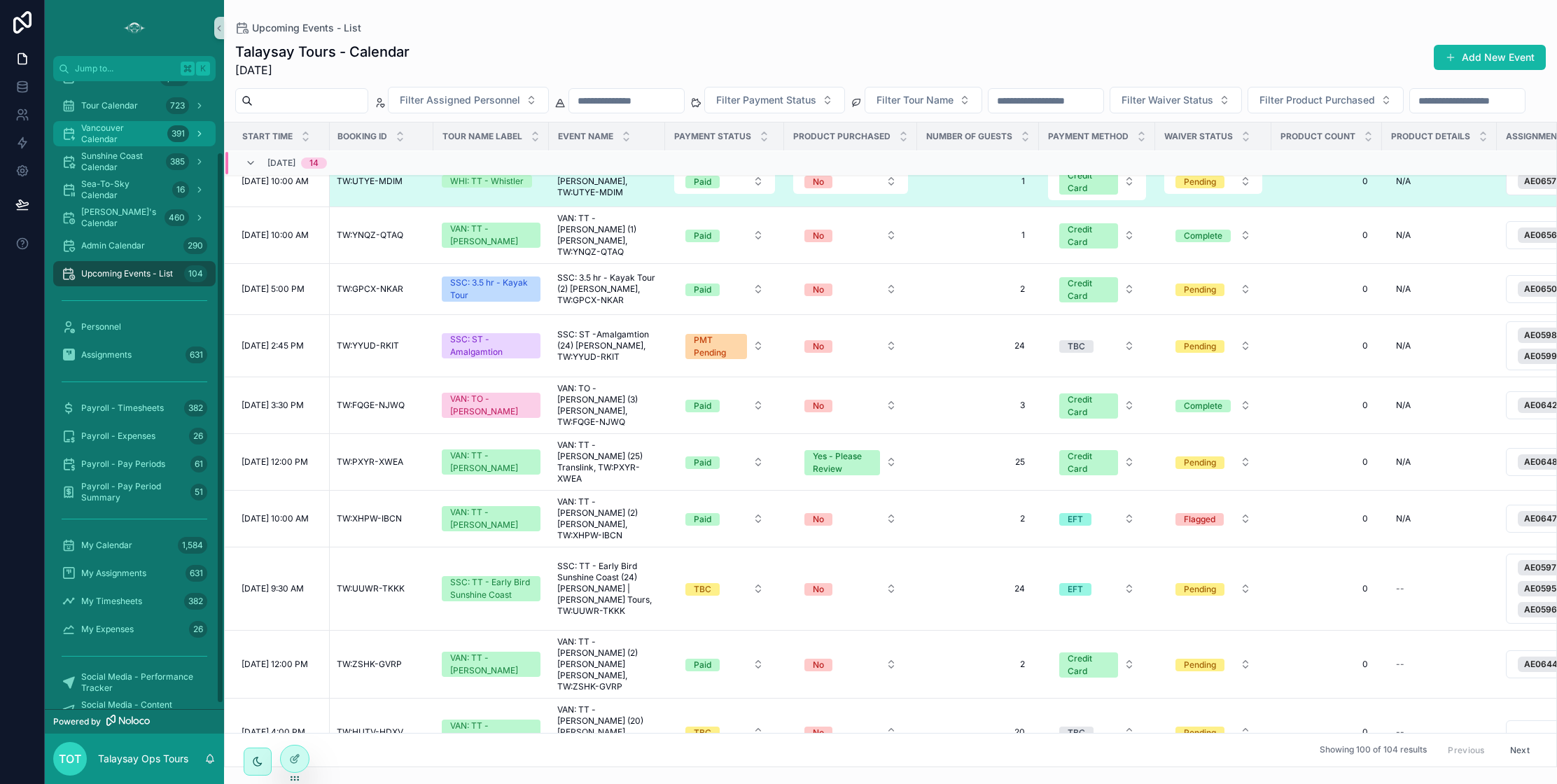
scroll to position [0, 0]
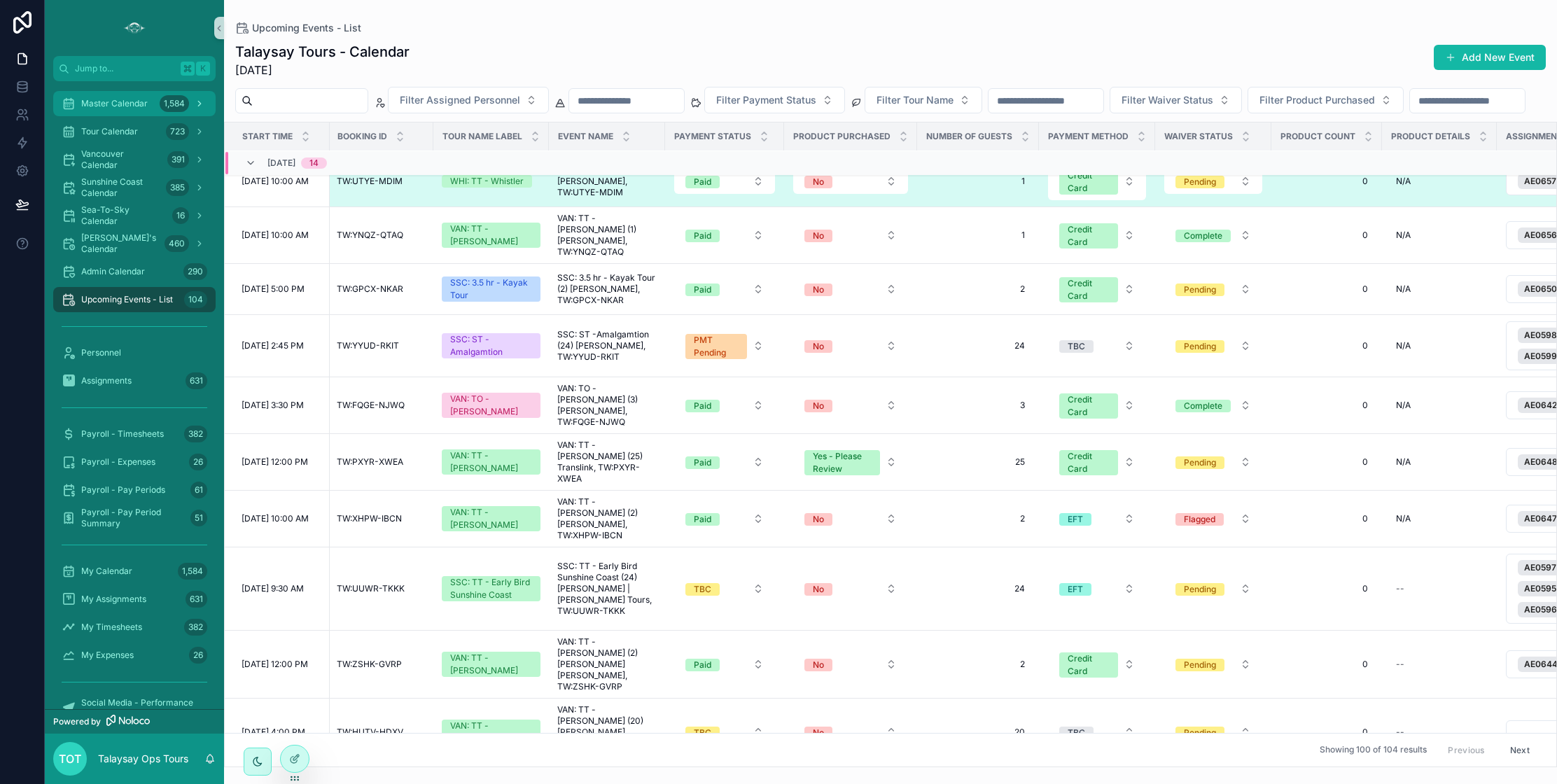
click at [127, 101] on span "Master Calendar" at bounding box center [114, 103] width 67 height 12
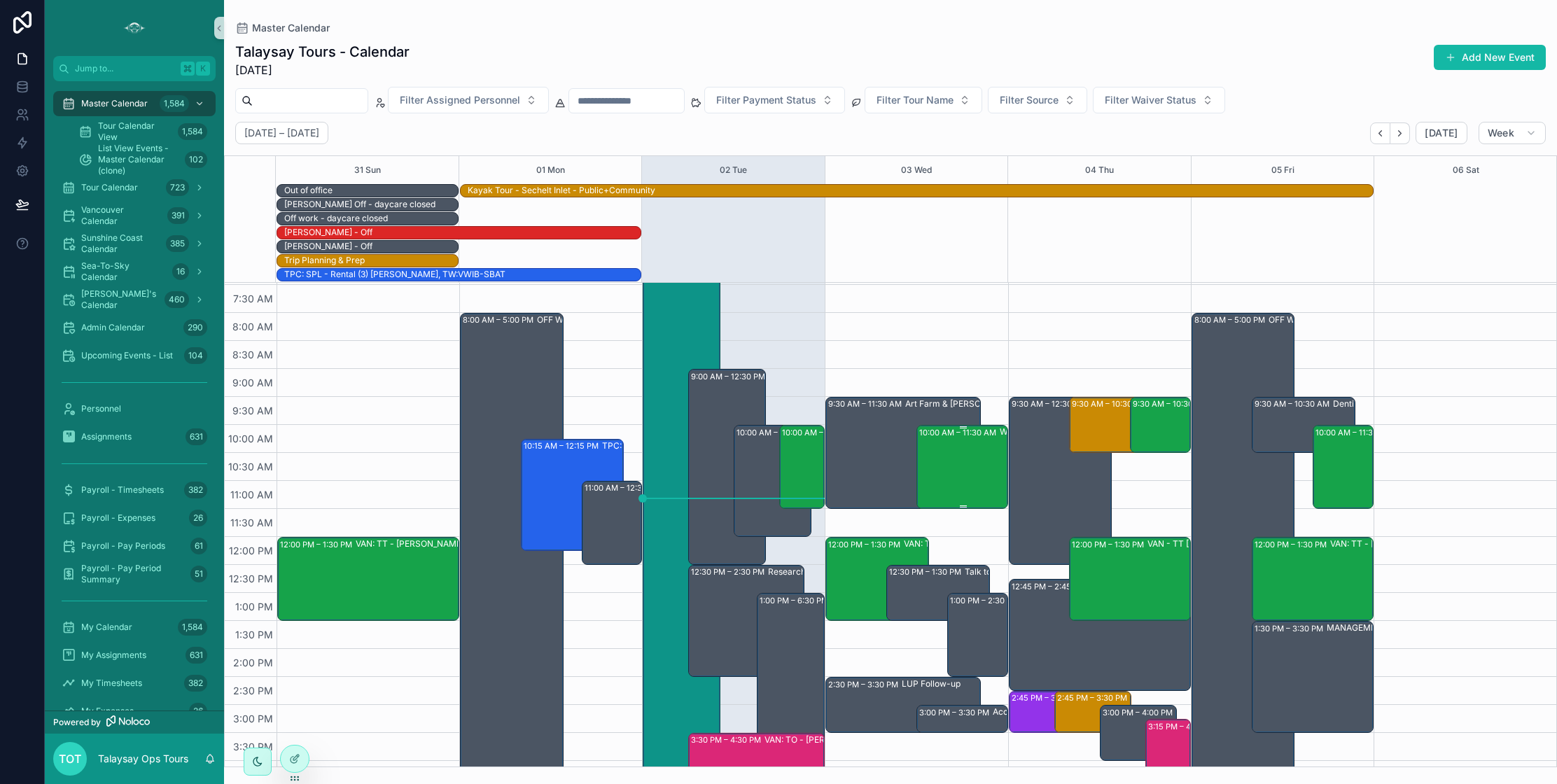
scroll to position [84, 0]
